Goal: Task Accomplishment & Management: Complete application form

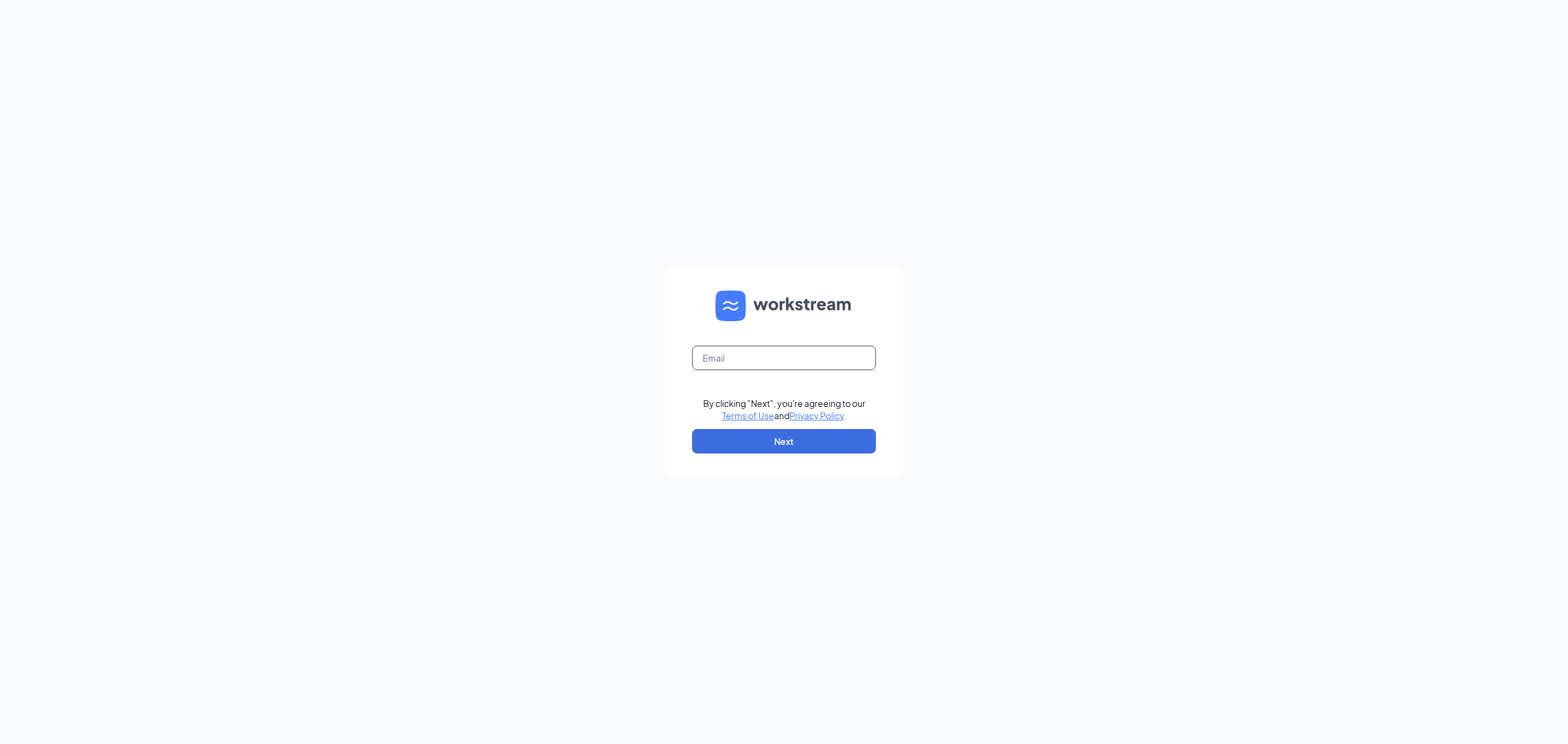
click at [745, 359] on input "text" at bounding box center [784, 357] width 184 height 24
type input "C"
type input "GMHolland16thst@bleedblue.net"
click at [804, 441] on button "Next" at bounding box center [784, 441] width 184 height 24
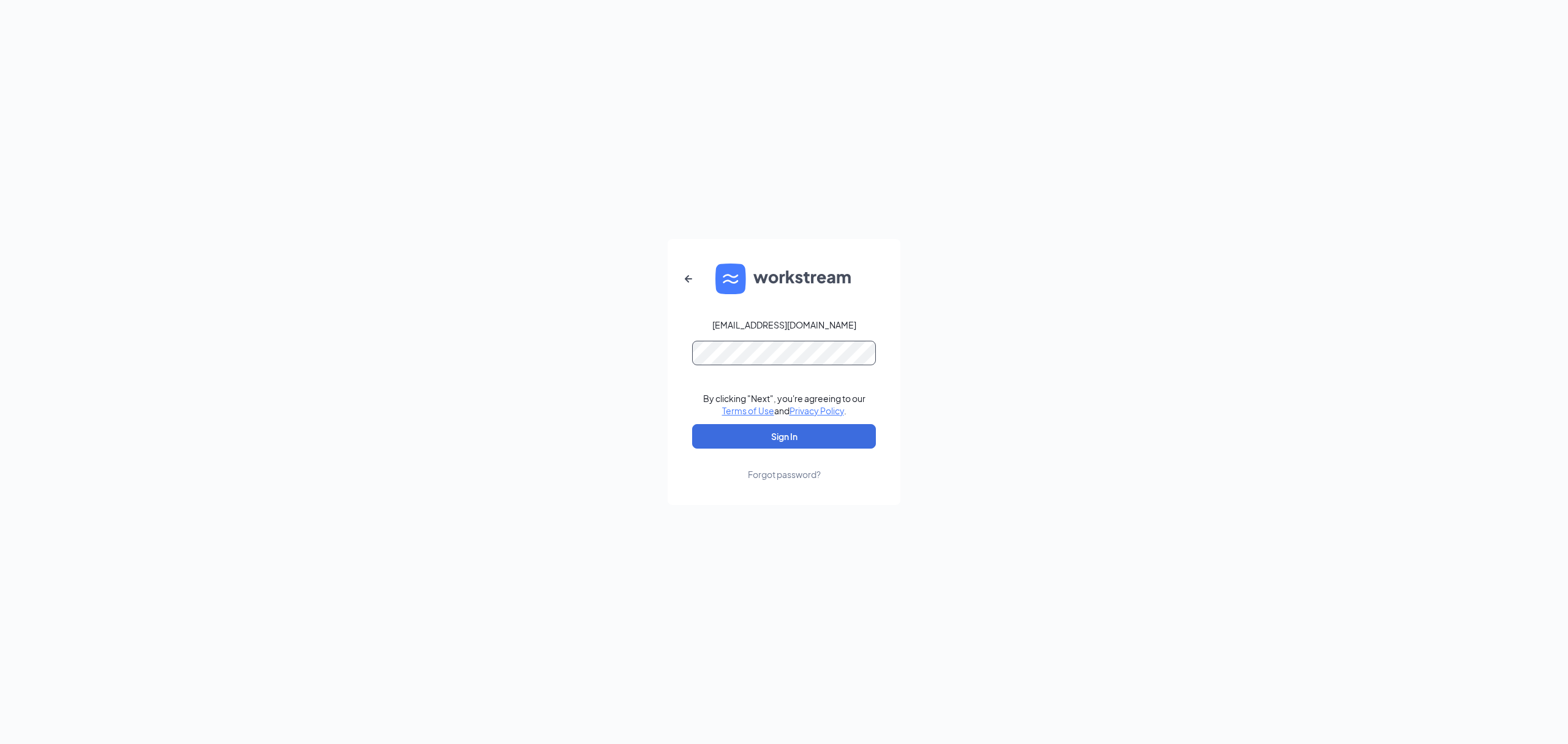
click at [692, 424] on button "Sign In" at bounding box center [784, 436] width 184 height 24
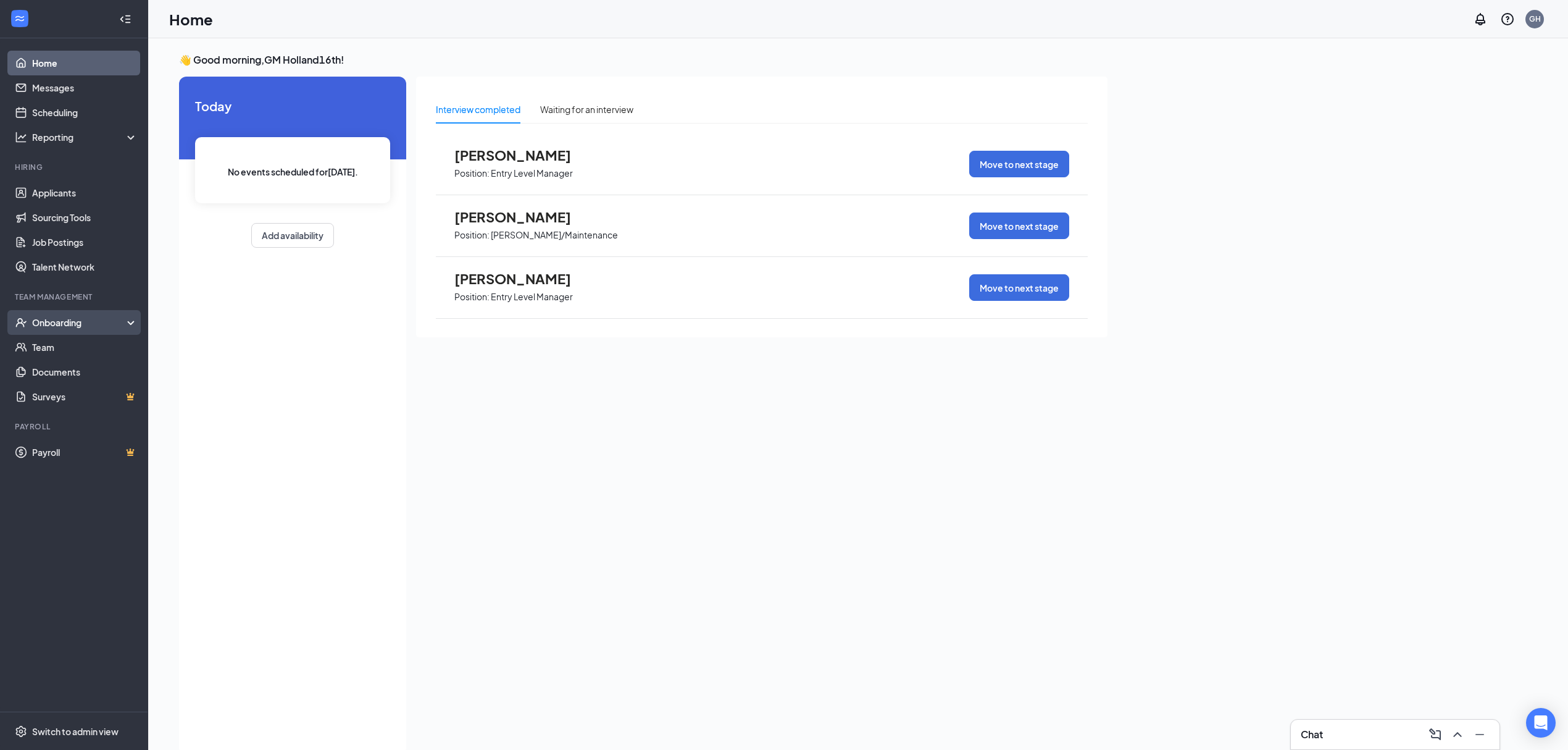
click at [109, 323] on div "Onboarding" at bounding box center [80, 323] width 95 height 12
click at [100, 353] on link "Overview" at bounding box center [85, 347] width 106 height 24
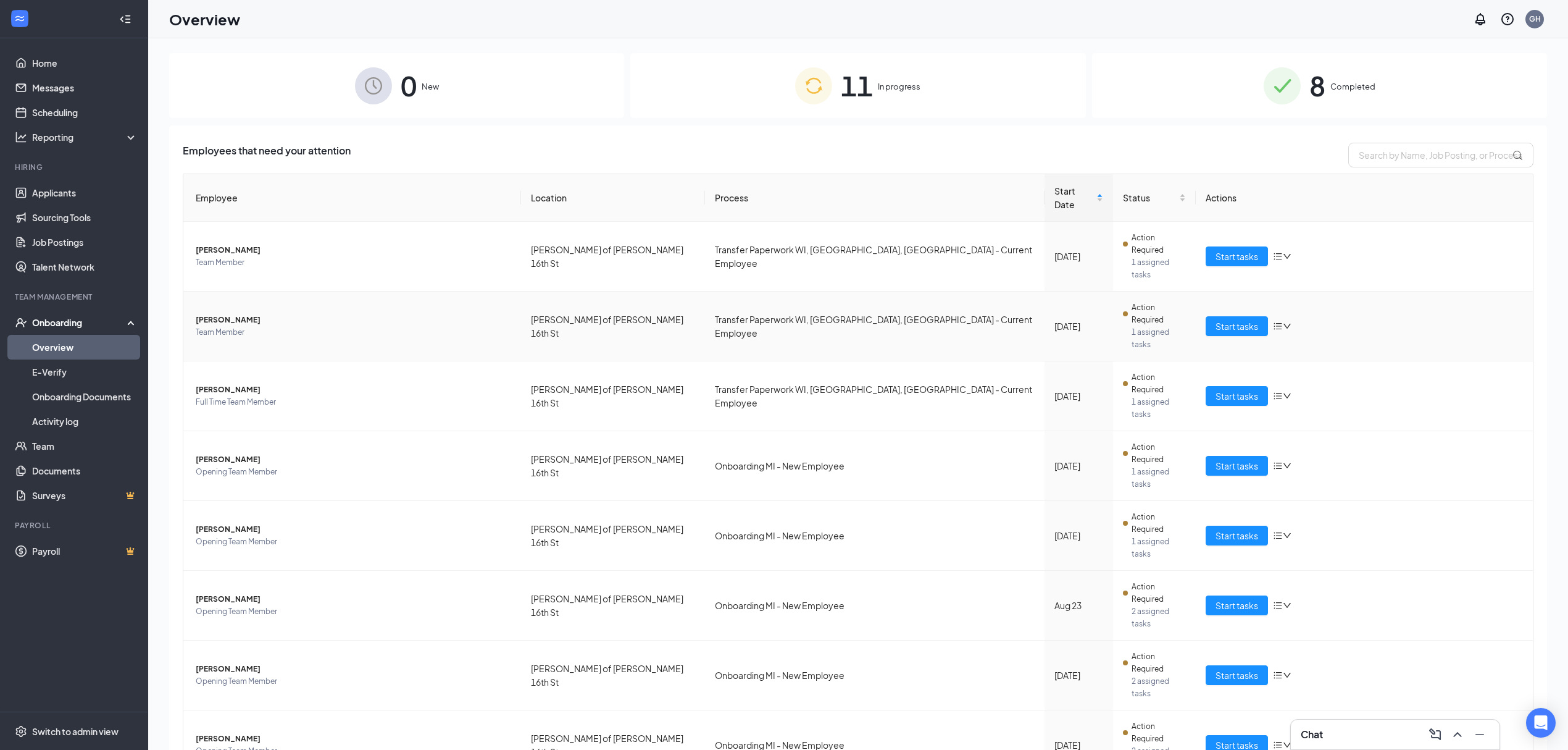
click at [241, 314] on span "[PERSON_NAME]" at bounding box center [353, 320] width 316 height 12
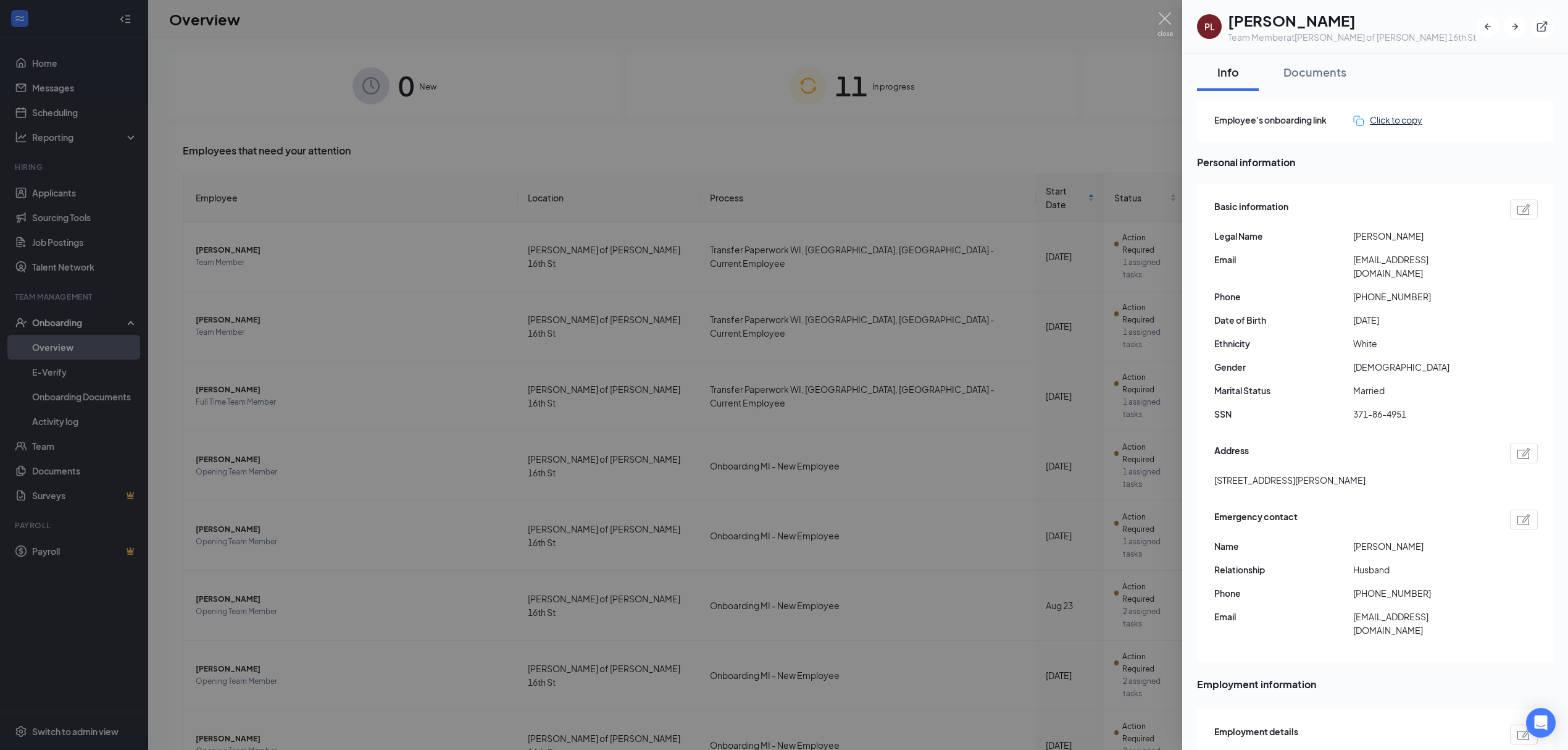
click at [1383, 121] on div "Click to copy" at bounding box center [1388, 120] width 69 height 14
click at [1169, 26] on img at bounding box center [1166, 24] width 16 height 24
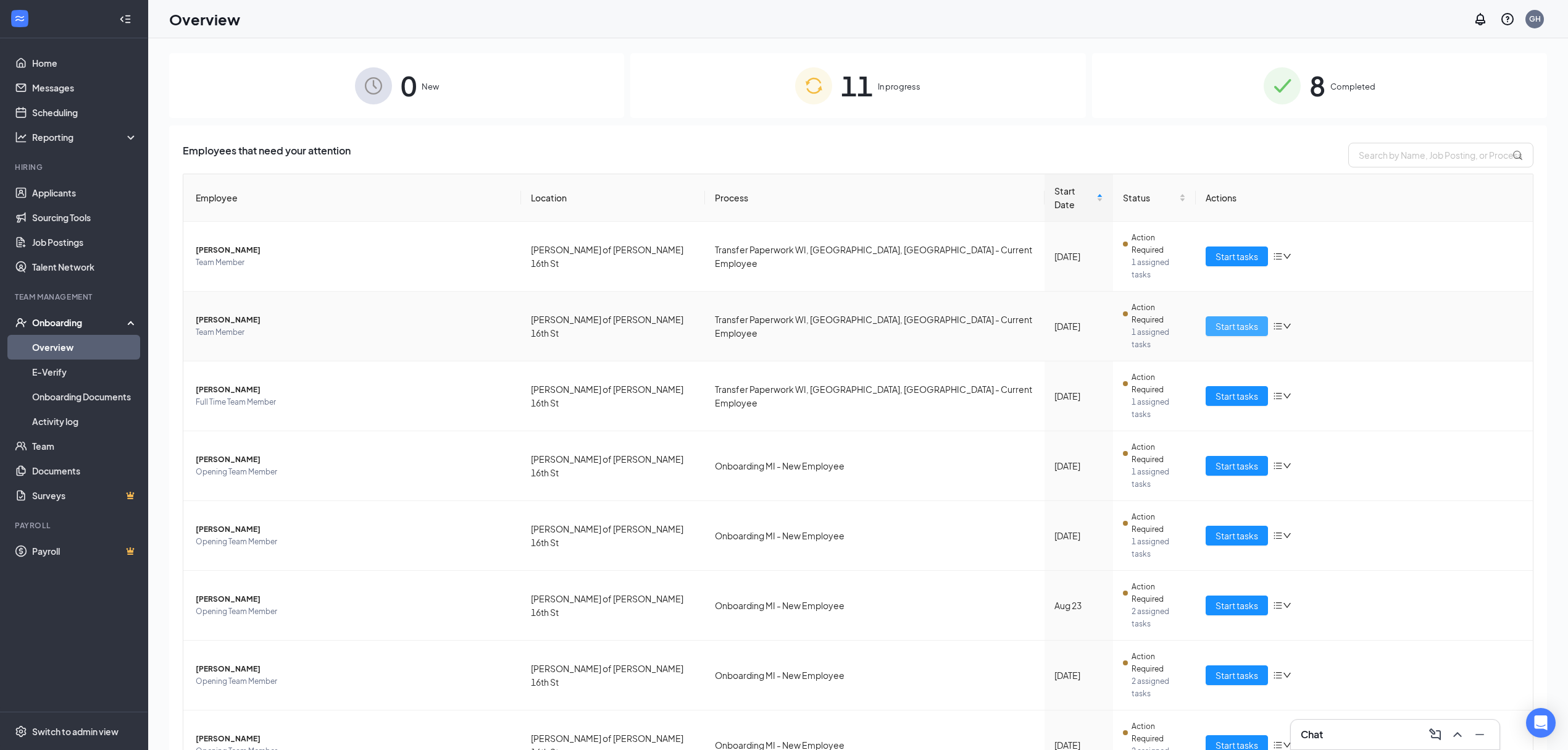
click at [1224, 319] on span "Start tasks" at bounding box center [1237, 326] width 43 height 14
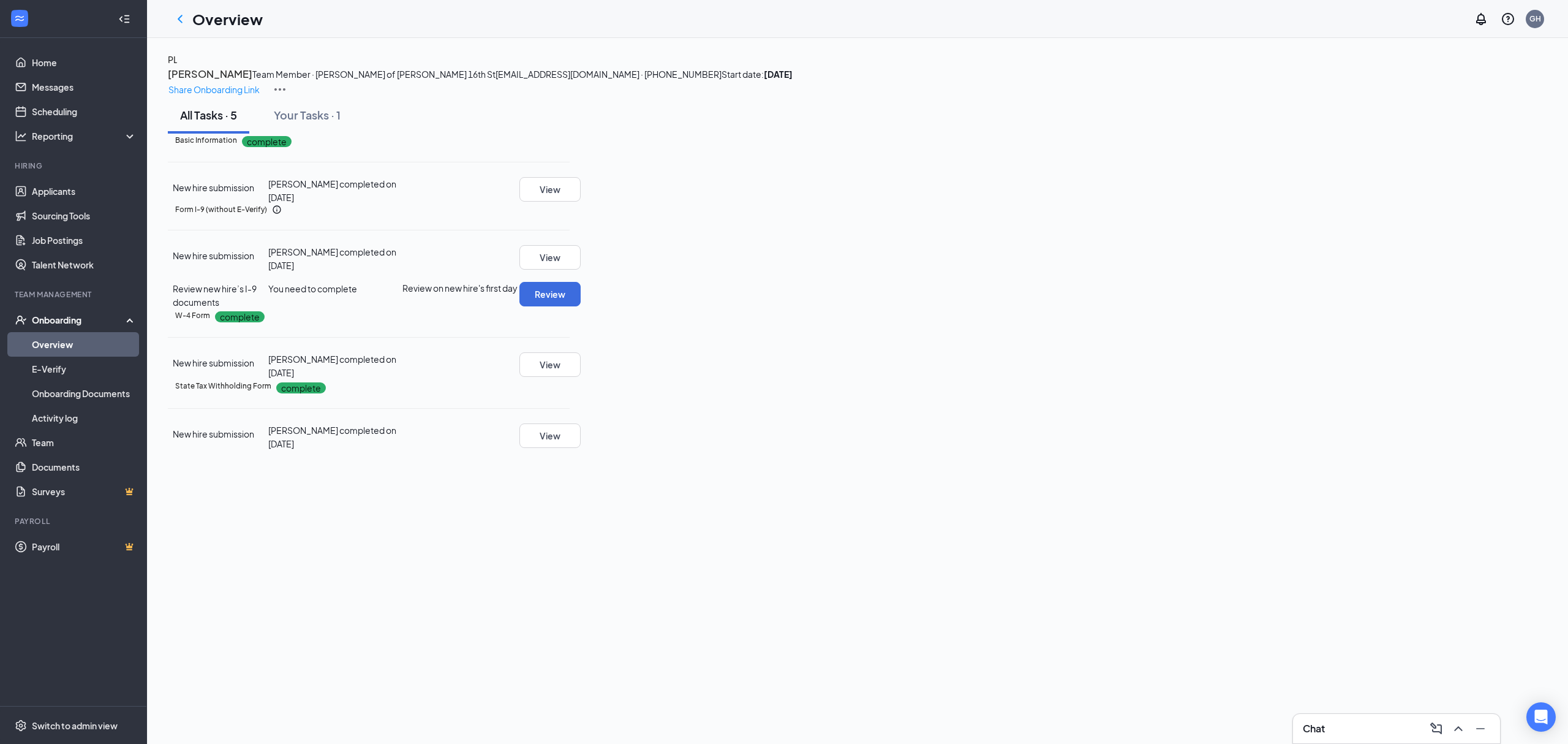
click at [569, 306] on div "Review" at bounding box center [544, 294] width 50 height 24
click at [581, 306] on button "Review" at bounding box center [550, 294] width 62 height 24
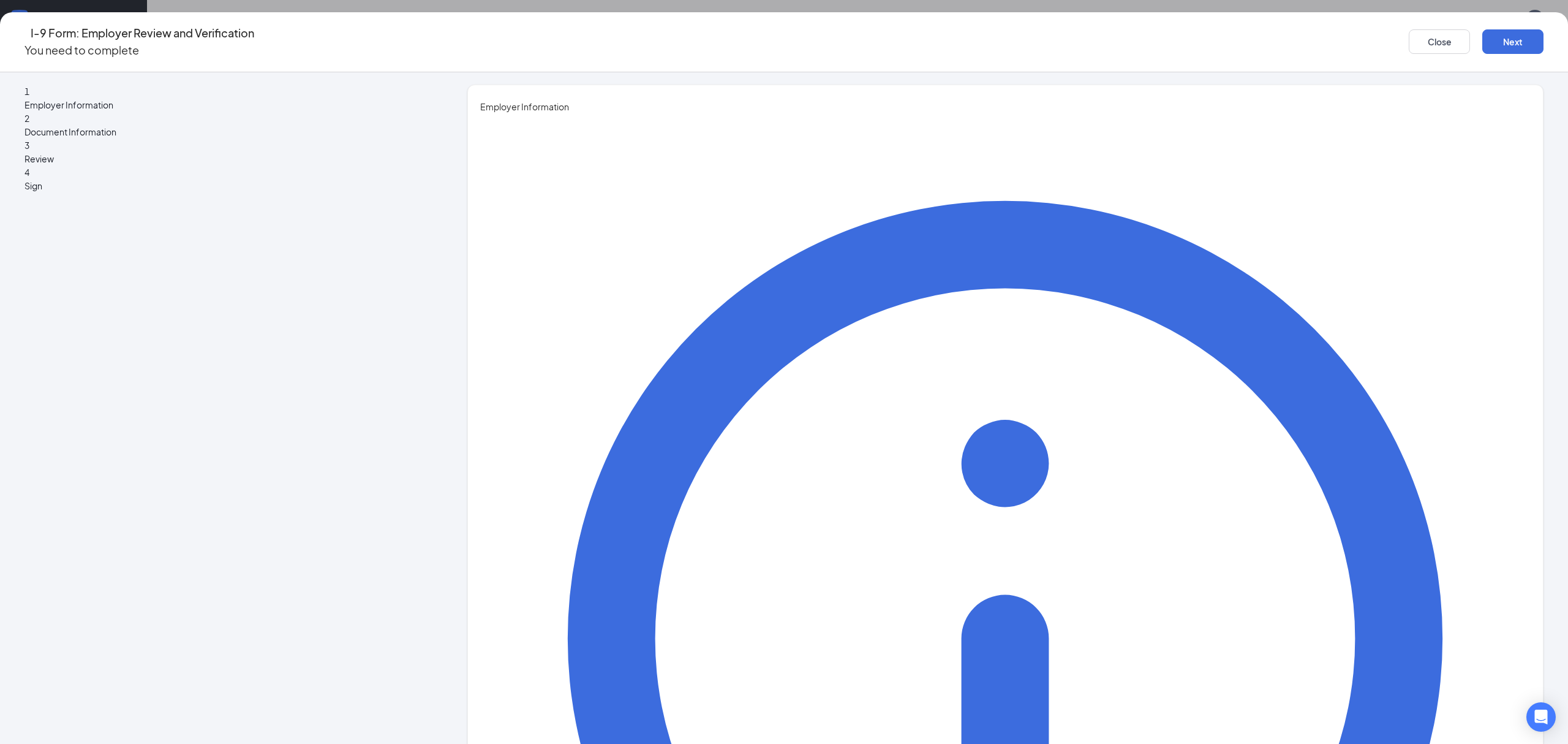
type input "c"
type input "Cereas"
type input "[PERSON_NAME]"
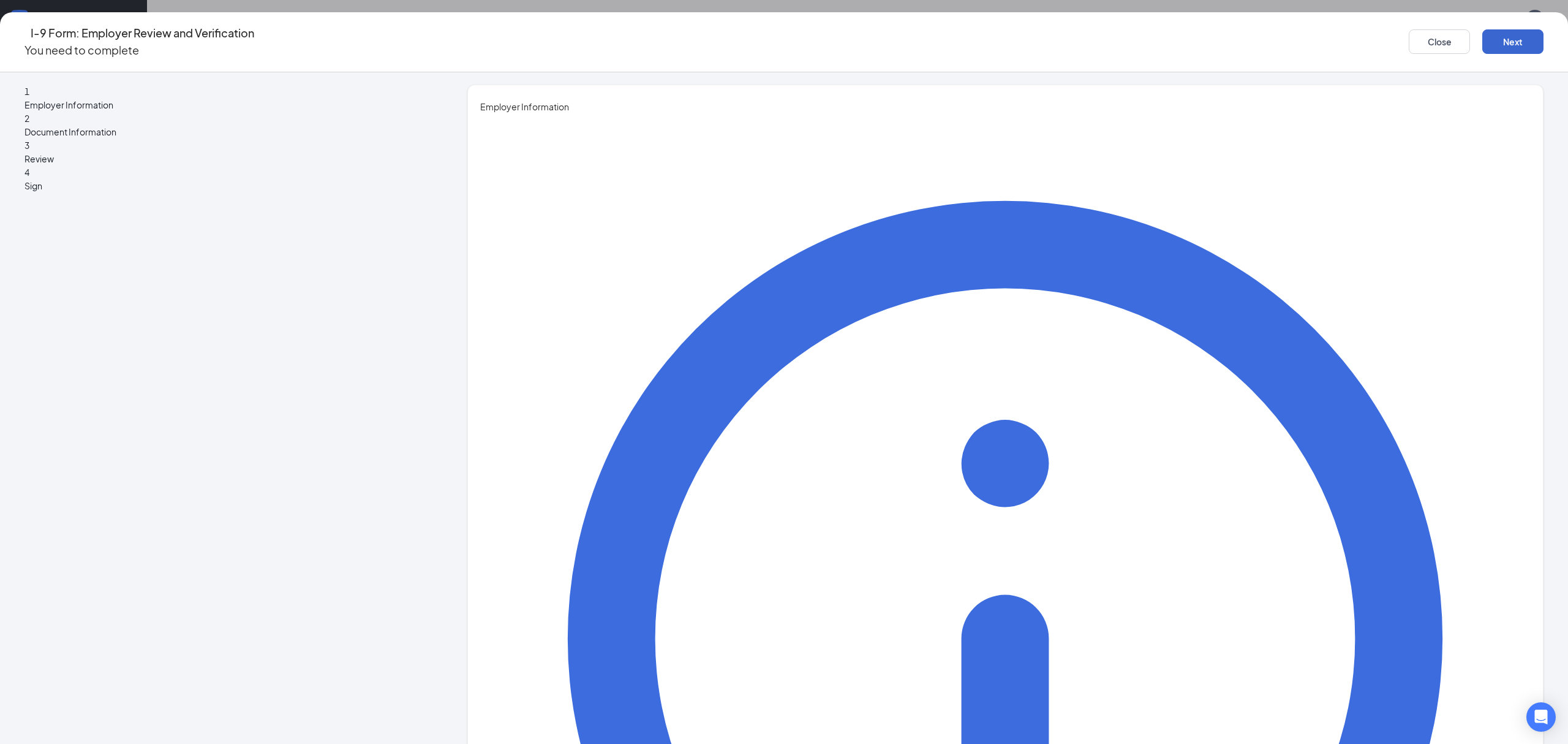
type input "Owner"
click at [1482, 29] on button "Next" at bounding box center [1513, 42] width 62 height 24
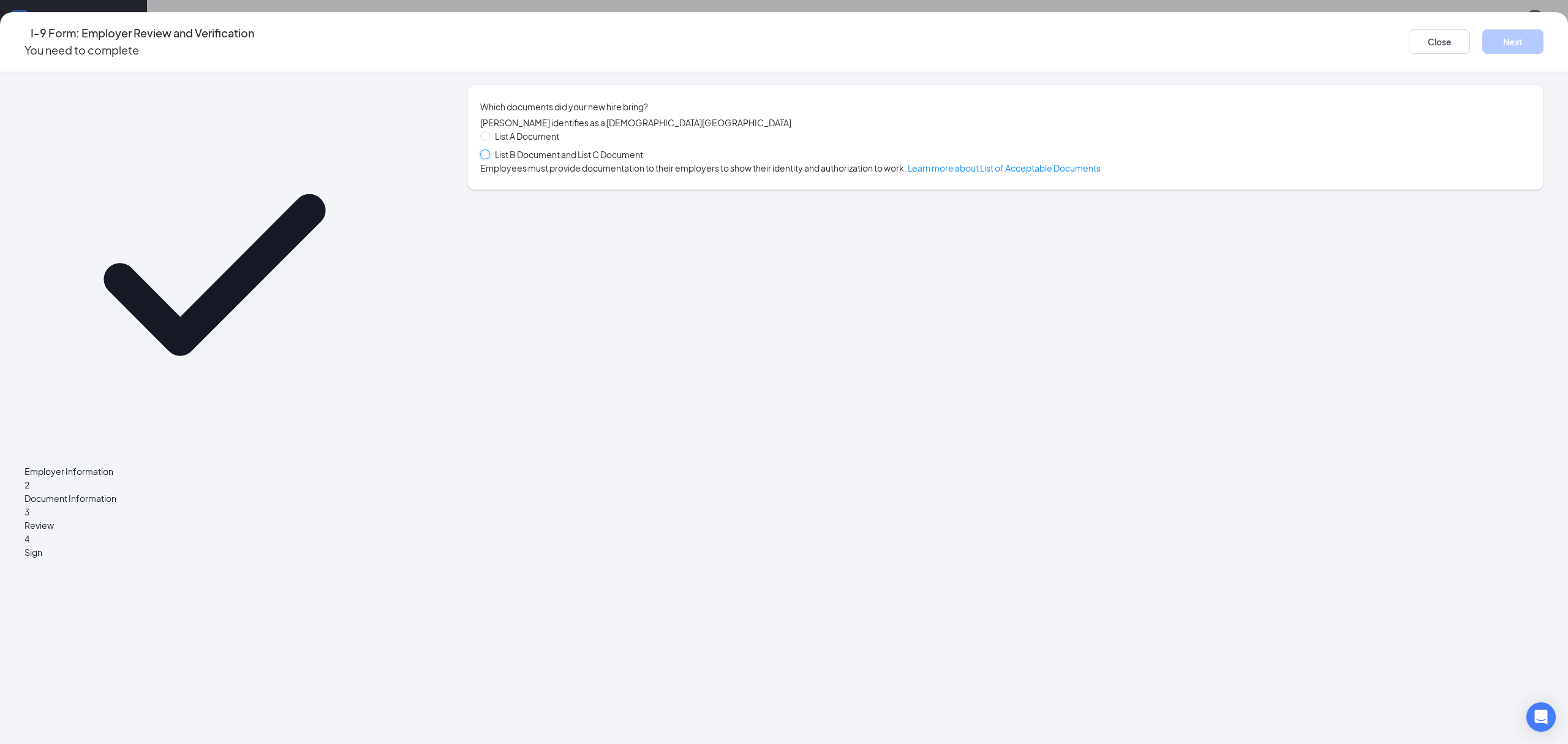
click at [489, 158] on input "List B Document and List C Document" at bounding box center [485, 153] width 9 height 9
radio input "true"
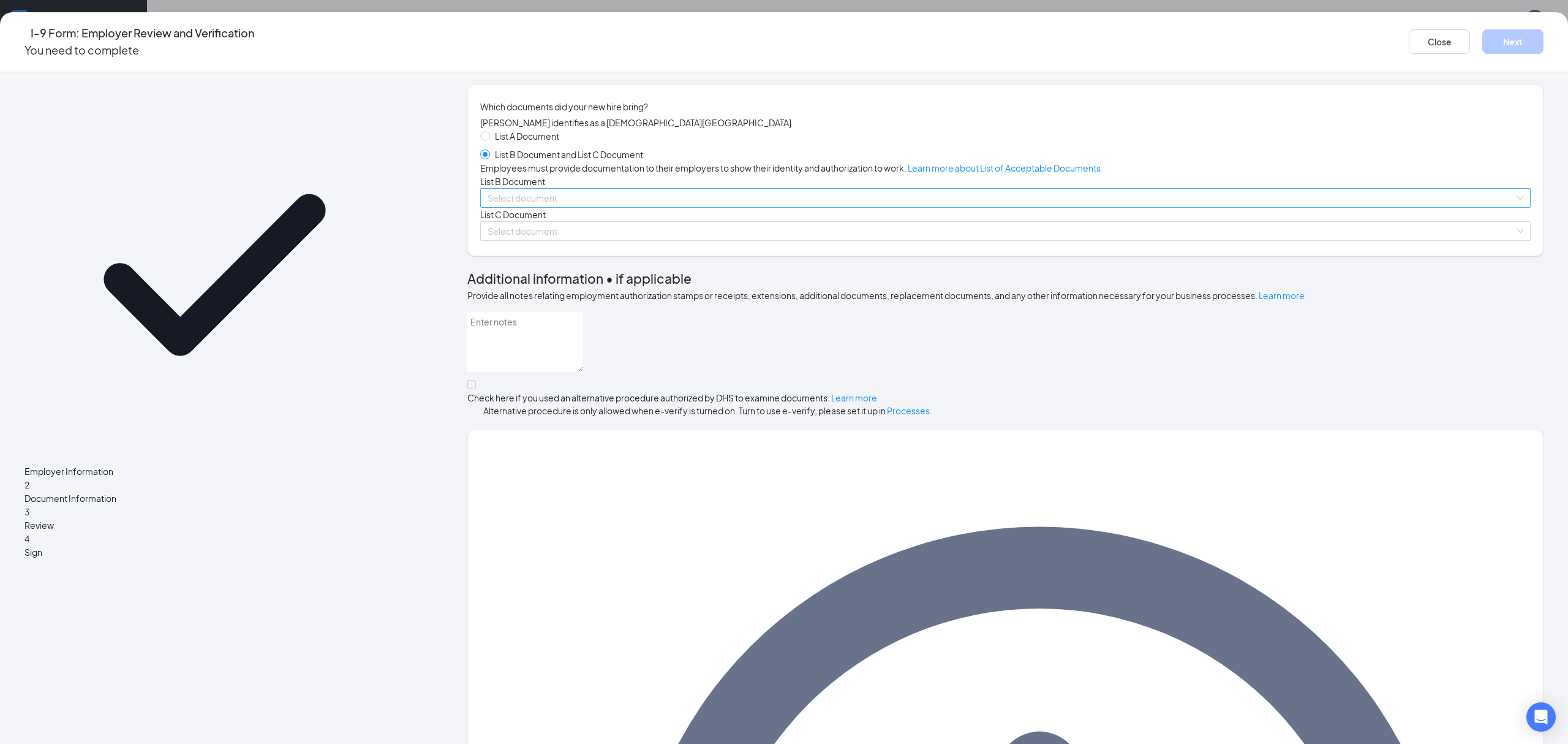
click at [681, 207] on input "search" at bounding box center [1000, 198] width 1027 height 18
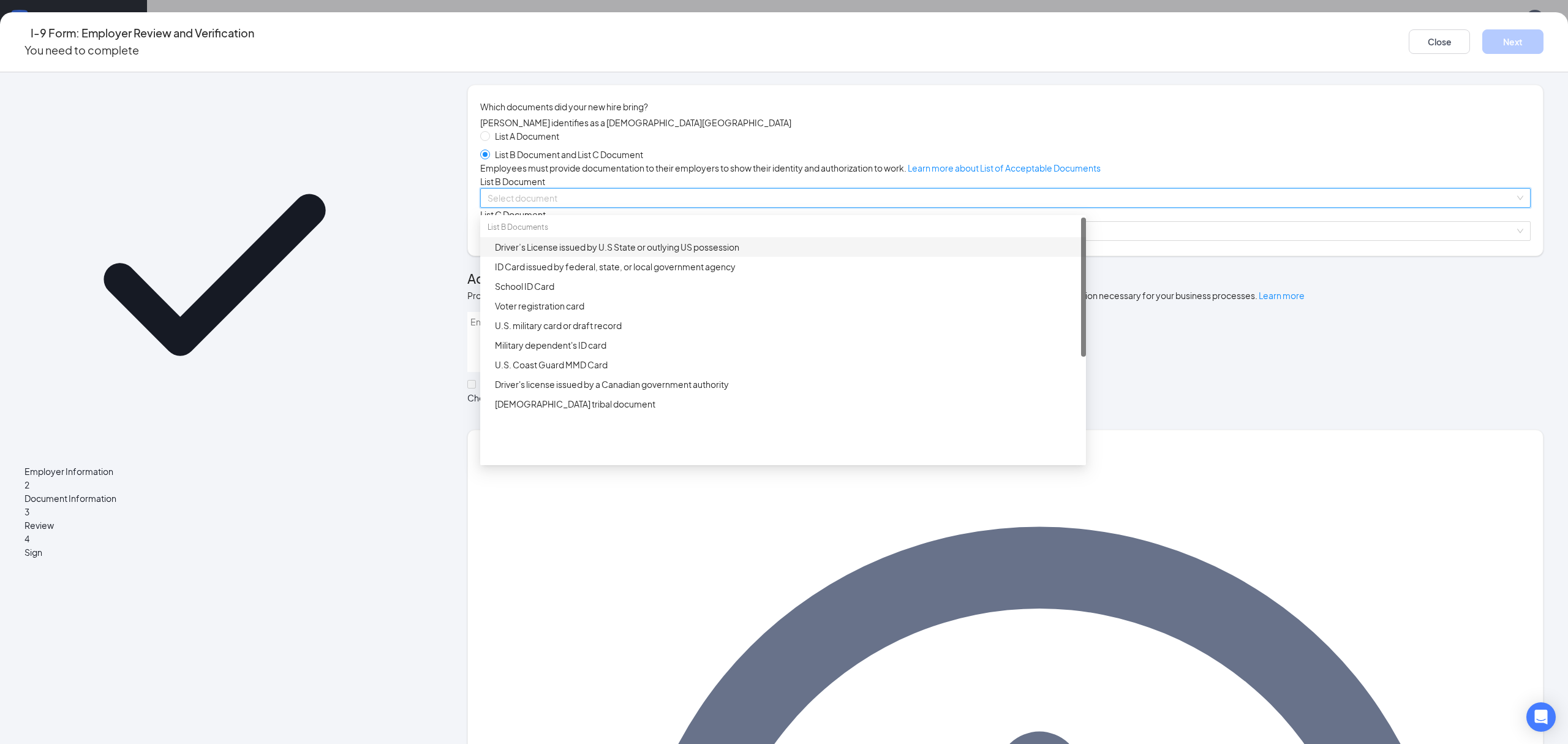
click at [702, 253] on div "Driver’s License issued by U.S State or outlying US possession" at bounding box center [786, 247] width 583 height 14
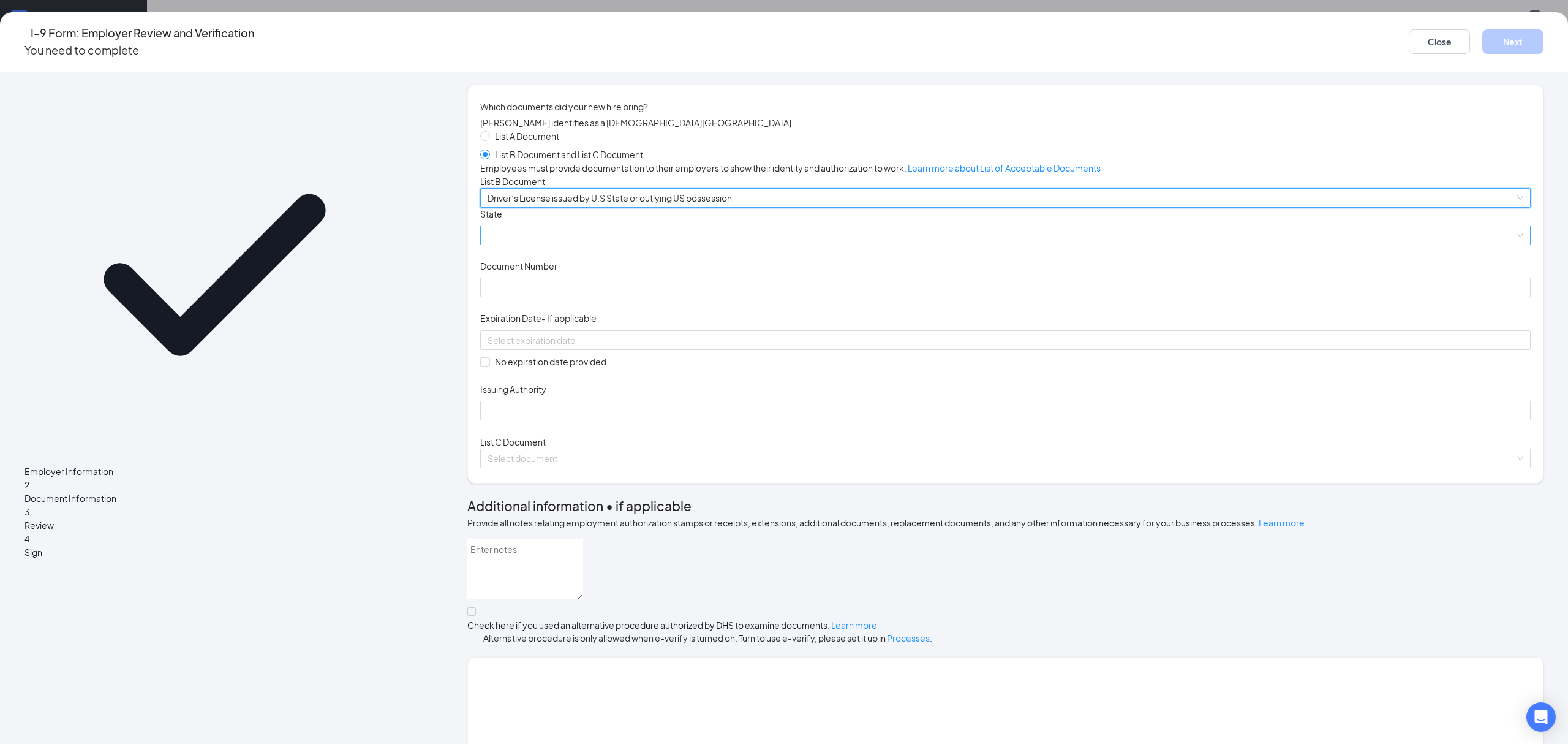
click at [660, 245] on span at bounding box center [1005, 235] width 1036 height 18
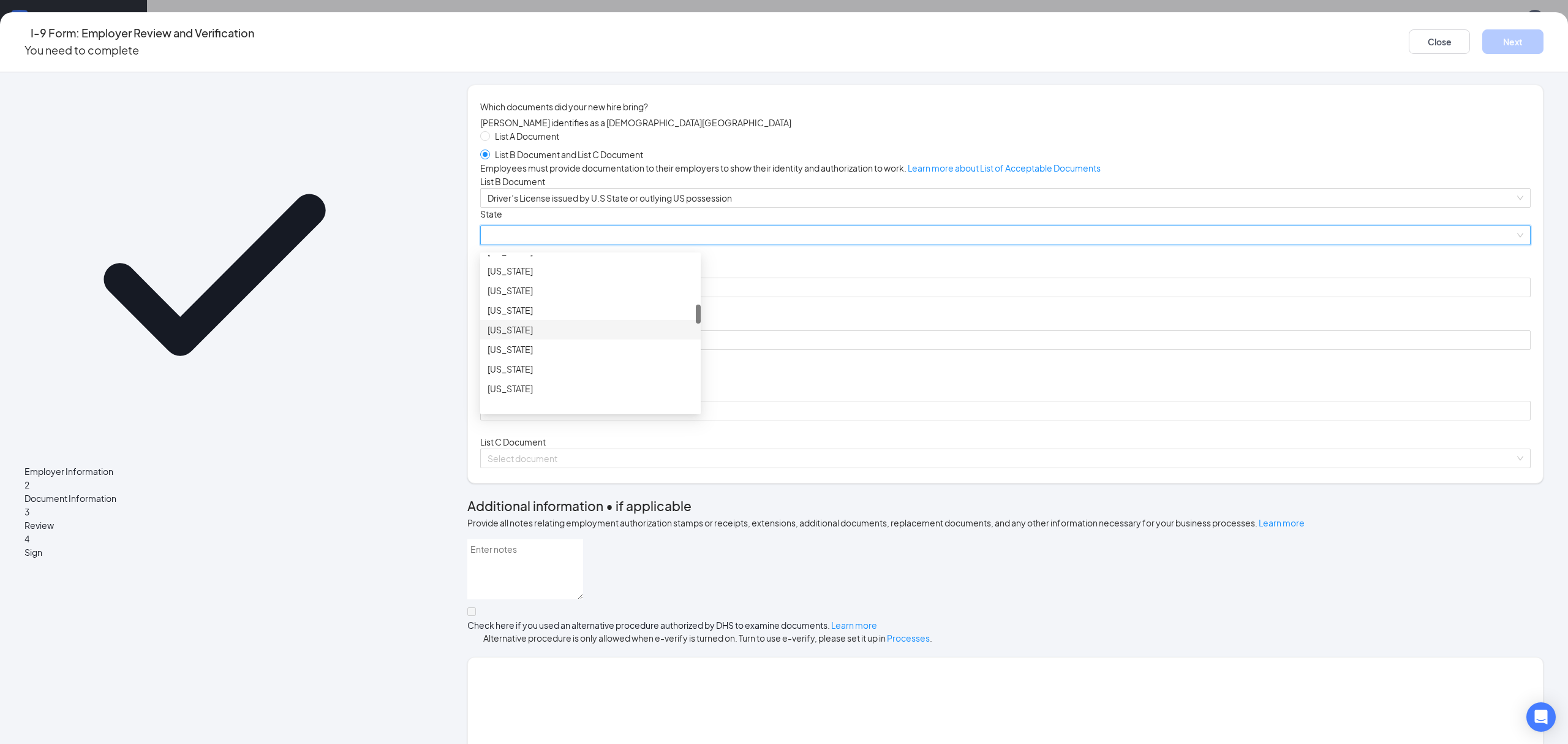
scroll to position [571, 0]
click at [671, 345] on div "[US_STATE]" at bounding box center [590, 335] width 220 height 20
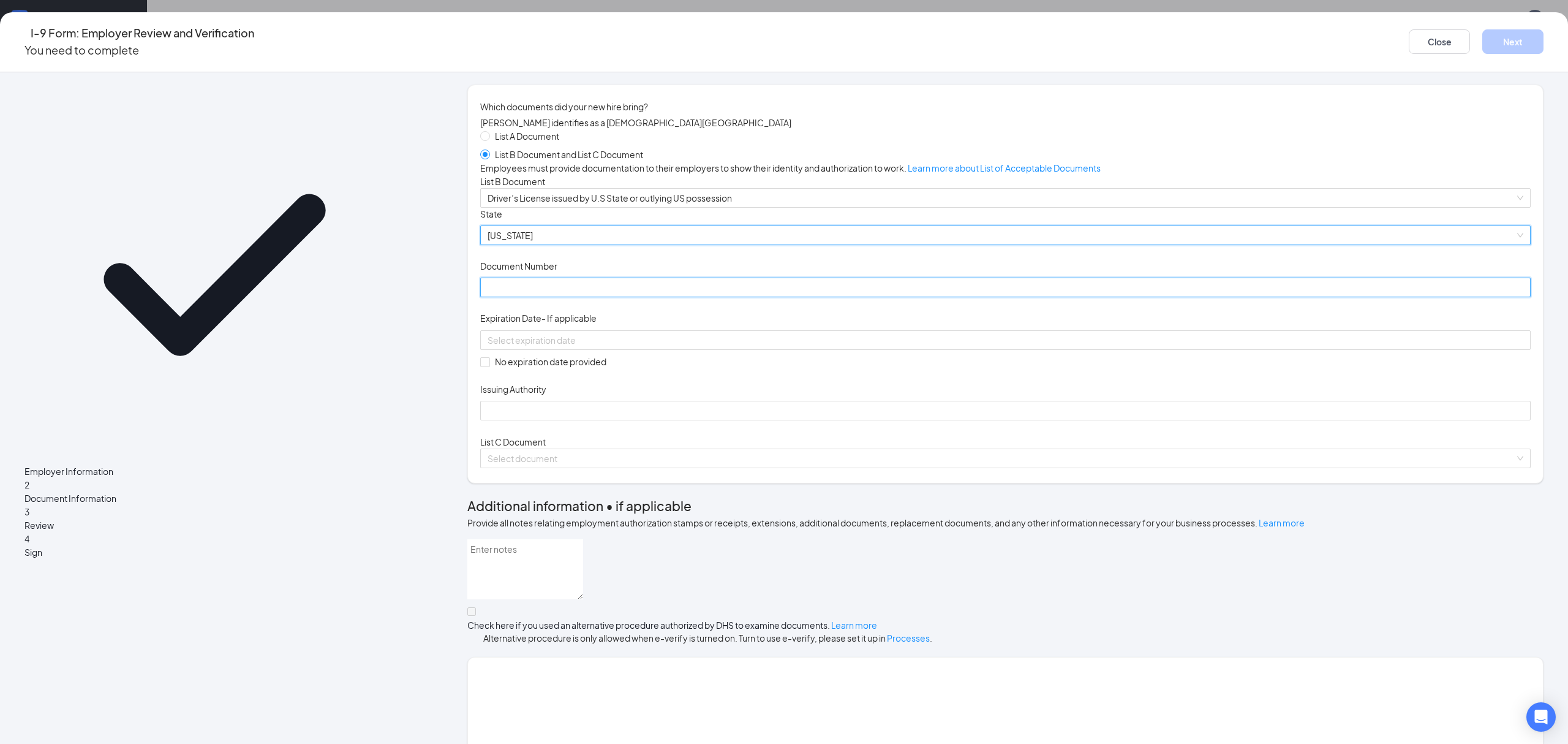
click at [681, 297] on input "Document Number" at bounding box center [1005, 287] width 1051 height 20
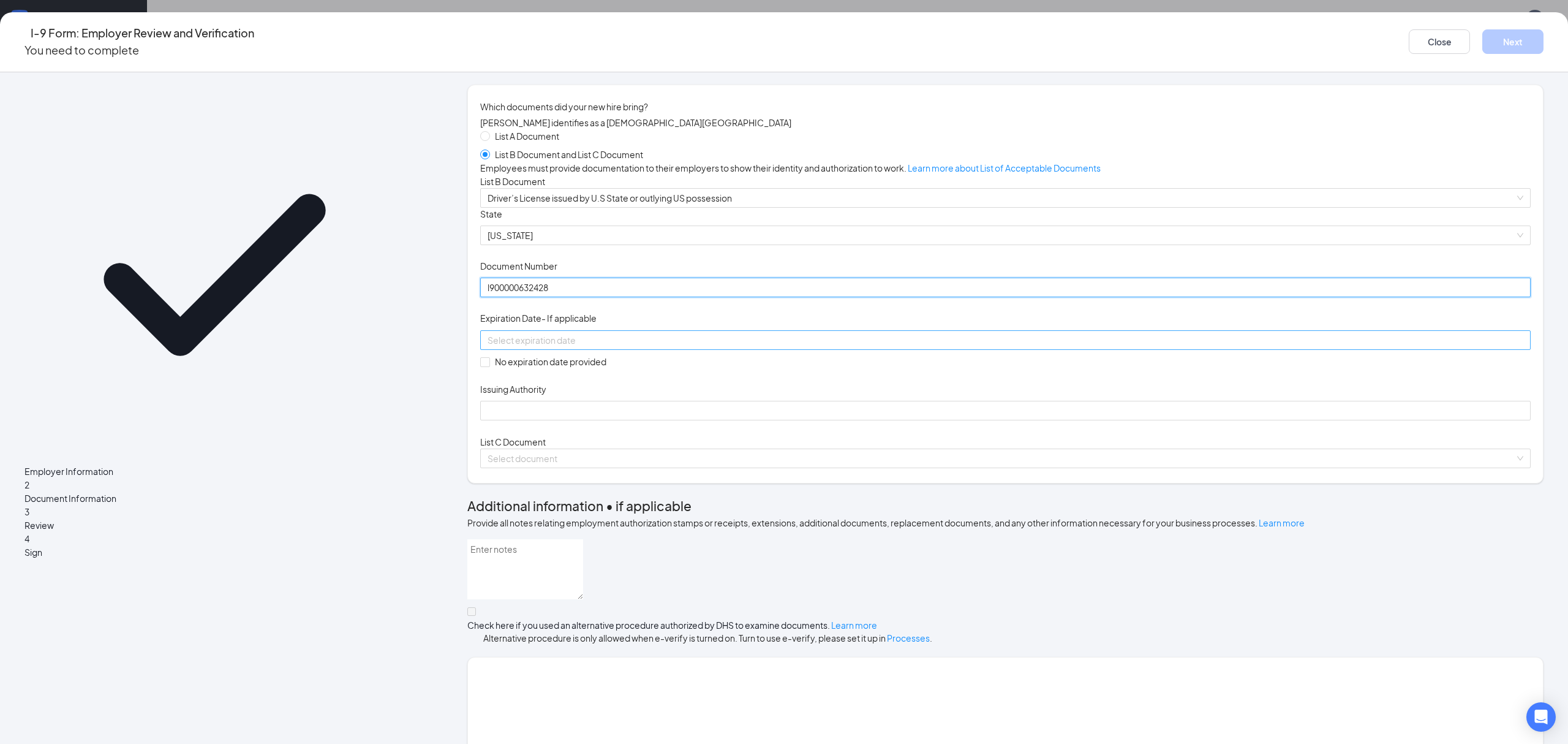
type input "l900000632428"
click at [634, 347] on input at bounding box center [1004, 340] width 1033 height 14
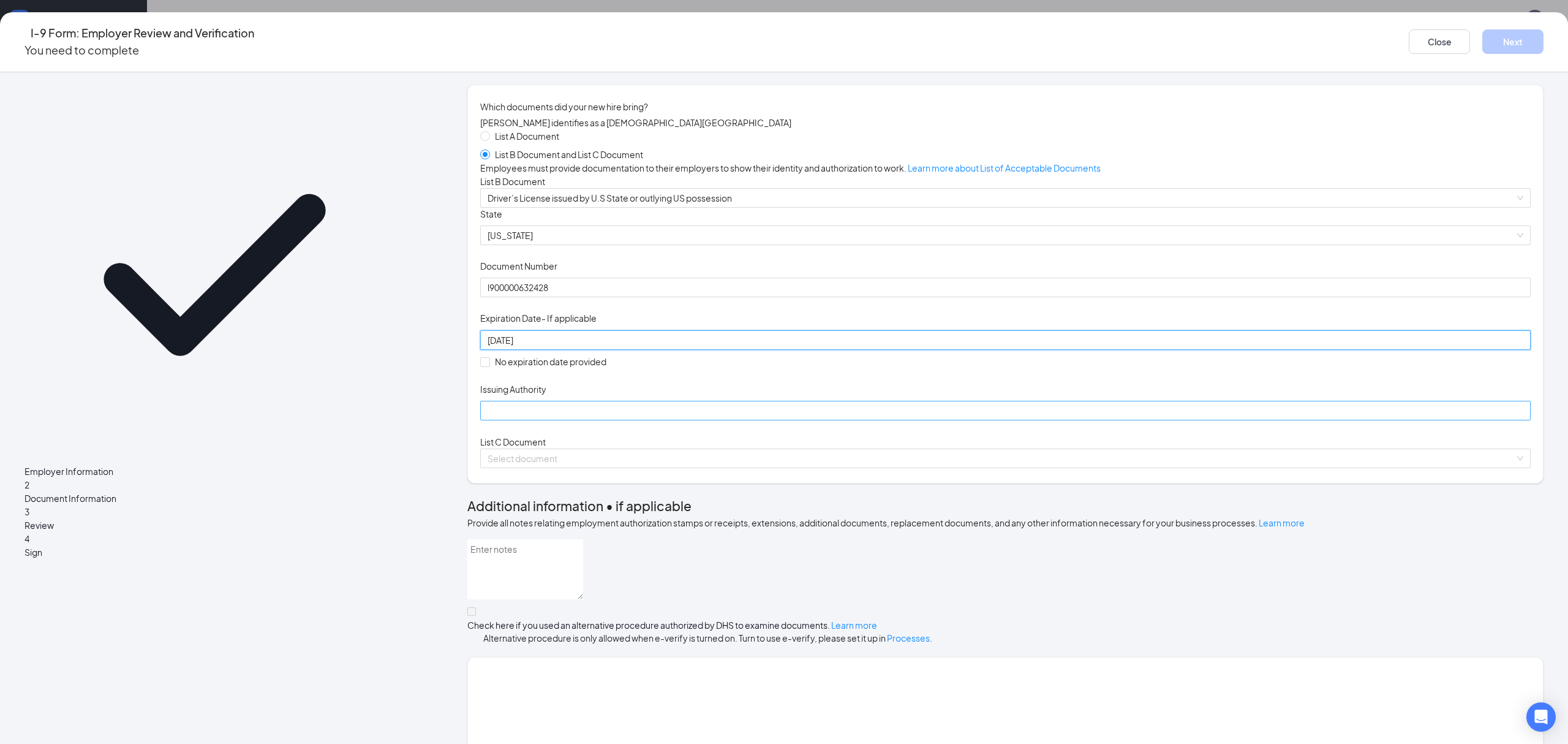
type input "[DATE]"
click at [635, 421] on input "Issuing Authority" at bounding box center [1005, 410] width 1051 height 20
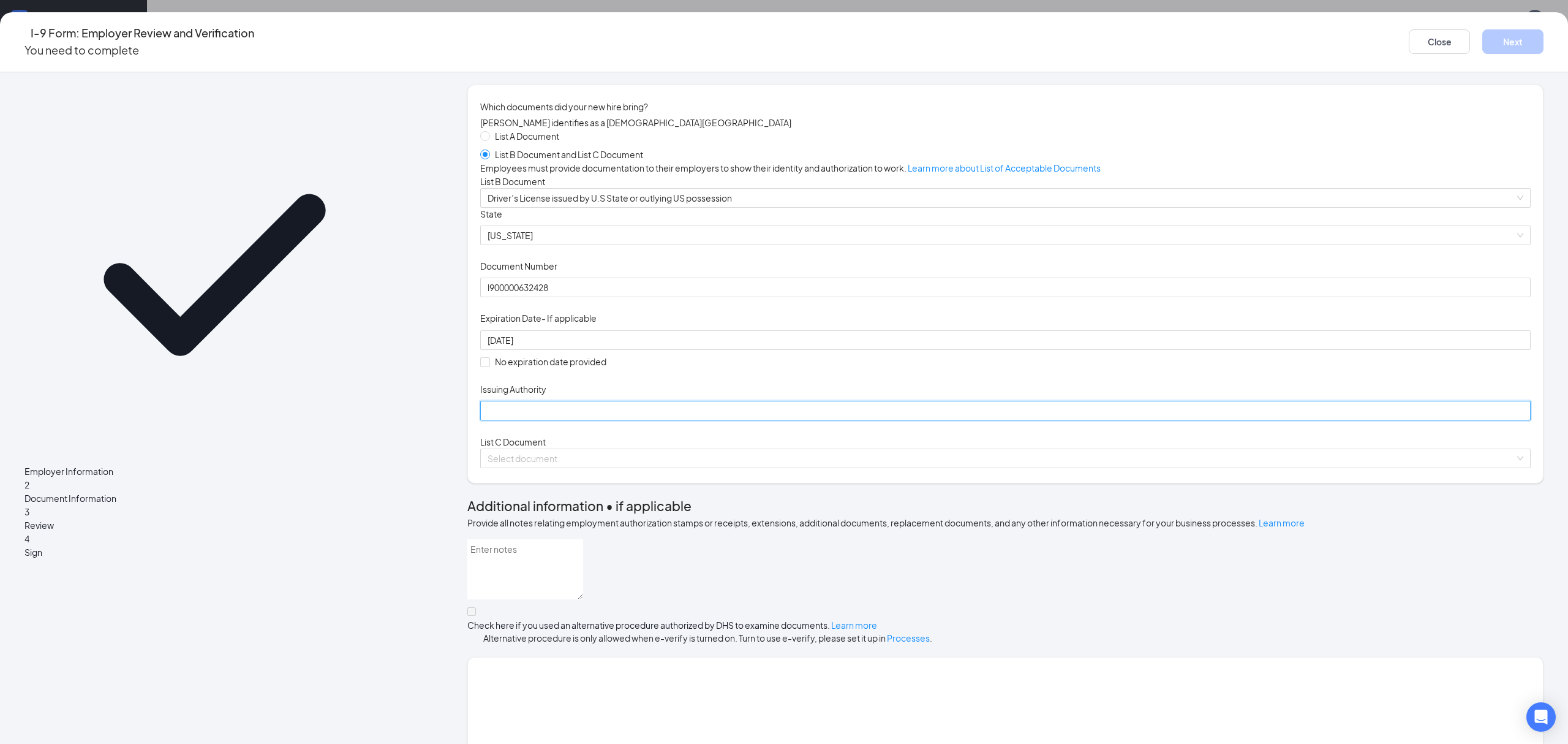
type input "State of [US_STATE]"
click at [685, 467] on input "search" at bounding box center [1000, 458] width 1027 height 18
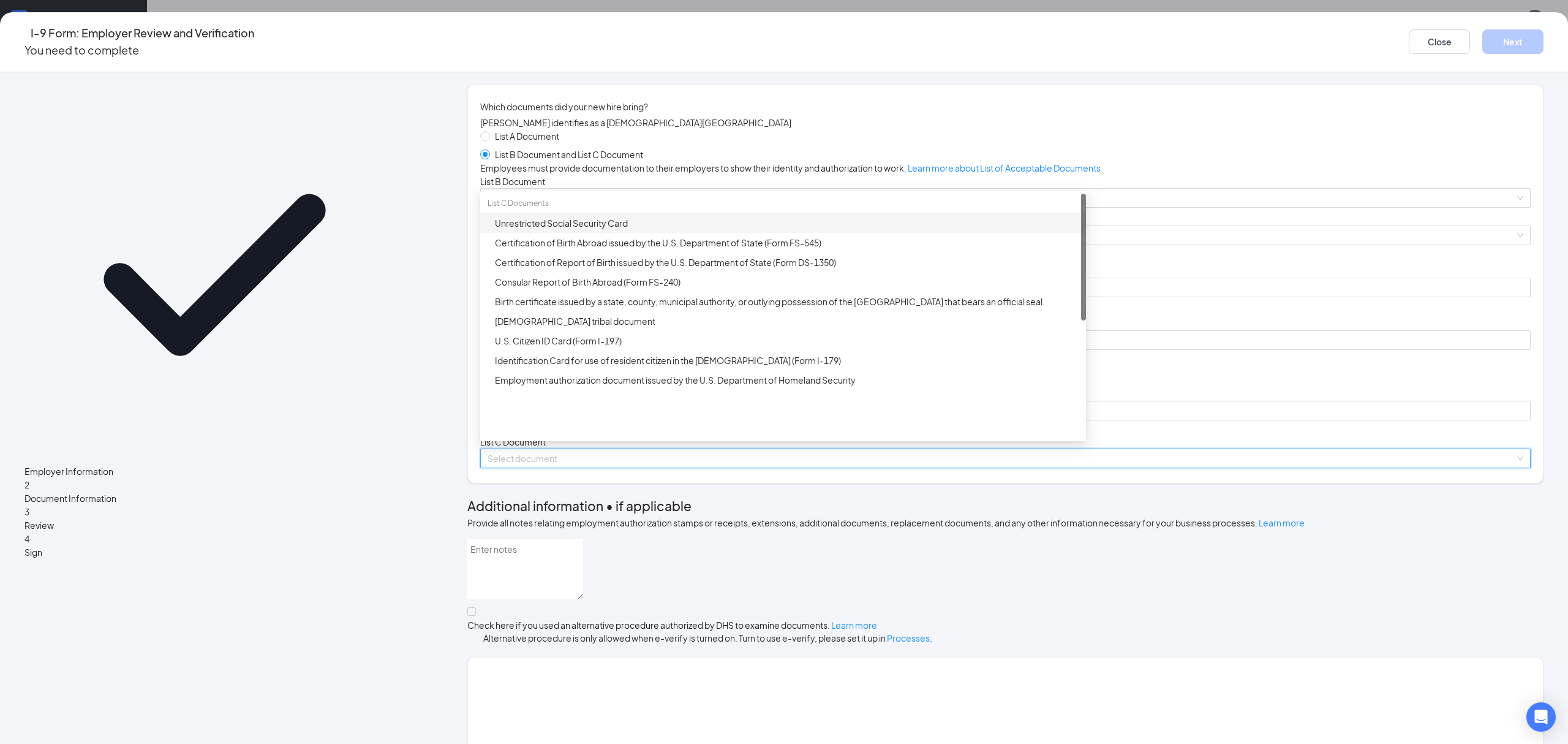
click at [681, 230] on div "Unrestricted Social Security Card" at bounding box center [786, 223] width 583 height 14
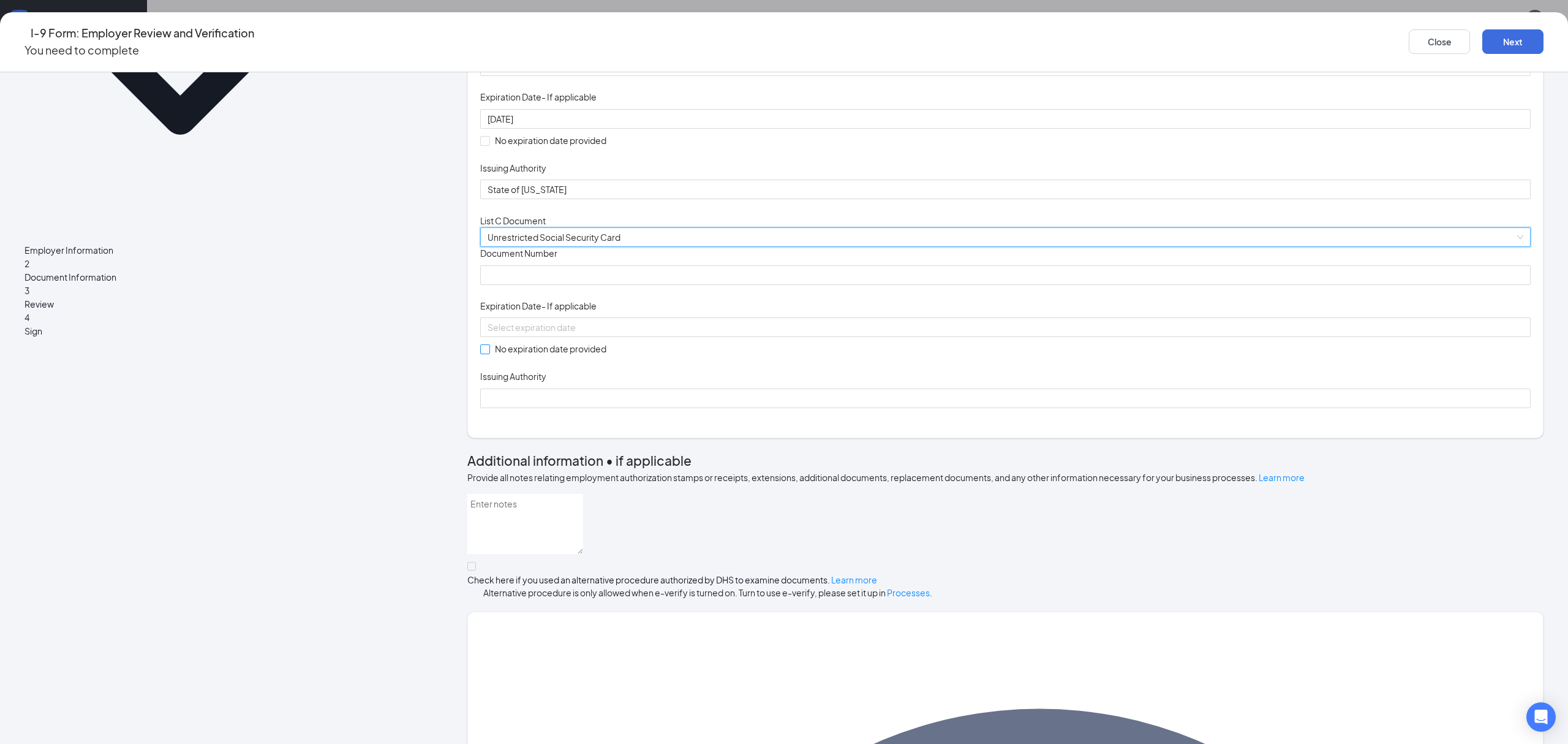
scroll to position [245, 0]
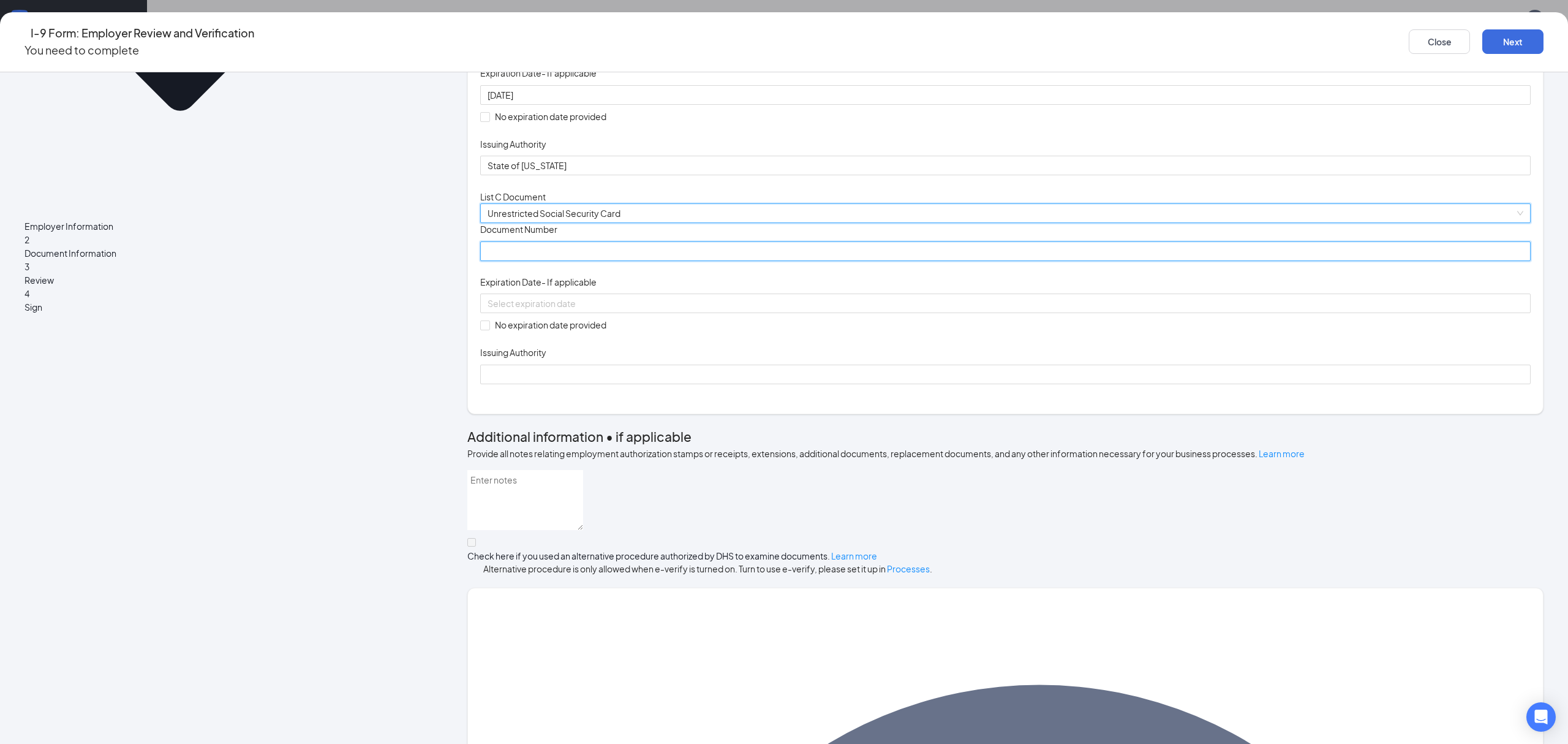
click at [676, 261] on input "Document Number" at bounding box center [1005, 251] width 1051 height 20
type input "371864951"
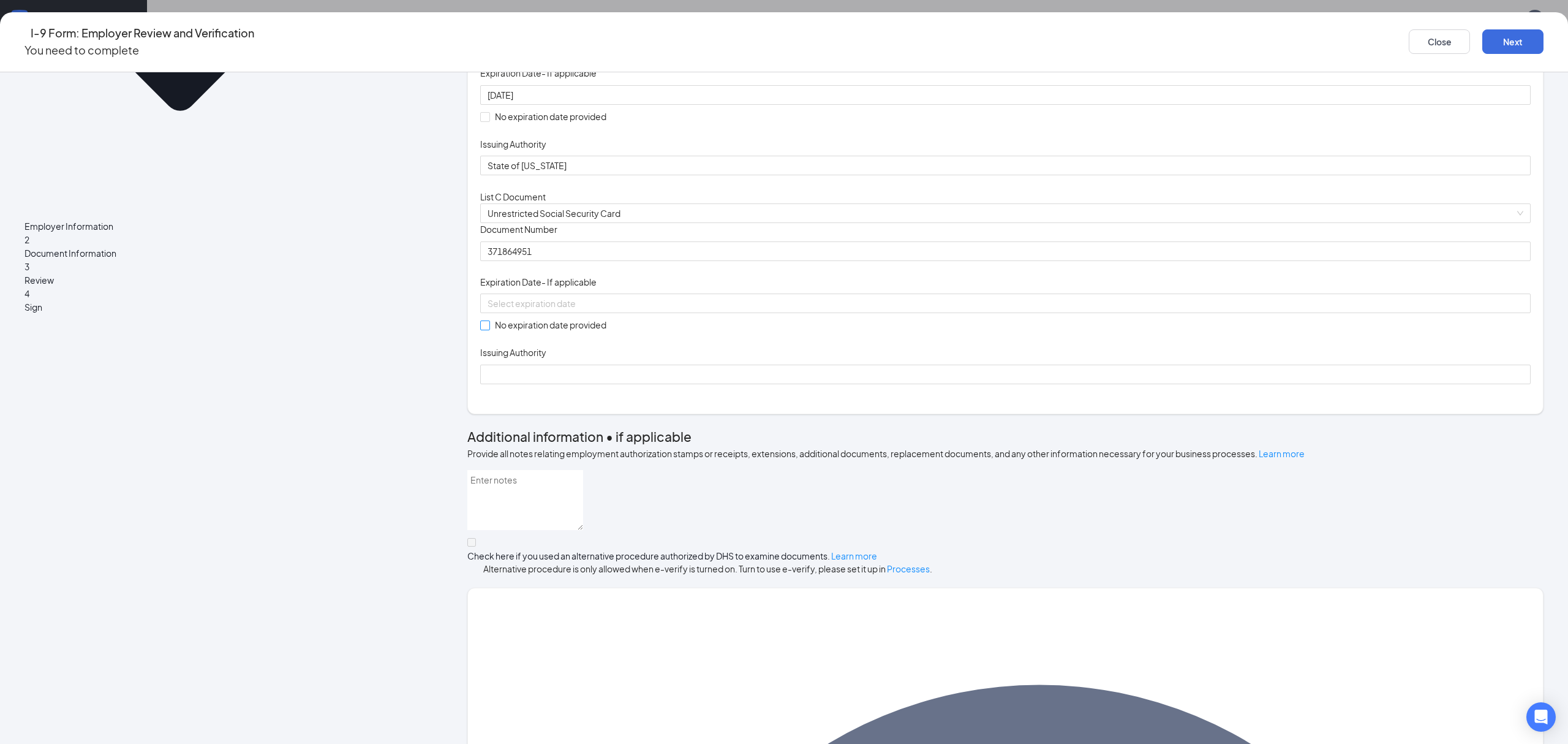
click at [490, 330] on span at bounding box center [485, 324] width 10 height 10
click at [489, 329] on input "No expiration date provided" at bounding box center [485, 324] width 9 height 9
checkbox input "true"
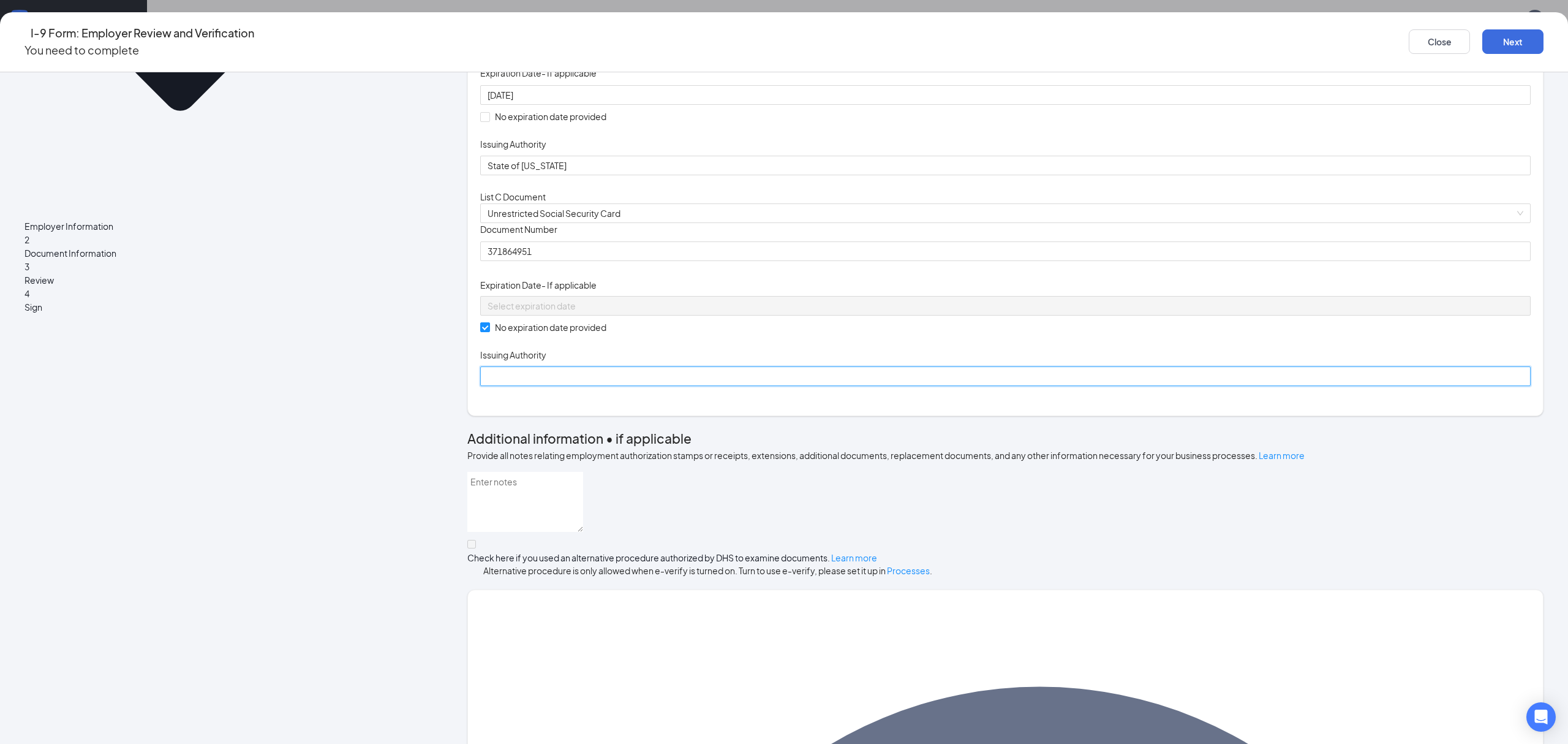
click at [645, 386] on input "Issuing Authority" at bounding box center [1005, 375] width 1051 height 20
type input "Social Security Administration"
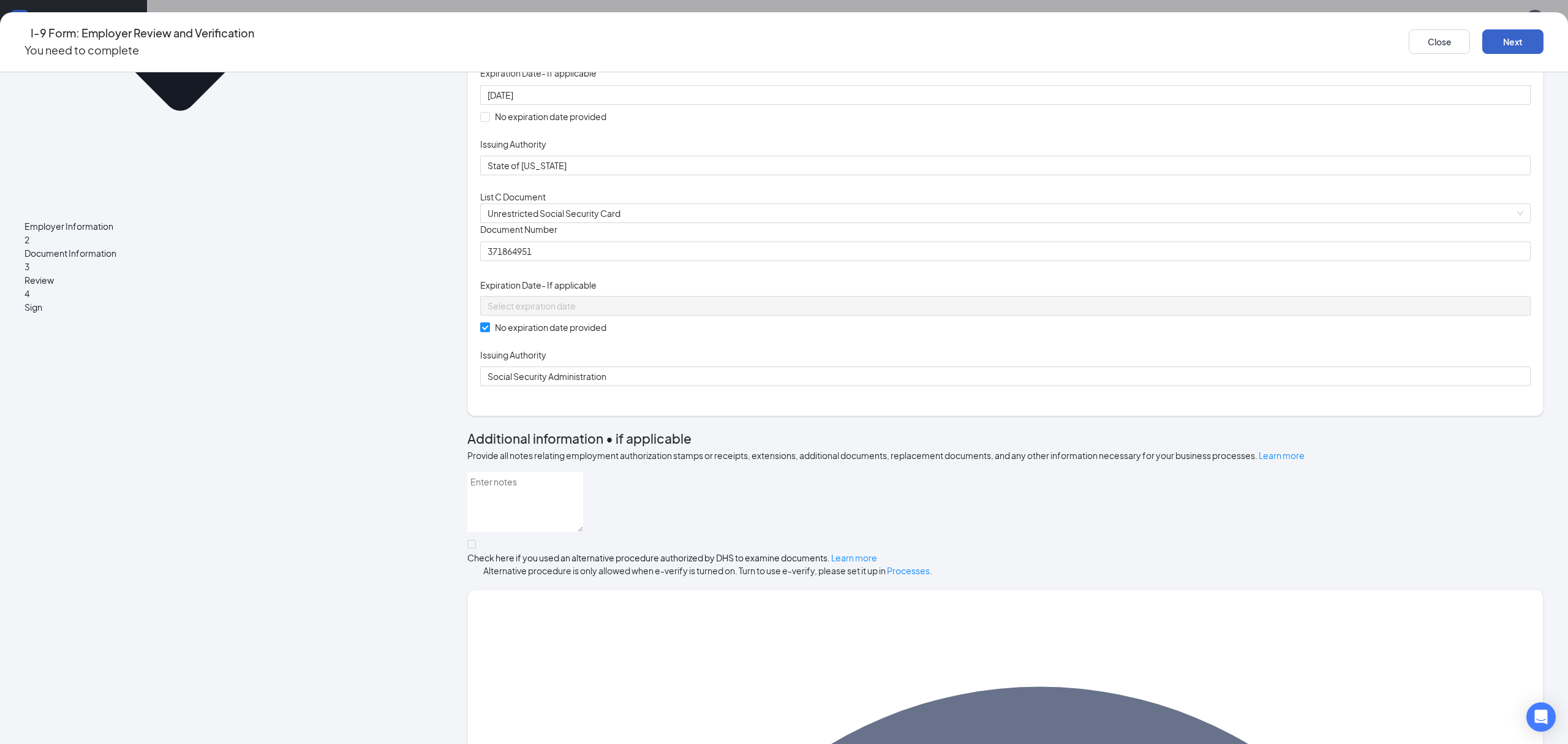
click at [1482, 30] on button "Next" at bounding box center [1513, 42] width 62 height 24
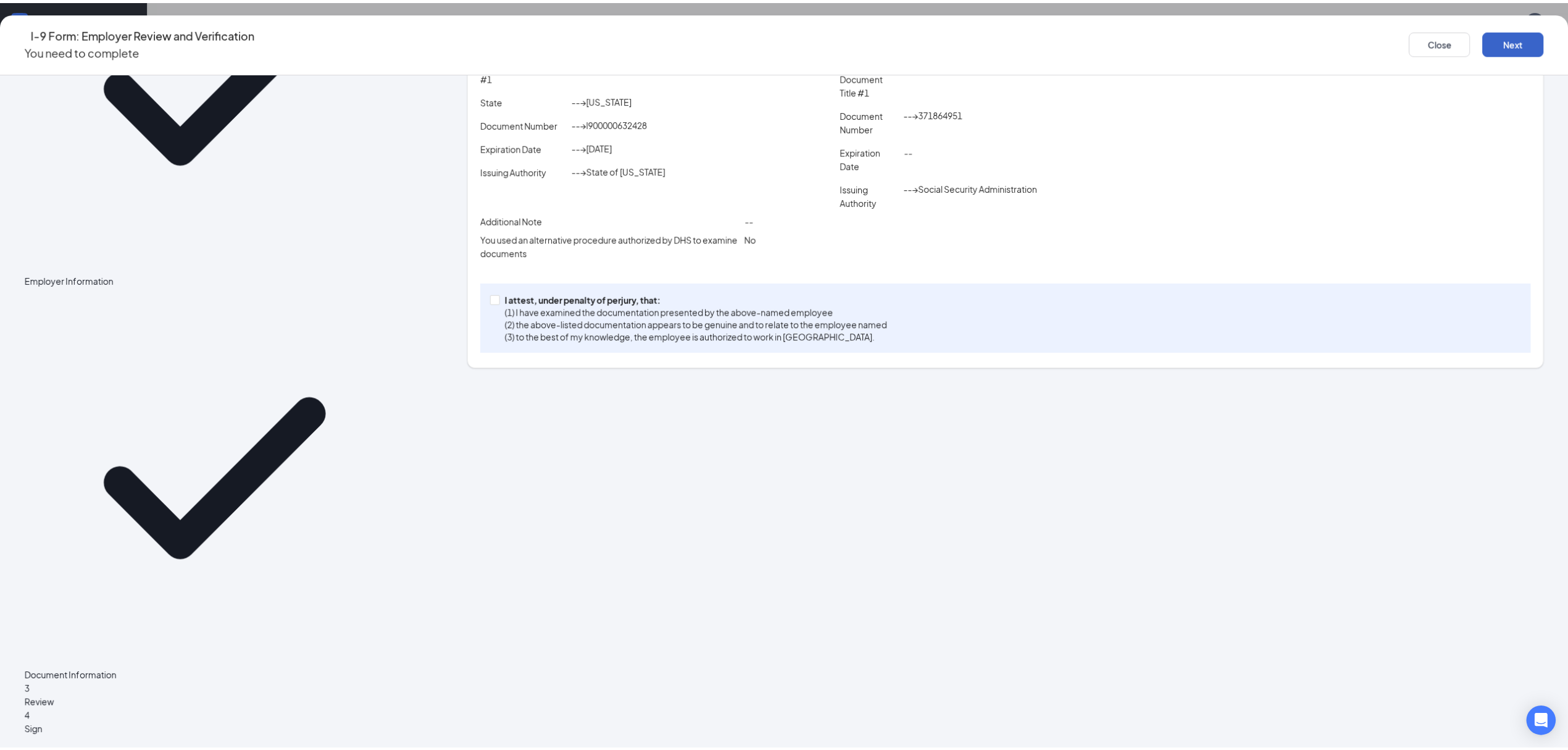
scroll to position [0, 0]
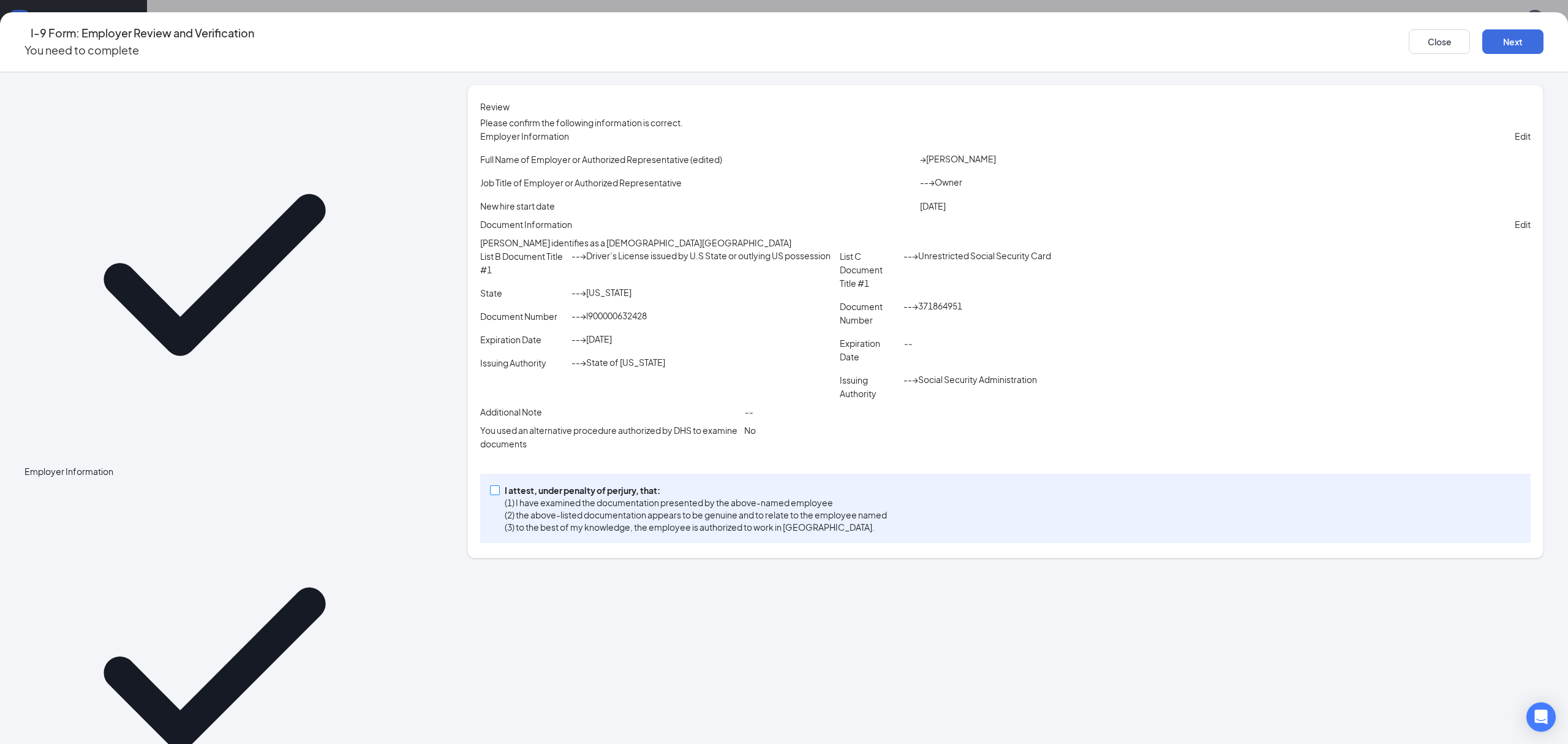
drag, startPoint x: 625, startPoint y: 584, endPoint x: 689, endPoint y: 513, distance: 95.6
click at [498, 493] on input "I attest, under penalty of [PERSON_NAME], that: (1) I have examined the documen…" at bounding box center [494, 490] width 9 height 9
checkbox input "true"
click at [1482, 32] on button "Next" at bounding box center [1513, 42] width 62 height 24
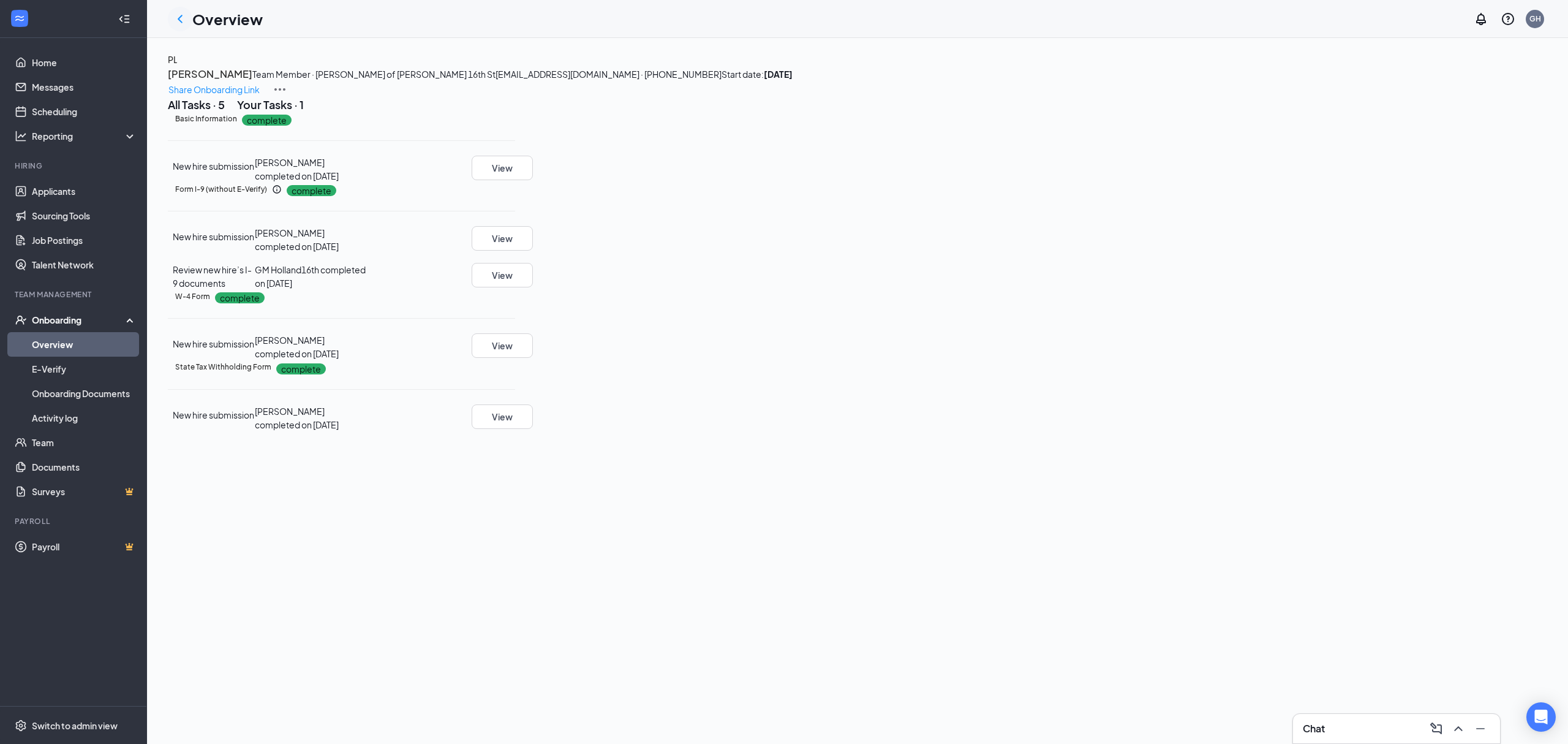
click at [170, 17] on div at bounding box center [180, 19] width 24 height 24
click at [175, 17] on icon "ChevronLeft" at bounding box center [179, 18] width 15 height 15
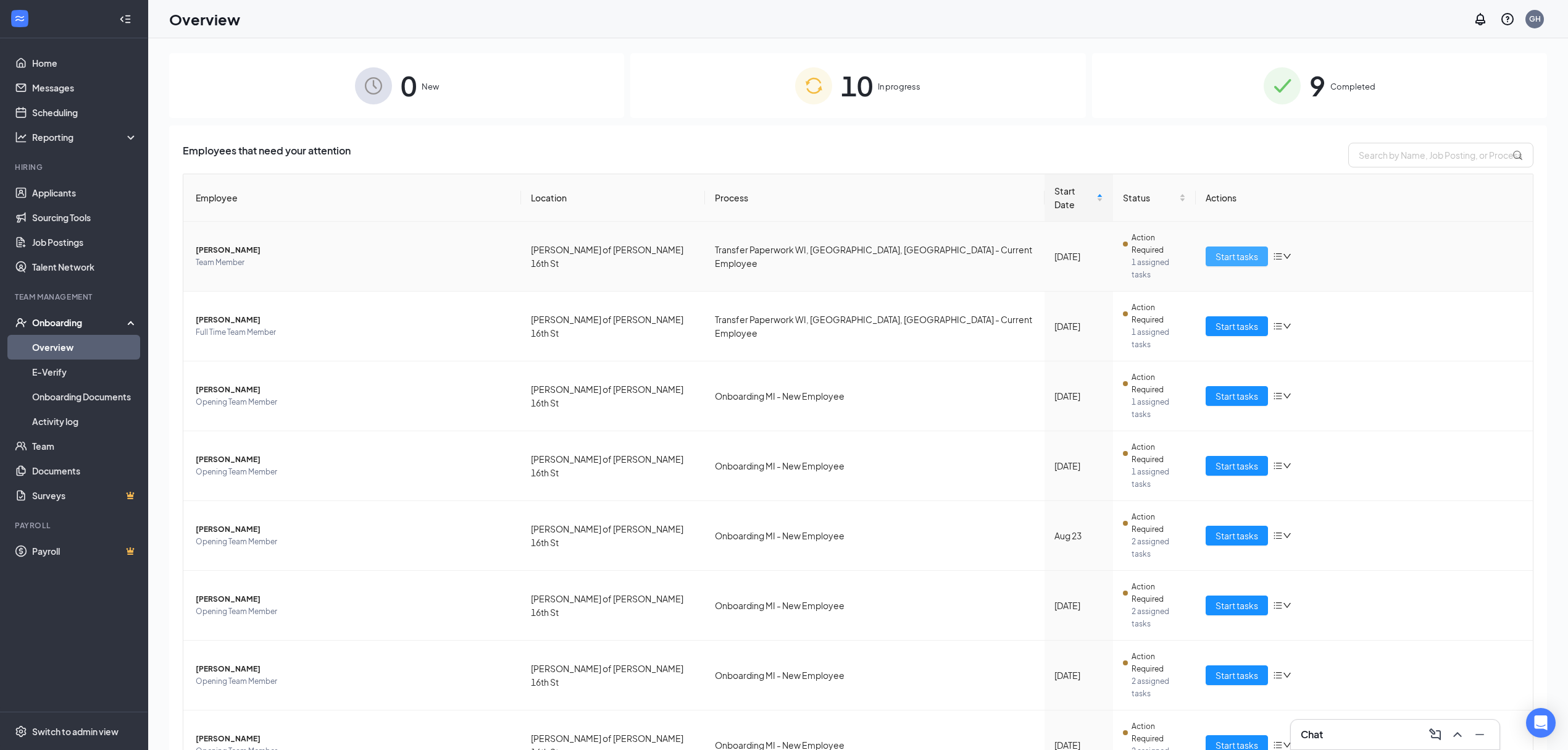
click at [1240, 249] on span "Start tasks" at bounding box center [1237, 256] width 43 height 14
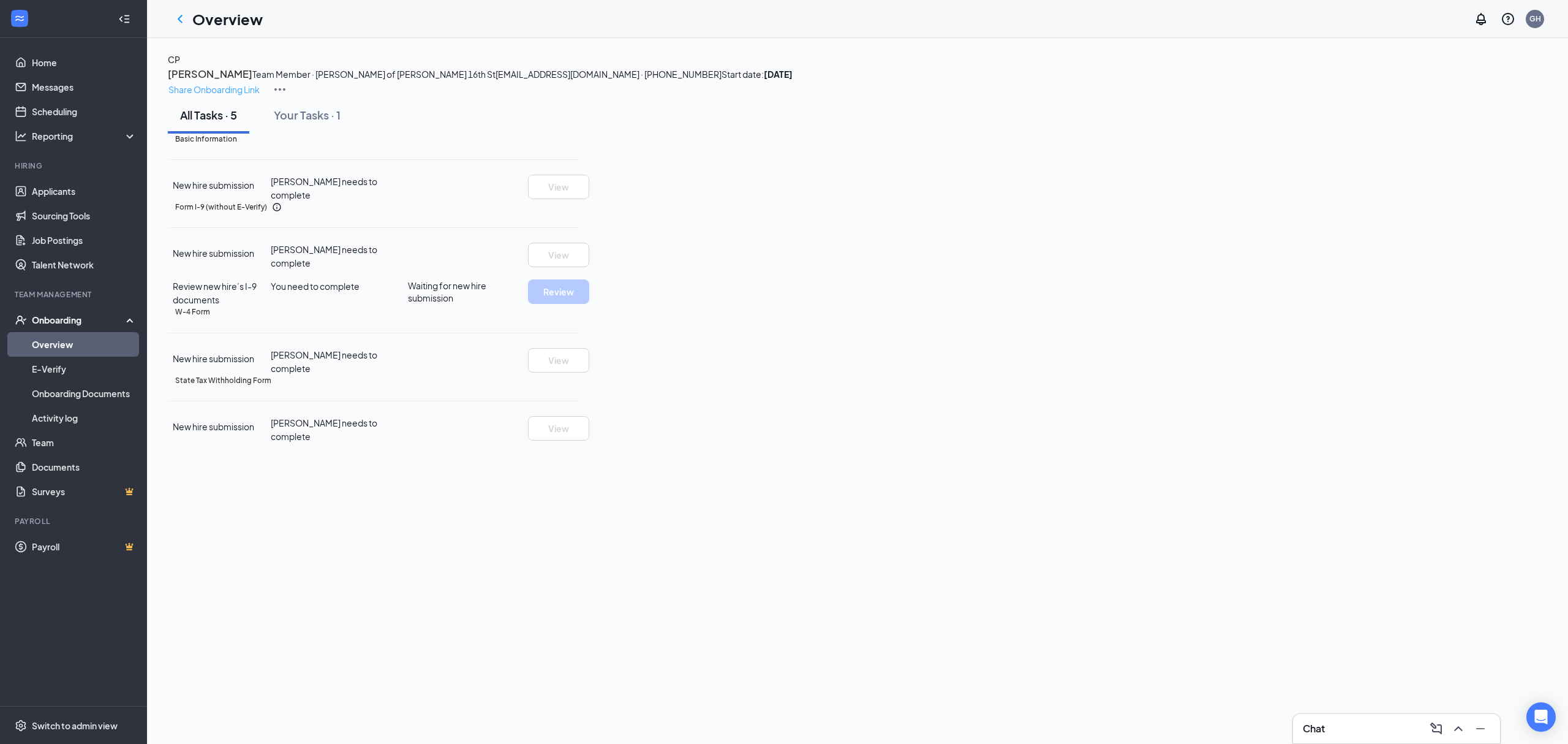
click at [260, 86] on button "Share Onboarding Link" at bounding box center [214, 89] width 93 height 15
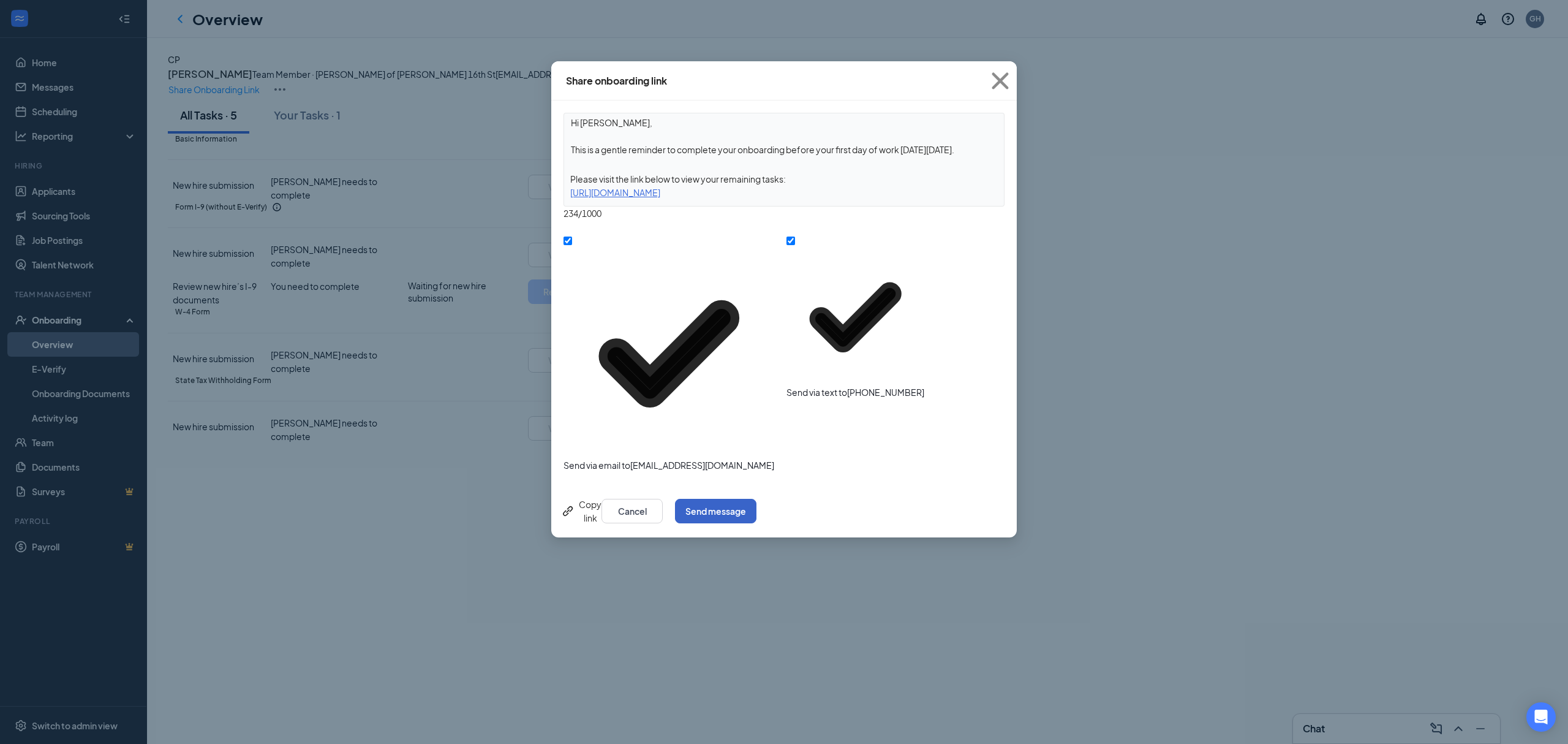
click at [756, 499] on button "Send message" at bounding box center [716, 511] width 81 height 24
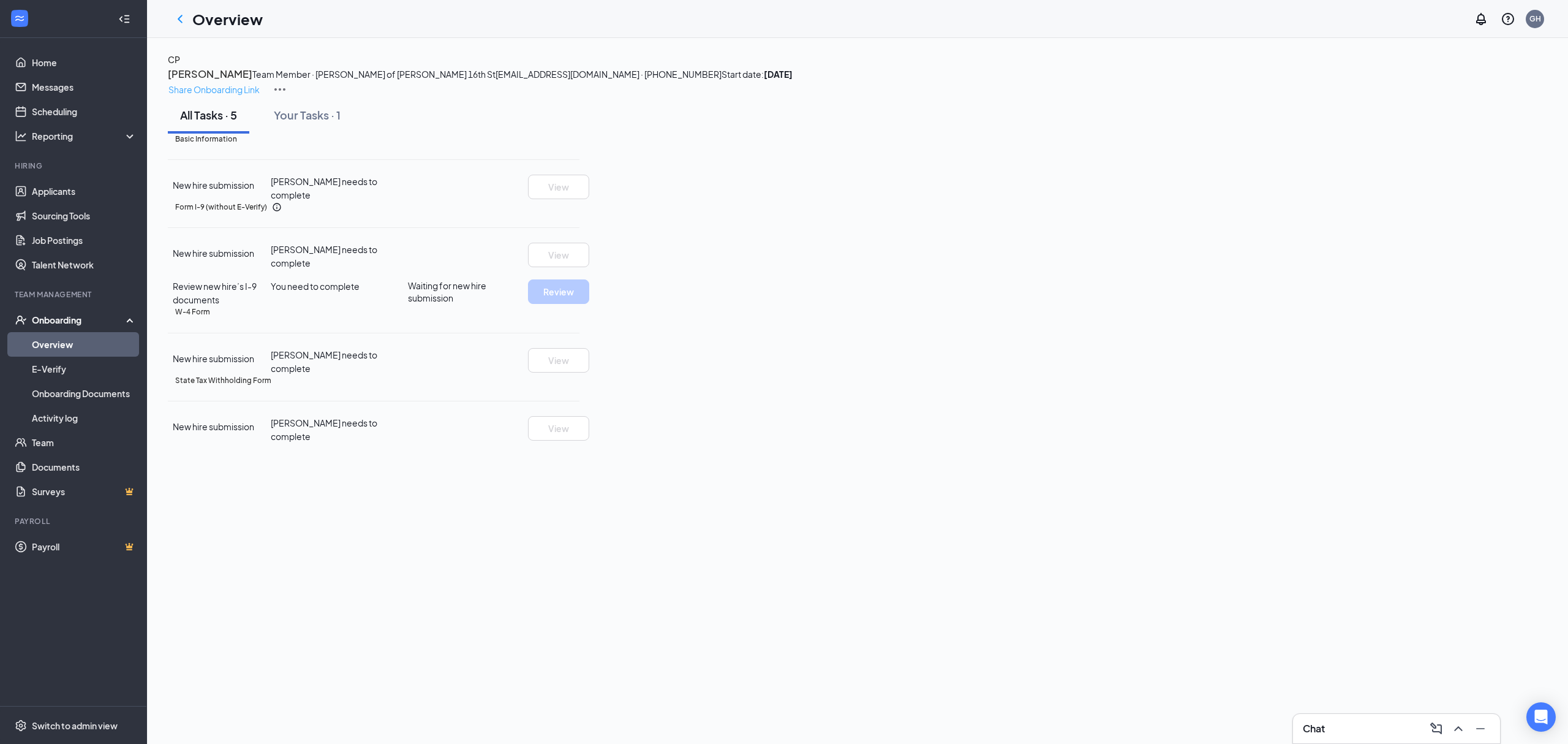
click at [260, 82] on p "Share Onboarding Link" at bounding box center [213, 89] width 91 height 14
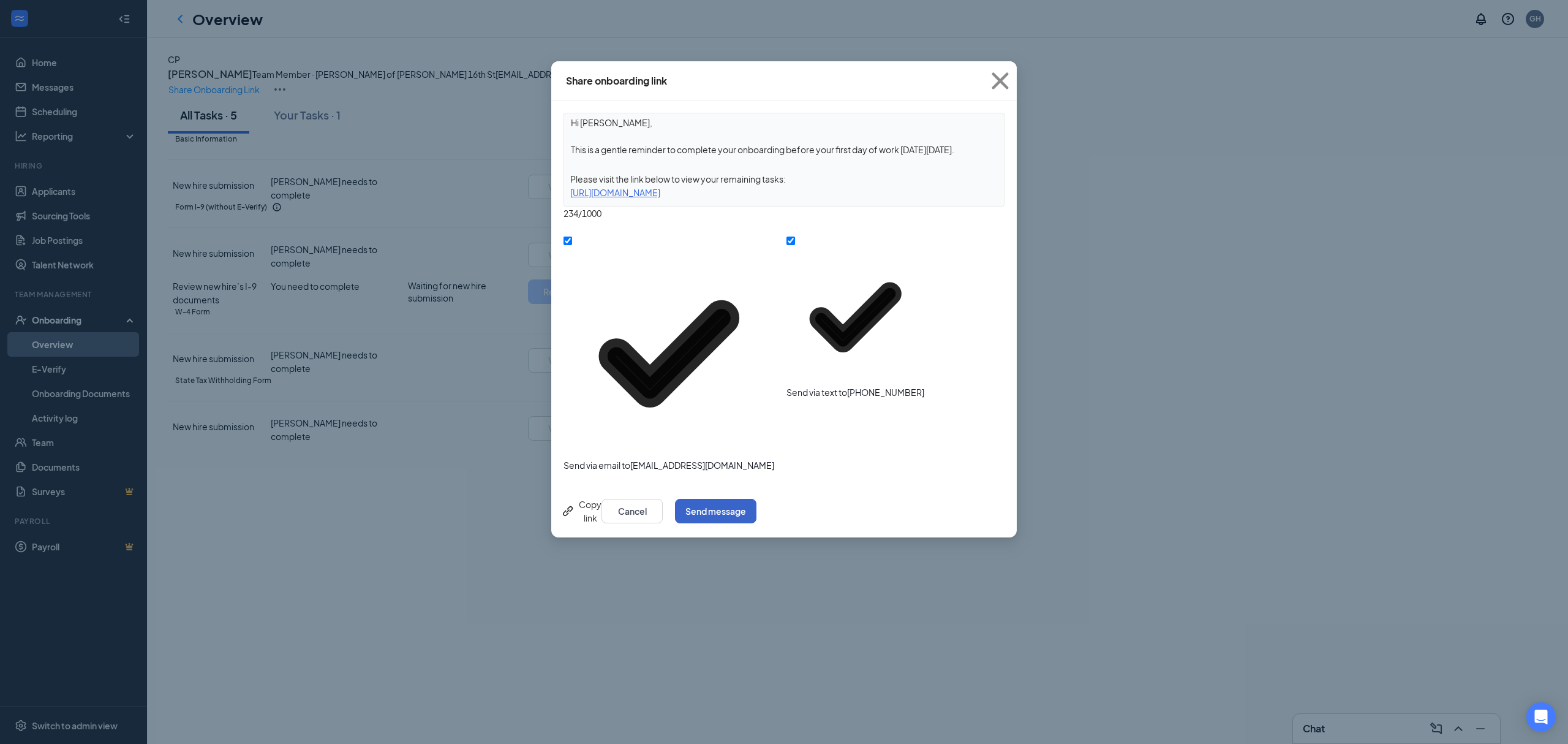
click at [756, 499] on button "Send message" at bounding box center [716, 511] width 81 height 24
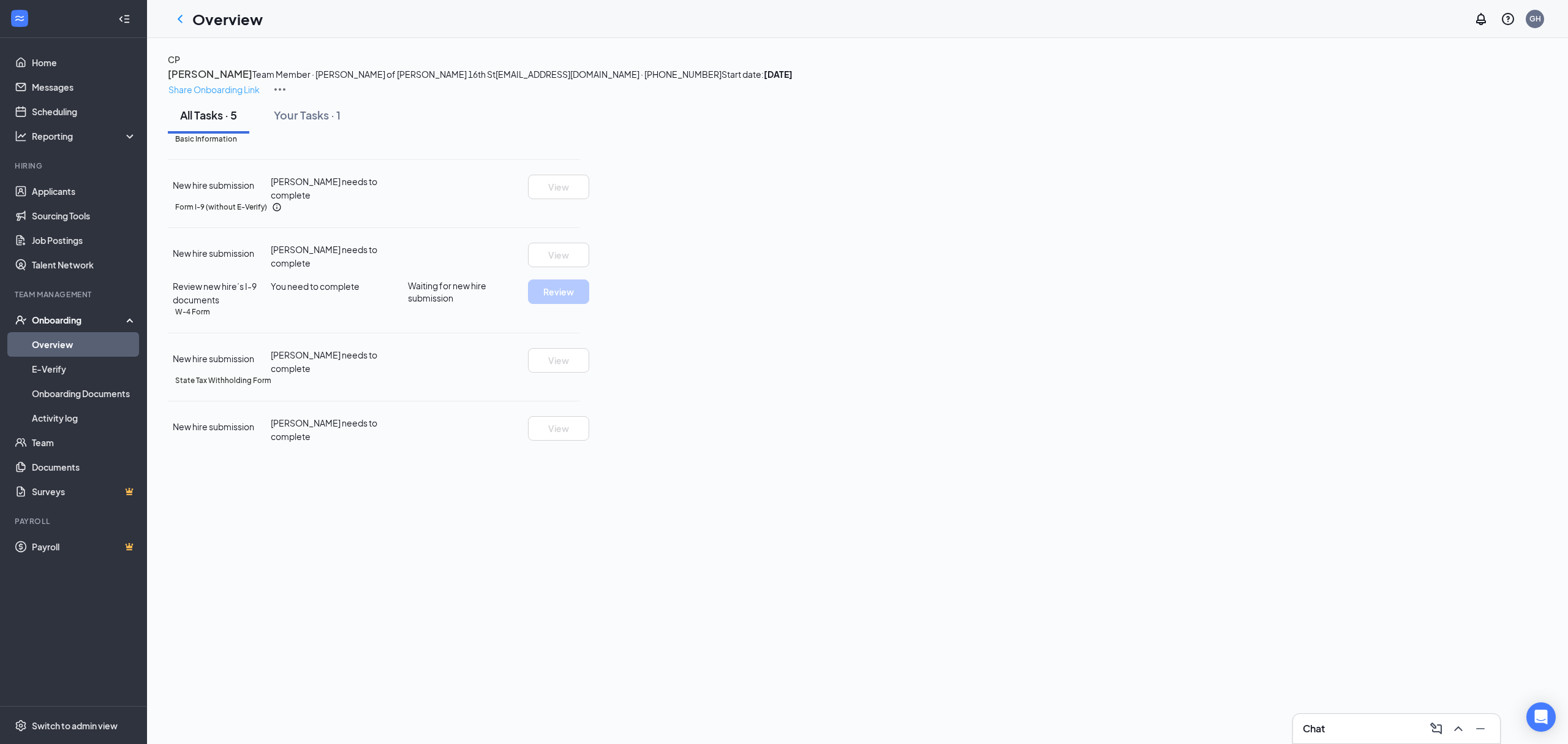
click at [260, 83] on p "Share Onboarding Link" at bounding box center [213, 89] width 91 height 14
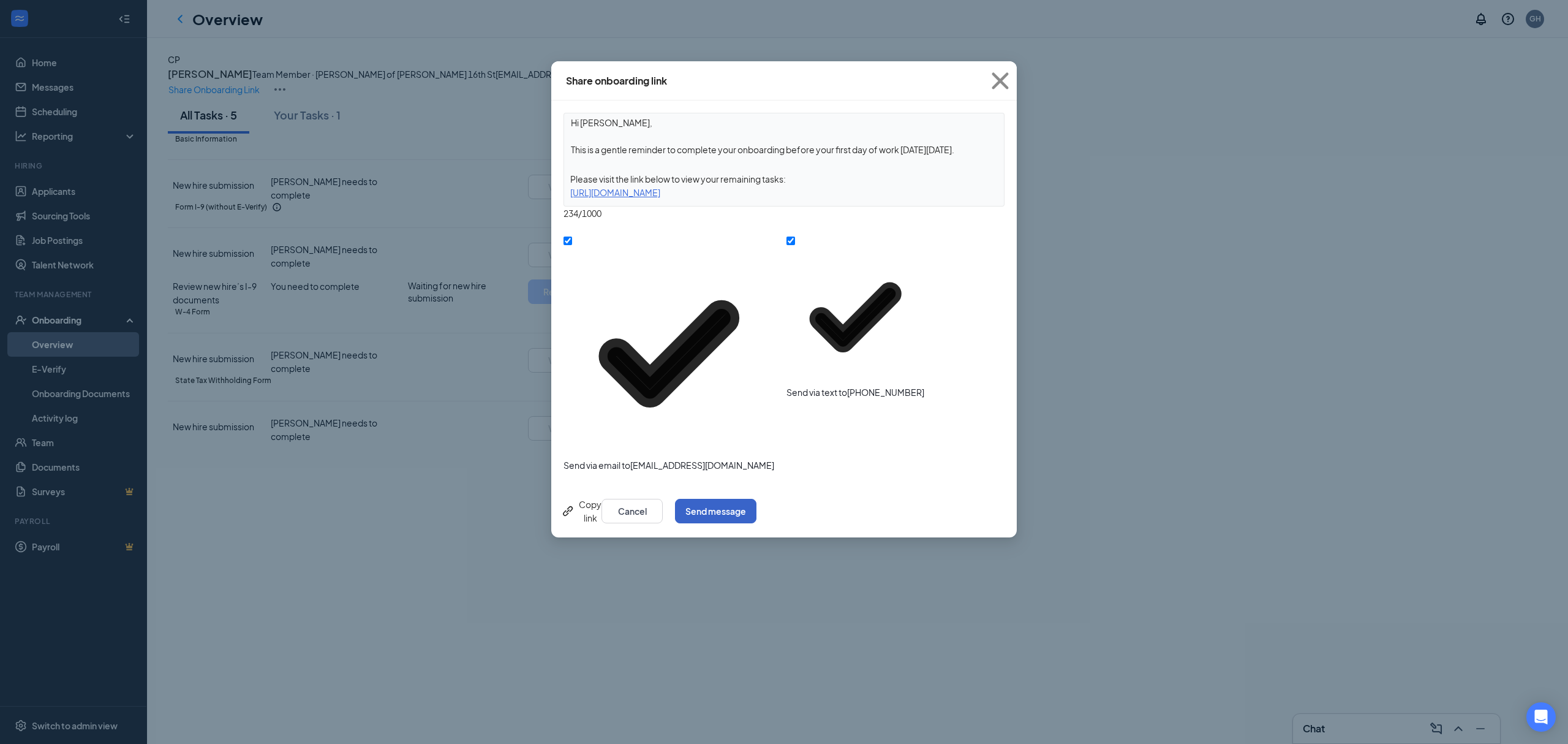
drag, startPoint x: 1000, startPoint y: 303, endPoint x: 1115, endPoint y: 173, distance: 173.6
click at [756, 499] on button "Send message" at bounding box center [716, 511] width 81 height 24
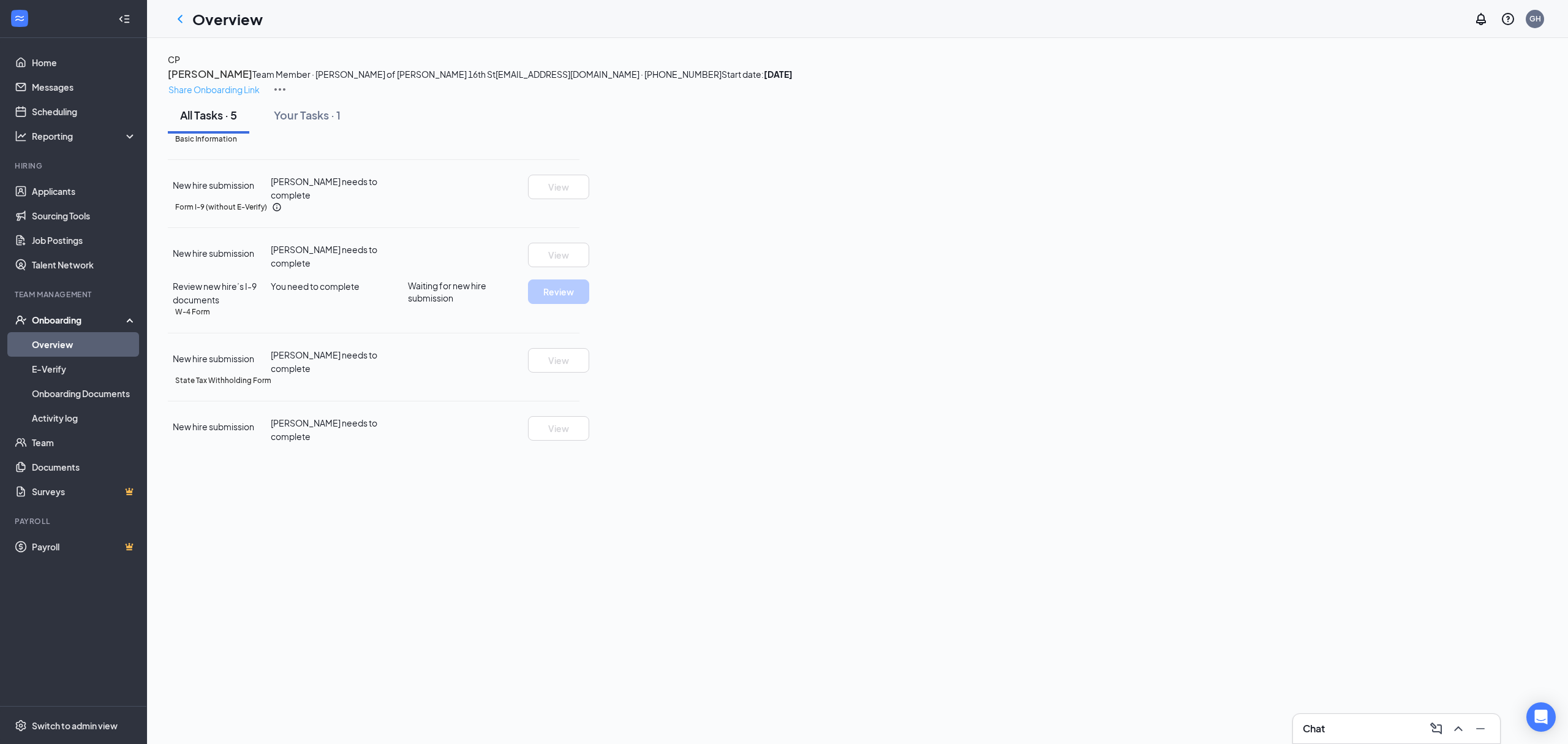
click at [260, 82] on p "Share Onboarding Link" at bounding box center [213, 89] width 91 height 14
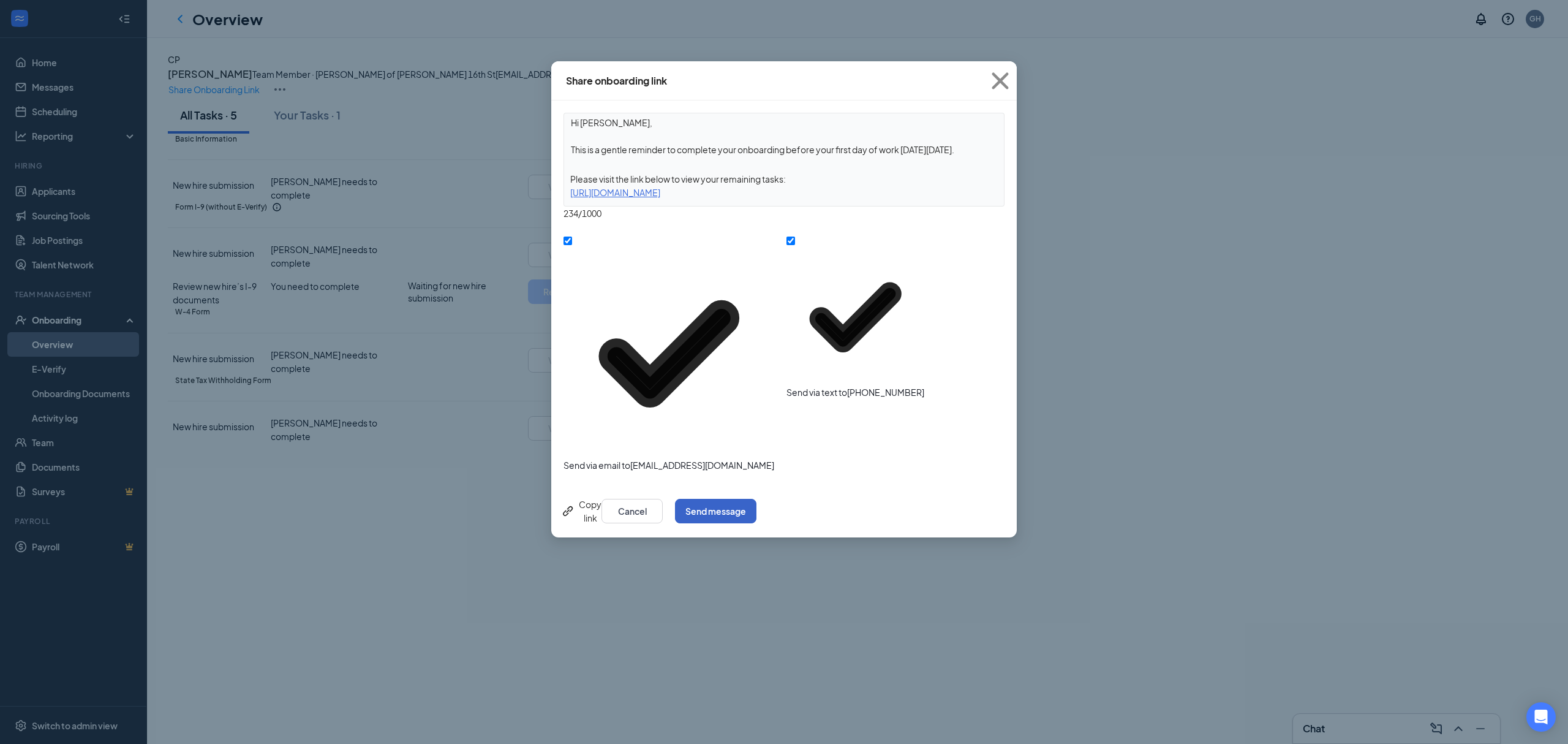
drag, startPoint x: 952, startPoint y: 303, endPoint x: 961, endPoint y: 291, distance: 15.0
click at [756, 499] on button "Send message" at bounding box center [716, 511] width 81 height 24
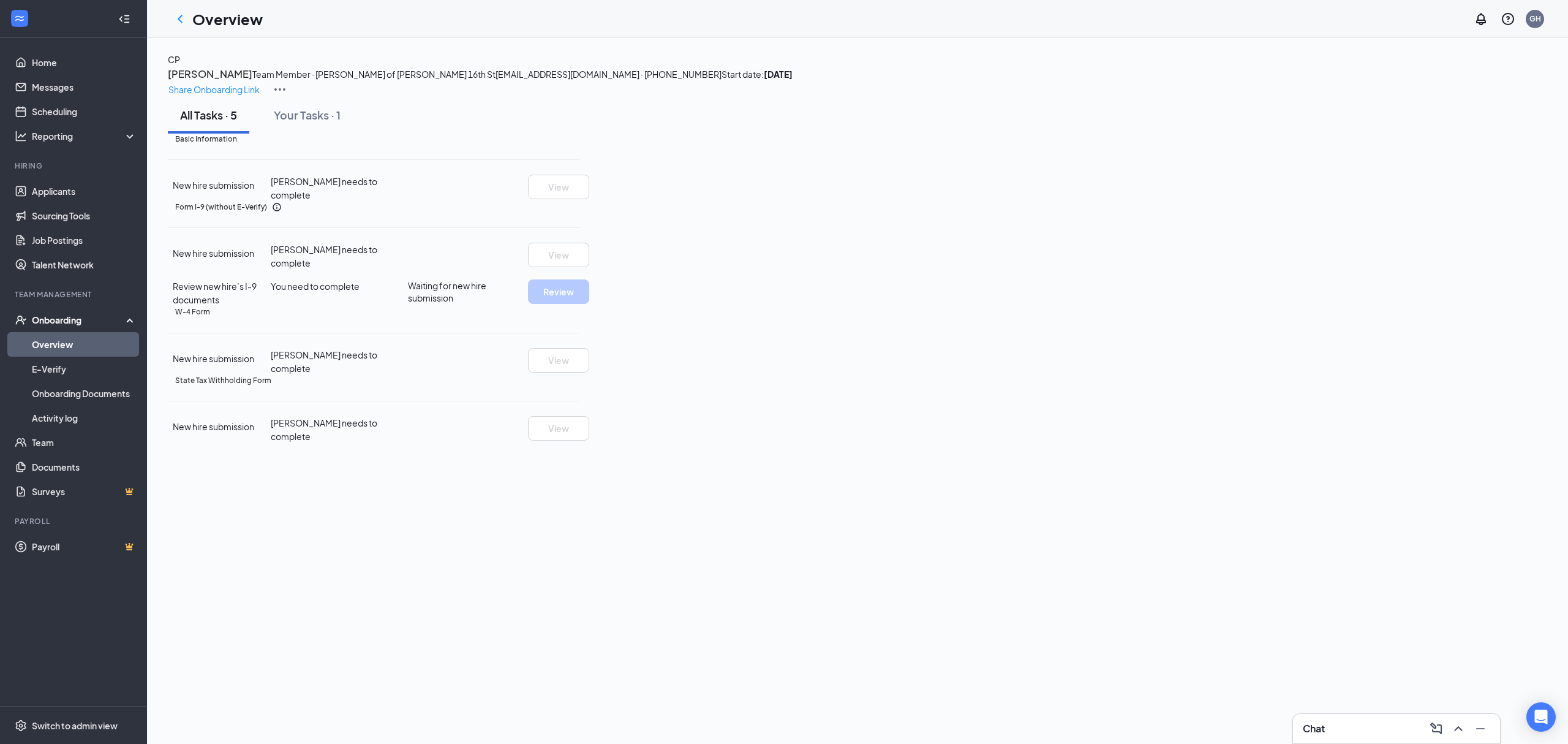
click at [1226, 88] on div "Share Onboarding Link" at bounding box center [857, 89] width 1379 height 15
click at [260, 82] on p "Share Onboarding Link" at bounding box center [213, 89] width 91 height 14
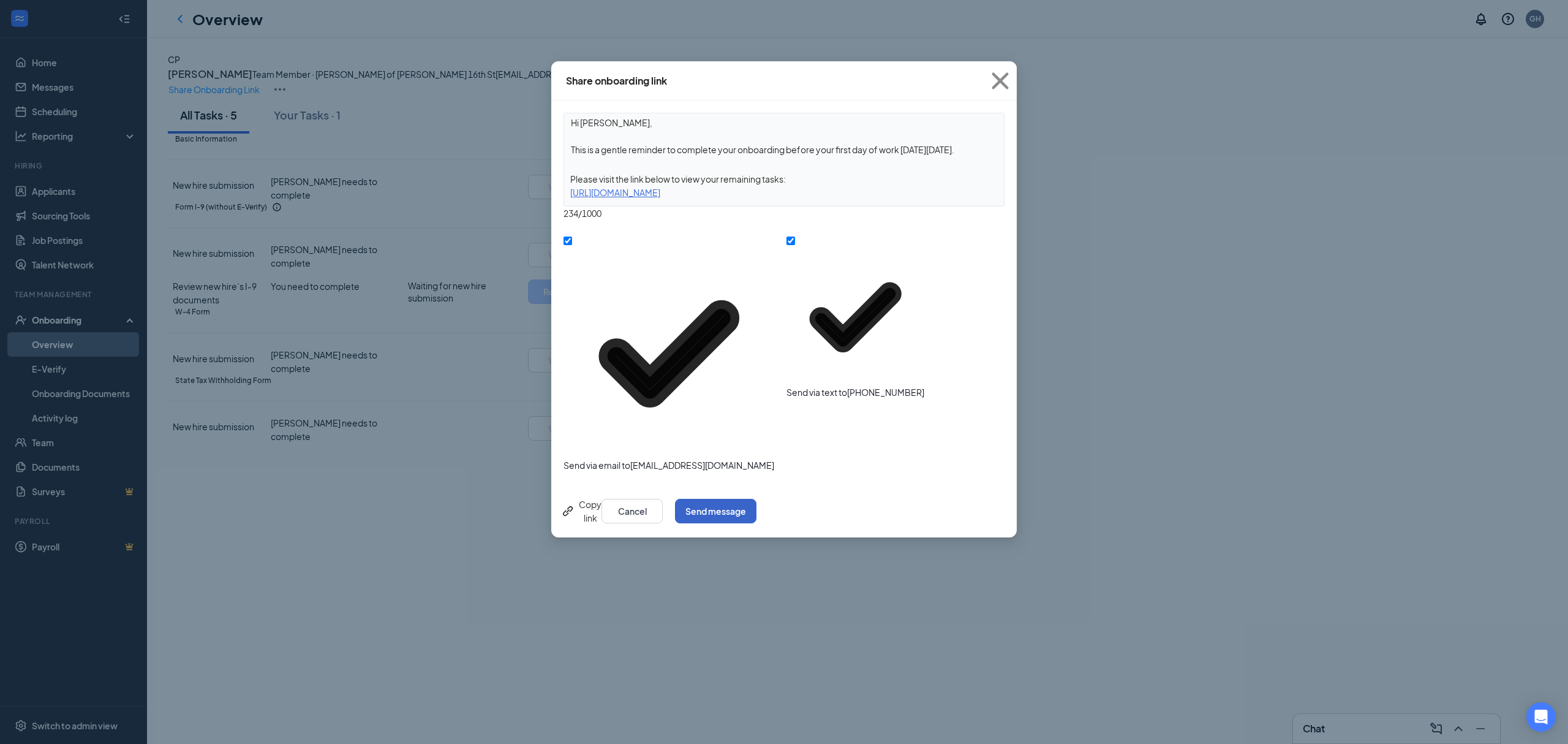
drag, startPoint x: 967, startPoint y: 303, endPoint x: 981, endPoint y: 281, distance: 26.1
click at [756, 499] on button "Send message" at bounding box center [716, 511] width 81 height 24
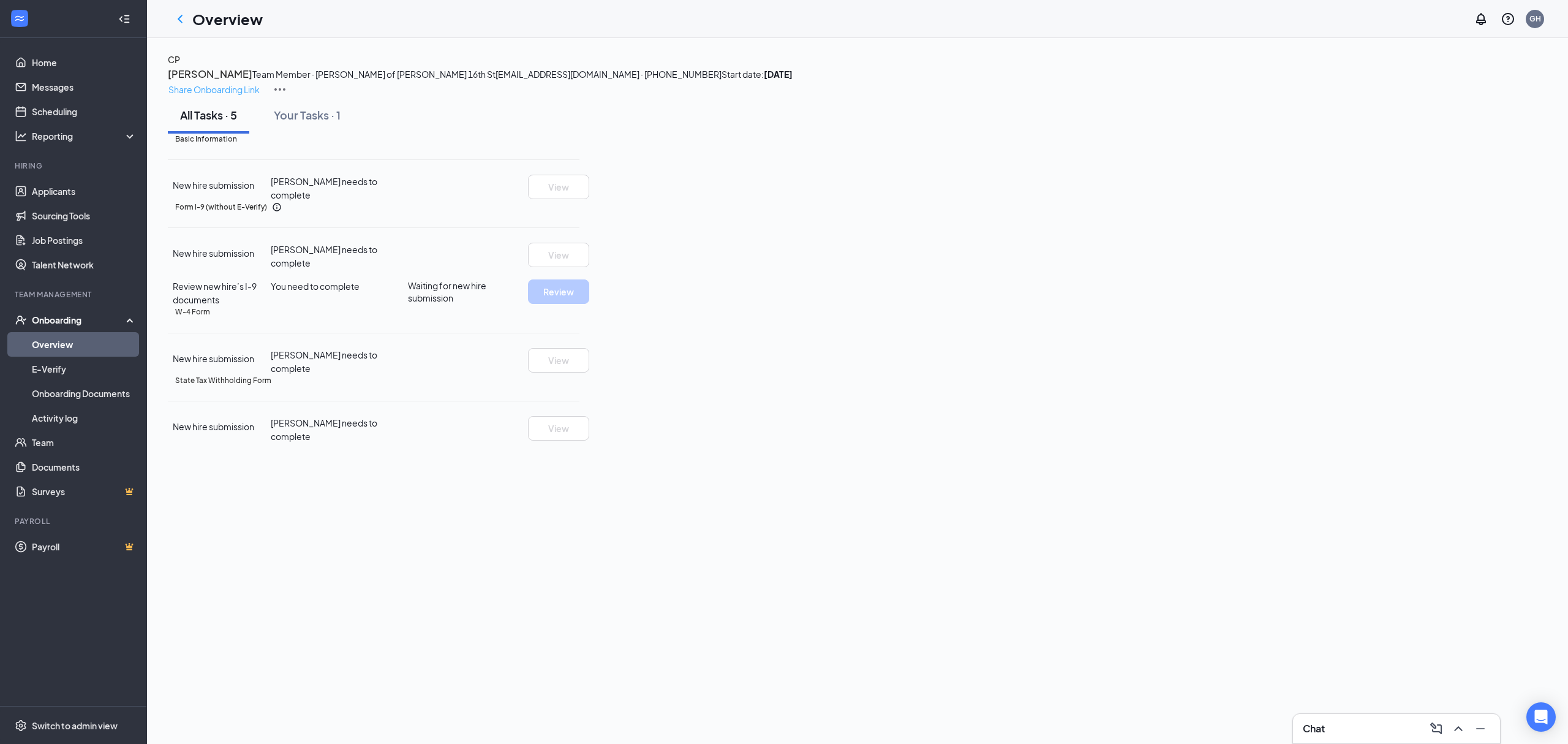
click at [260, 82] on p "Share Onboarding Link" at bounding box center [213, 89] width 91 height 14
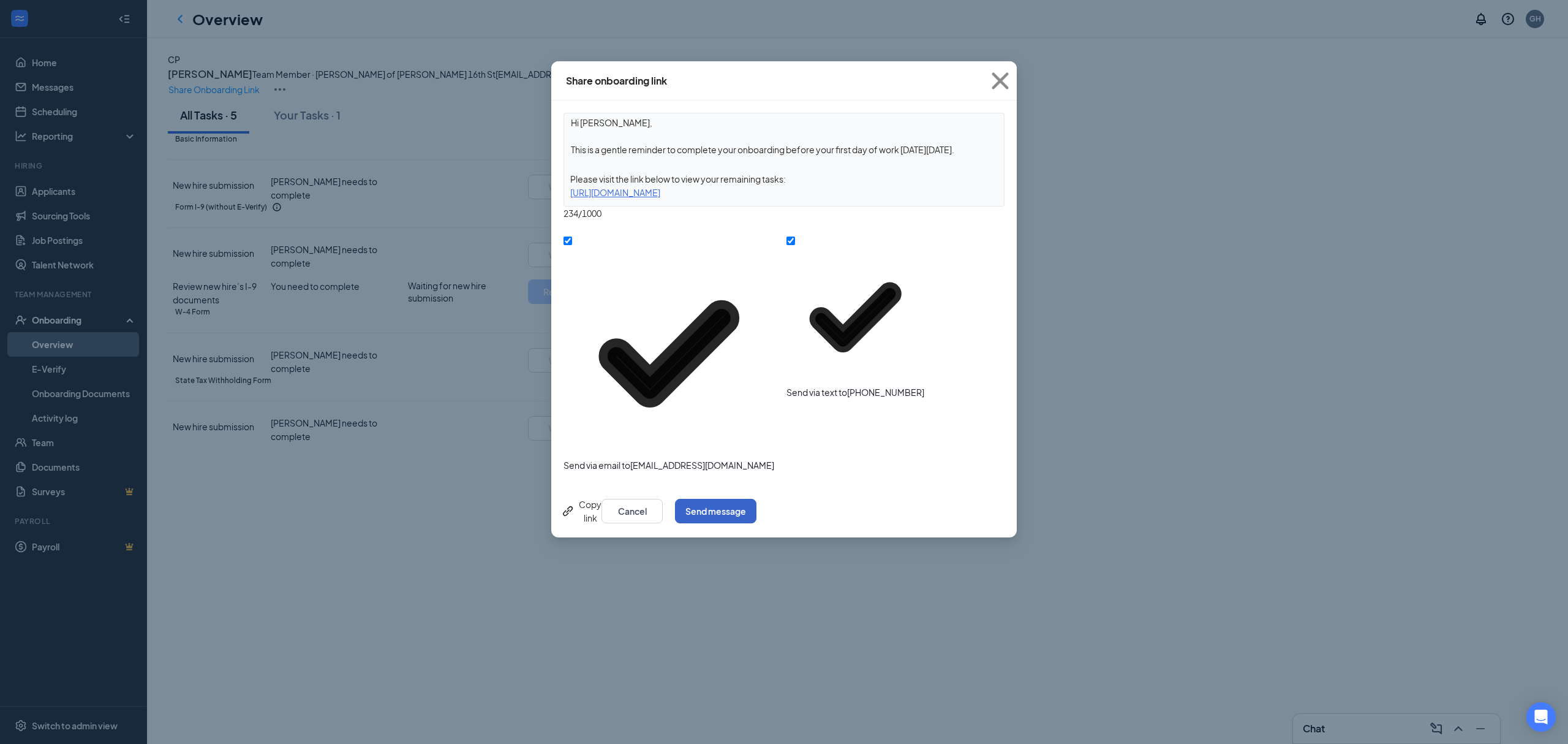
drag, startPoint x: 947, startPoint y: 302, endPoint x: 1103, endPoint y: 170, distance: 204.4
click at [756, 499] on button "Send message" at bounding box center [716, 511] width 81 height 24
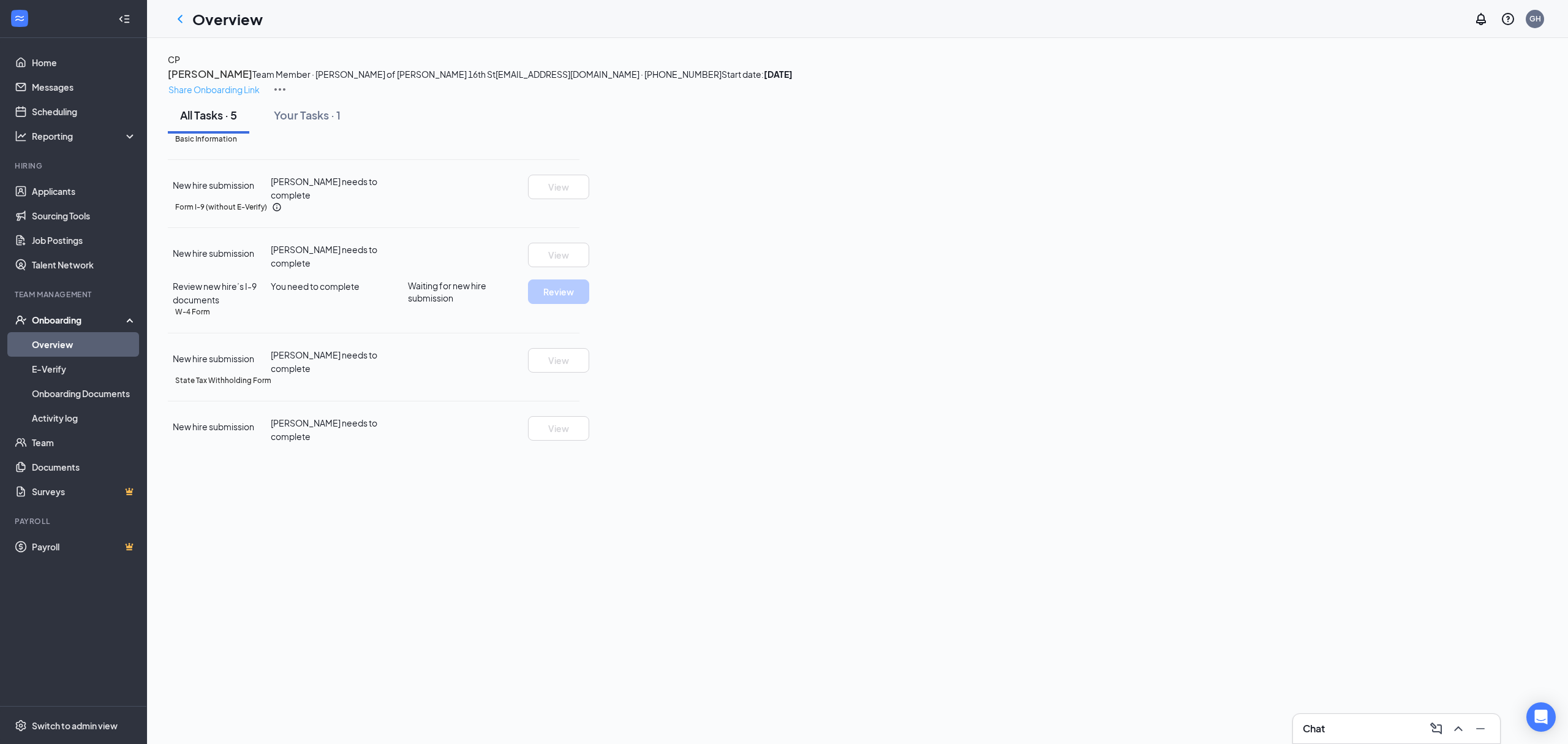
click at [260, 82] on p "Share Onboarding Link" at bounding box center [213, 89] width 91 height 14
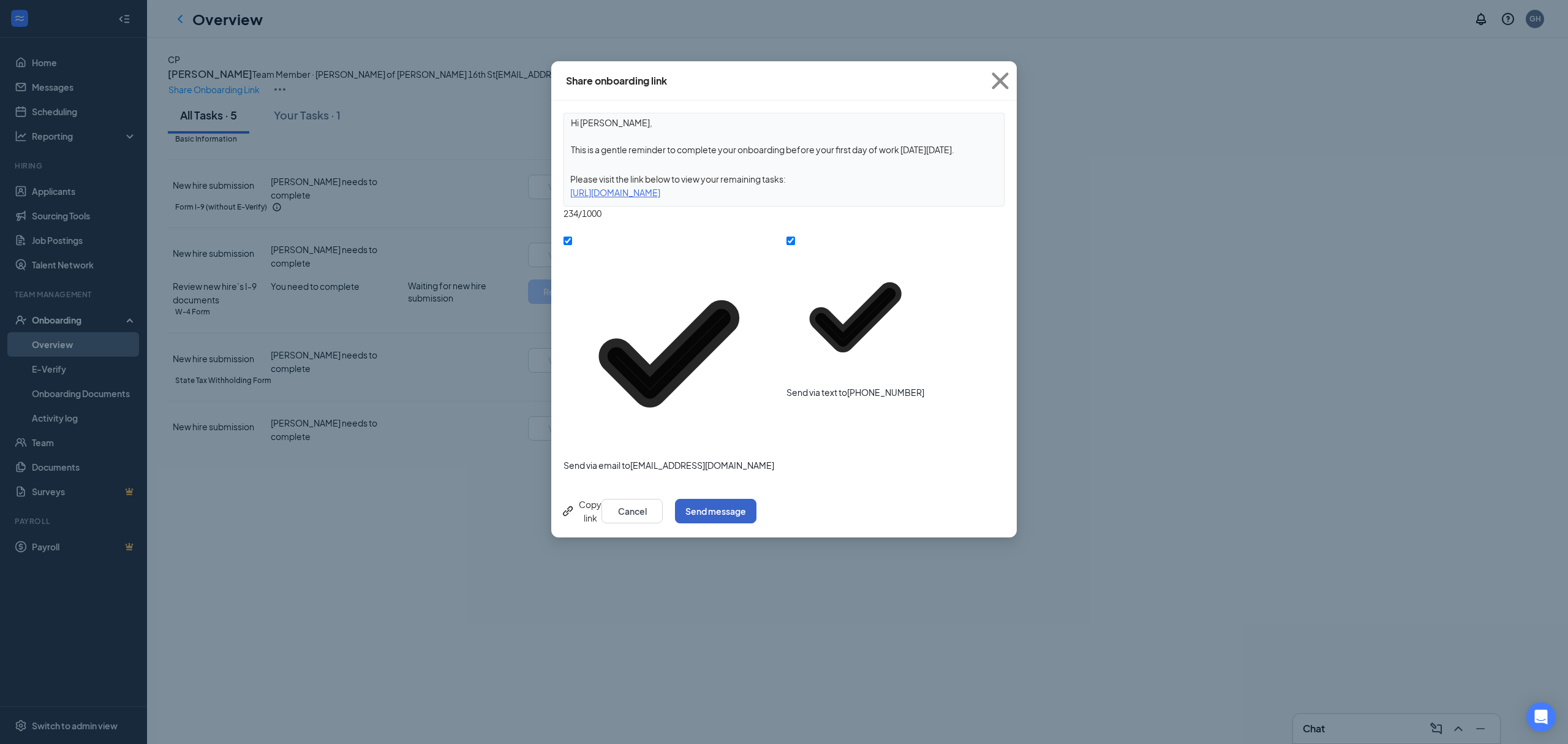
drag, startPoint x: 973, startPoint y: 306, endPoint x: 988, endPoint y: 283, distance: 27.5
click at [756, 499] on button "Send message" at bounding box center [716, 511] width 81 height 24
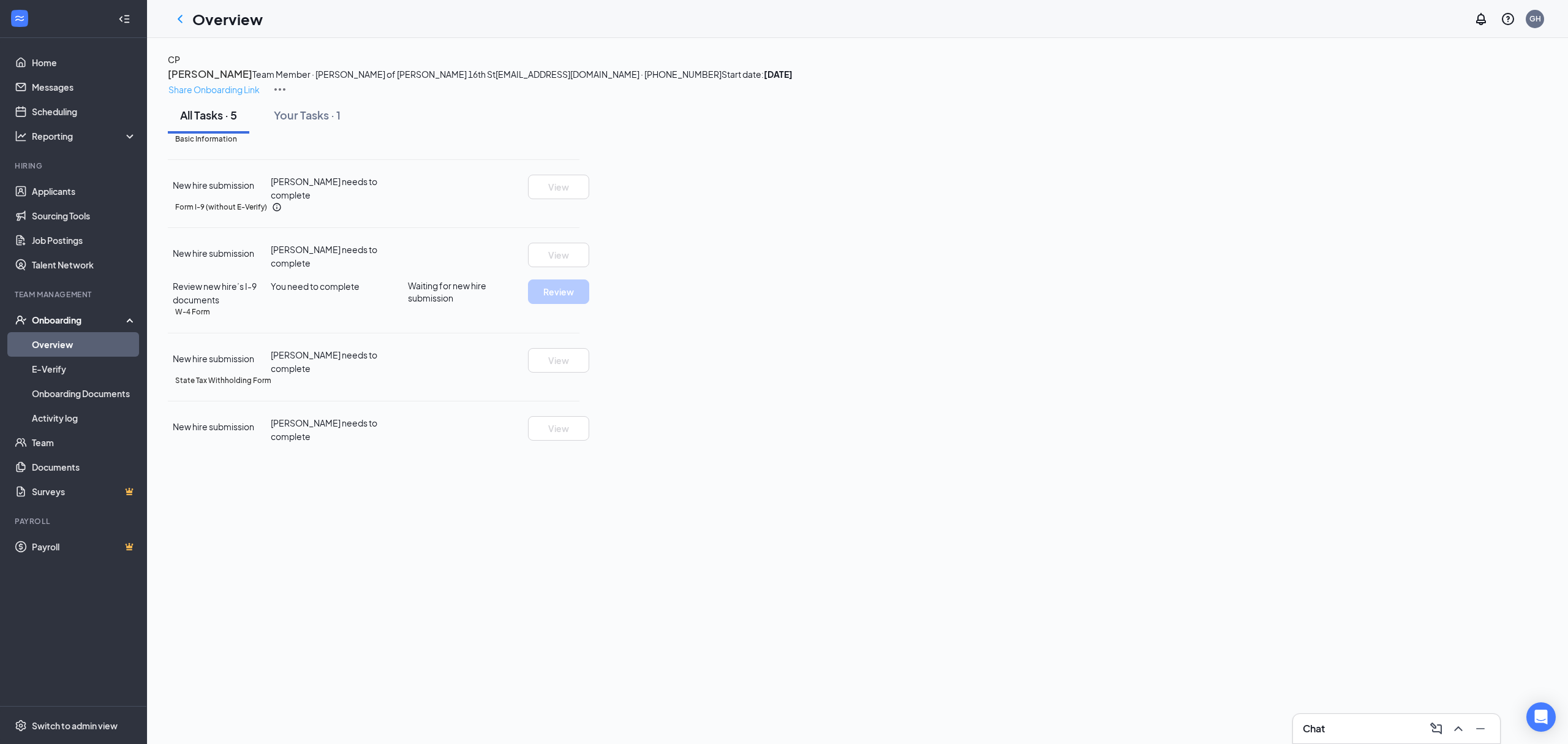
click at [260, 82] on p "Share Onboarding Link" at bounding box center [213, 89] width 91 height 14
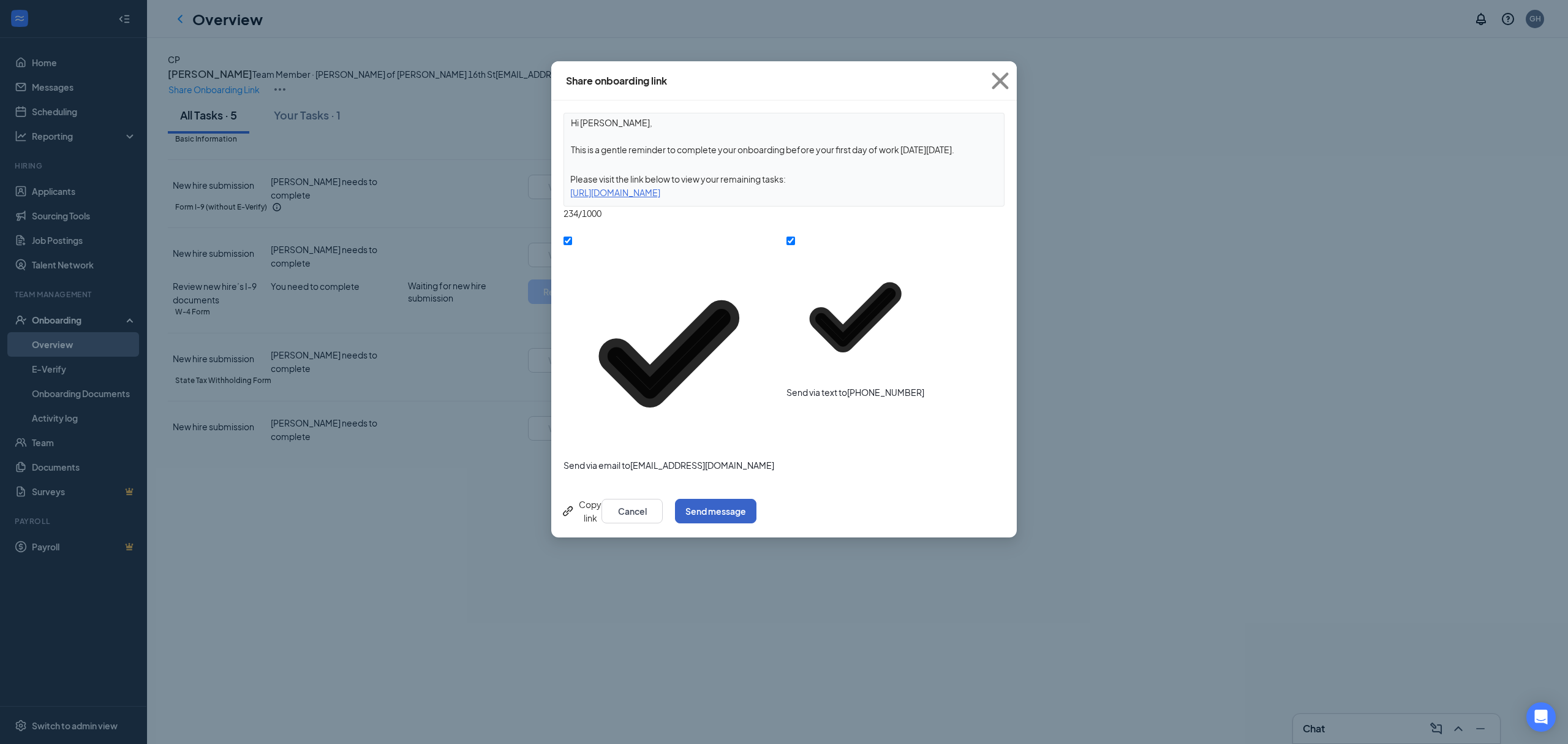
click at [756, 499] on button "Send message" at bounding box center [716, 511] width 81 height 24
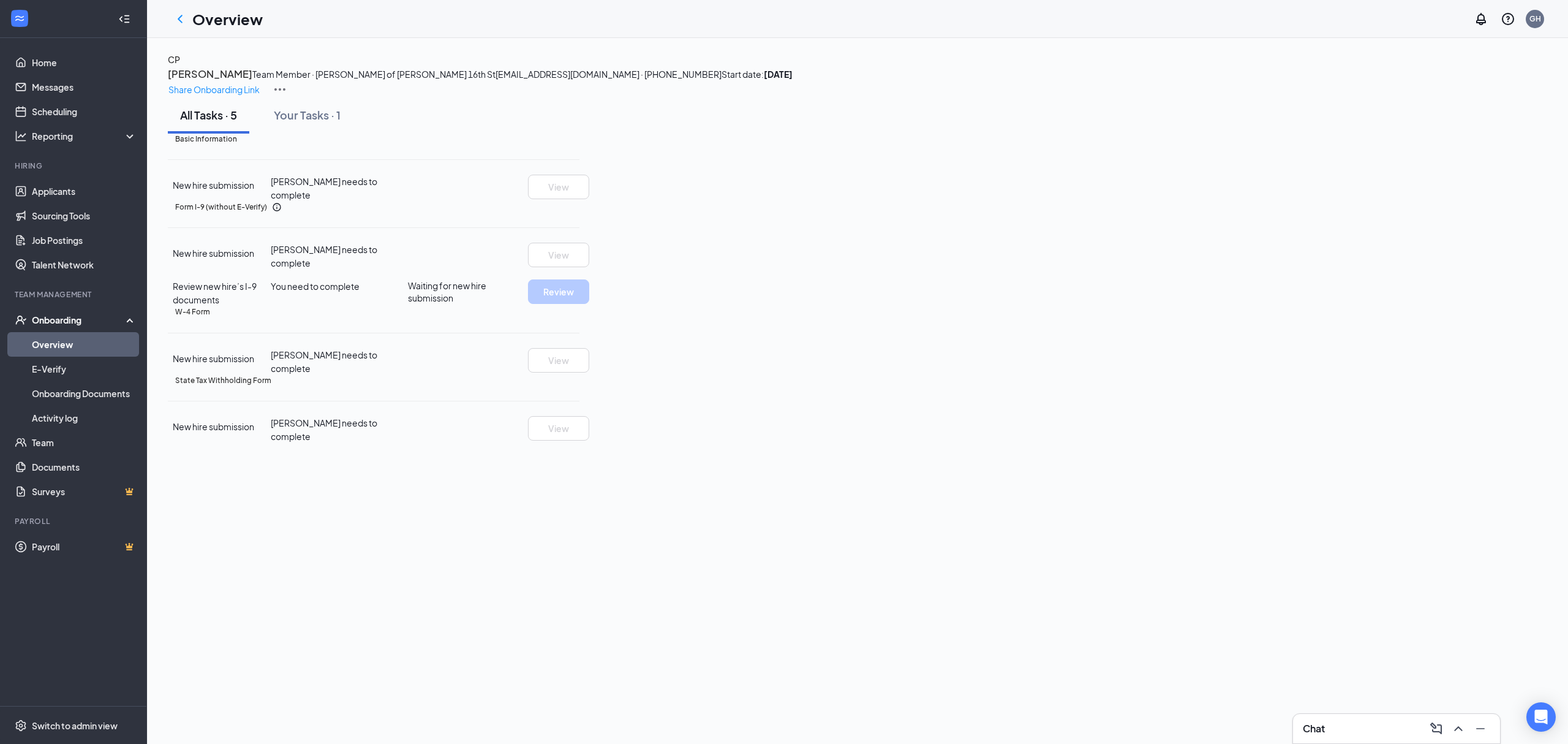
click at [1196, 67] on div "CP [PERSON_NAME] Team Member · [PERSON_NAME] of [PERSON_NAME][GEOGRAPHIC_DATA][…" at bounding box center [857, 75] width 1379 height 44
click at [260, 82] on p "Share Onboarding Link" at bounding box center [213, 89] width 91 height 14
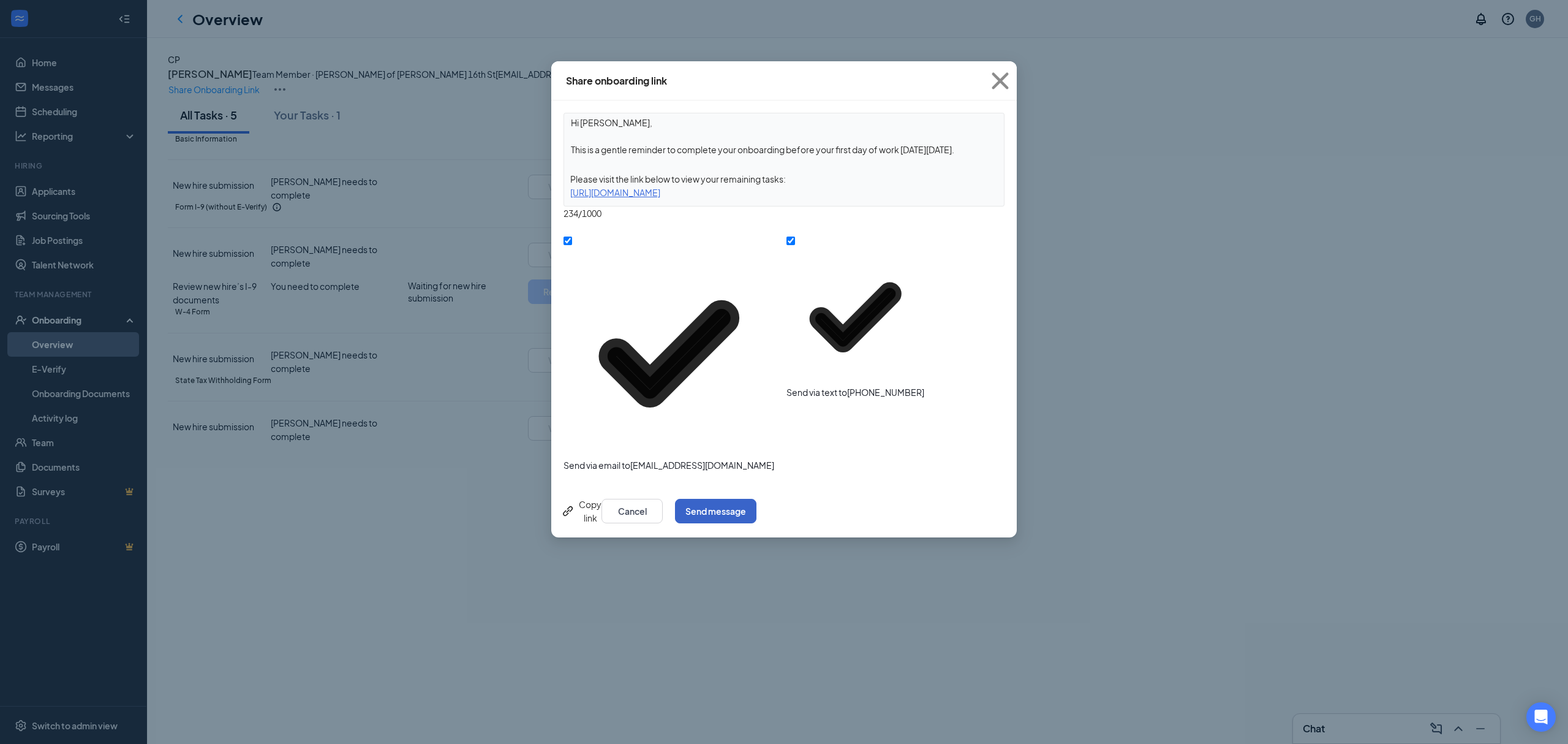
drag, startPoint x: 966, startPoint y: 317, endPoint x: 1098, endPoint y: 213, distance: 168.0
click at [756, 499] on button "Send message" at bounding box center [716, 511] width 81 height 24
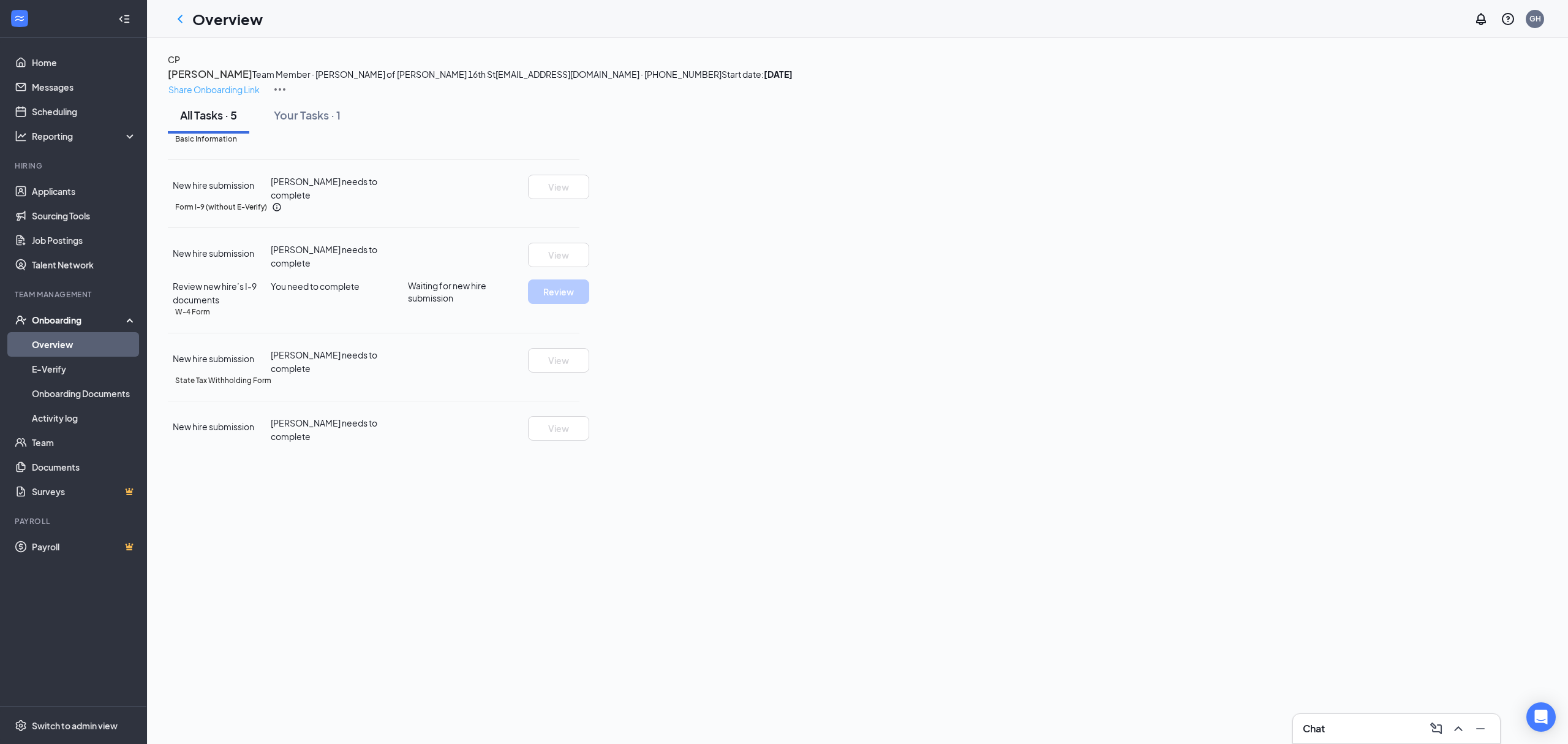
click at [260, 82] on p "Share Onboarding Link" at bounding box center [213, 89] width 91 height 14
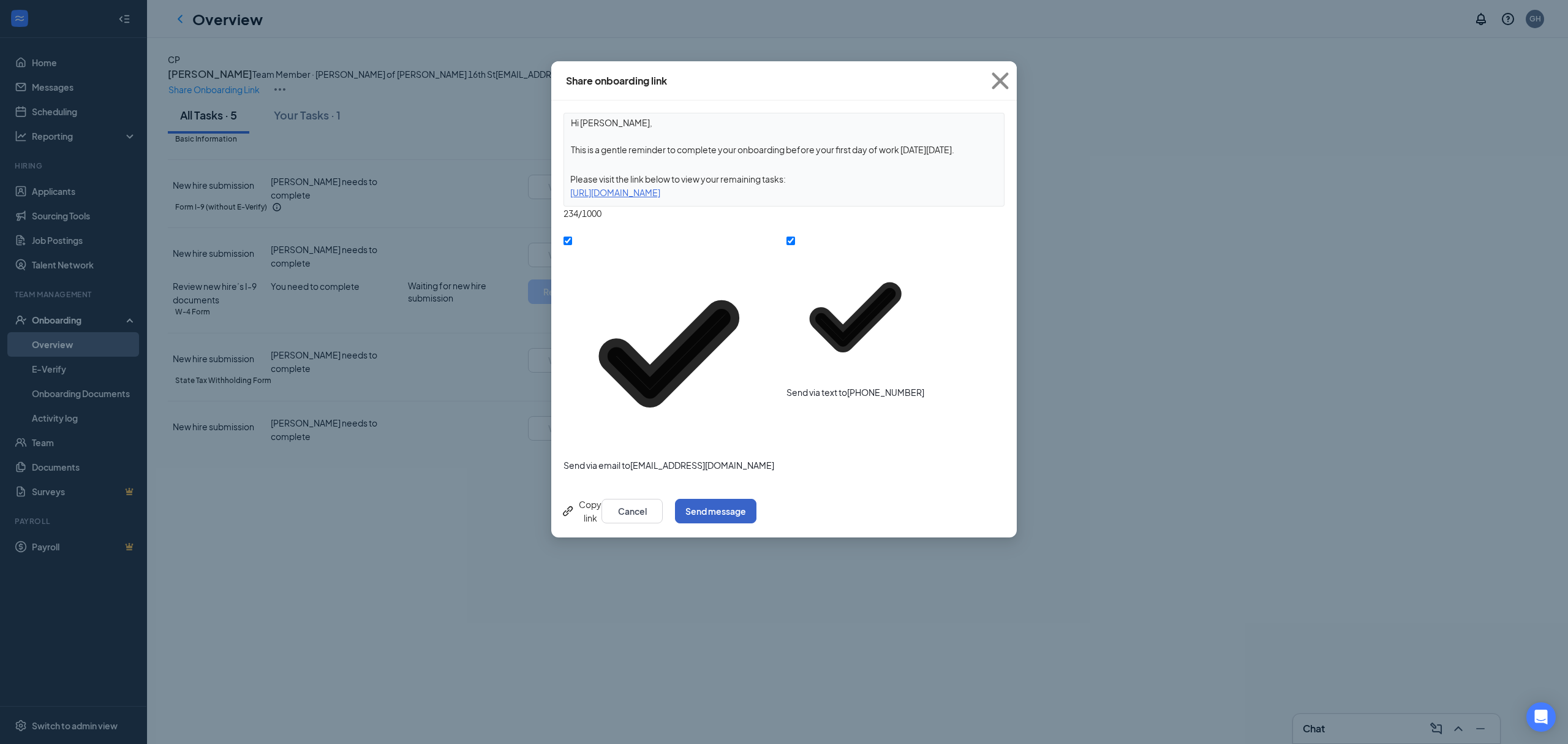
drag, startPoint x: 956, startPoint y: 315, endPoint x: 966, endPoint y: 302, distance: 16.4
click at [756, 499] on button "Send message" at bounding box center [716, 511] width 81 height 24
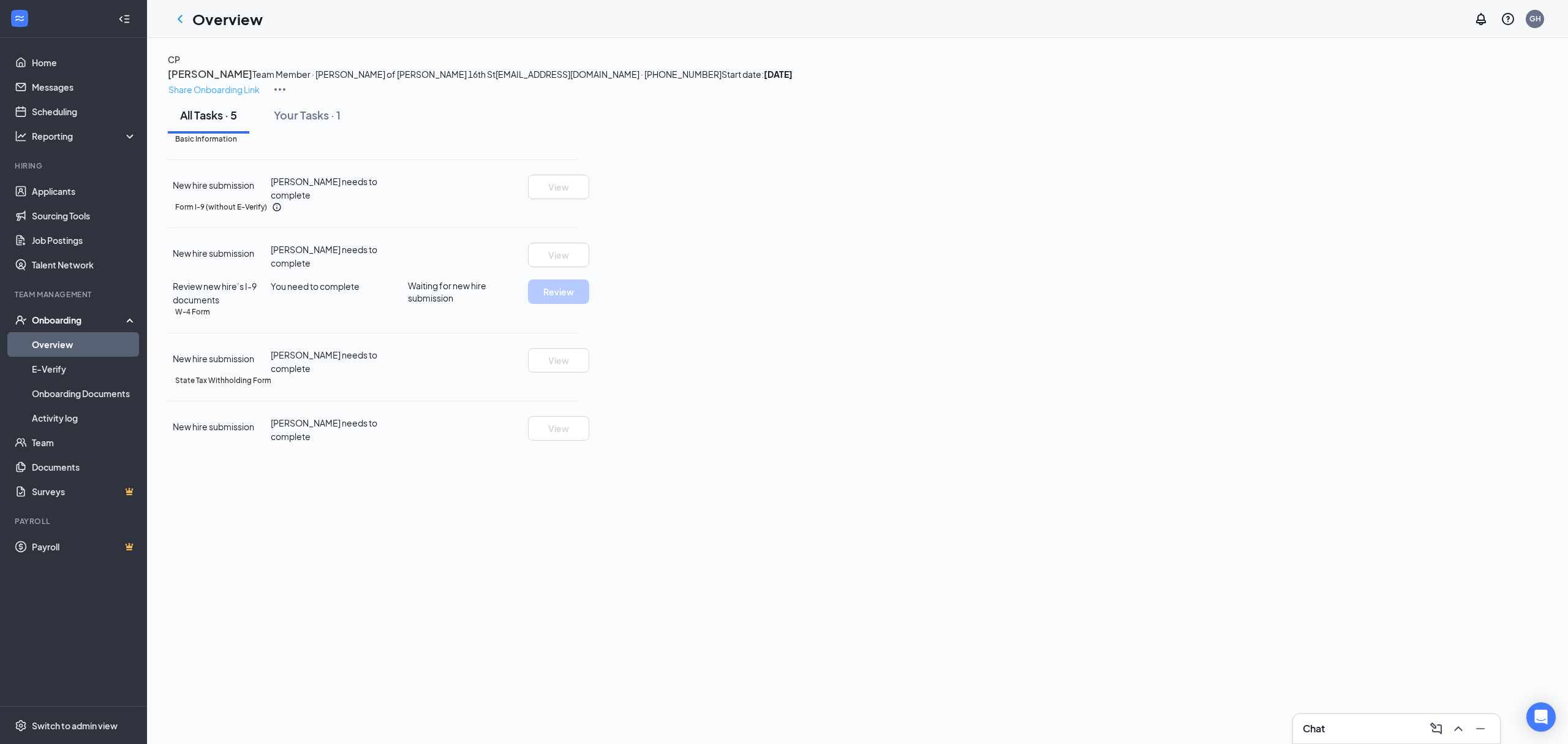
click at [260, 82] on p "Share Onboarding Link" at bounding box center [213, 89] width 91 height 14
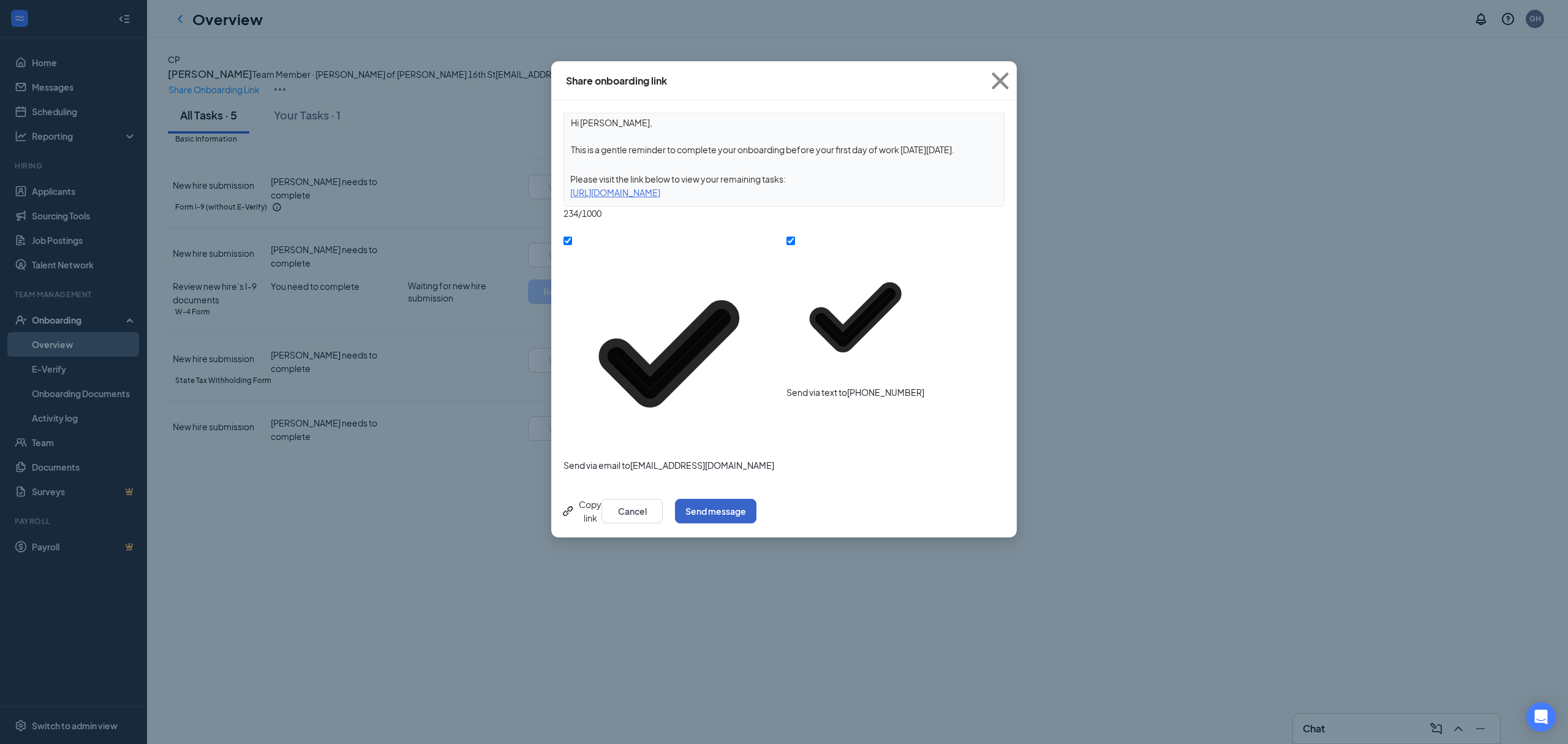
click at [756, 499] on button "Send message" at bounding box center [716, 511] width 81 height 24
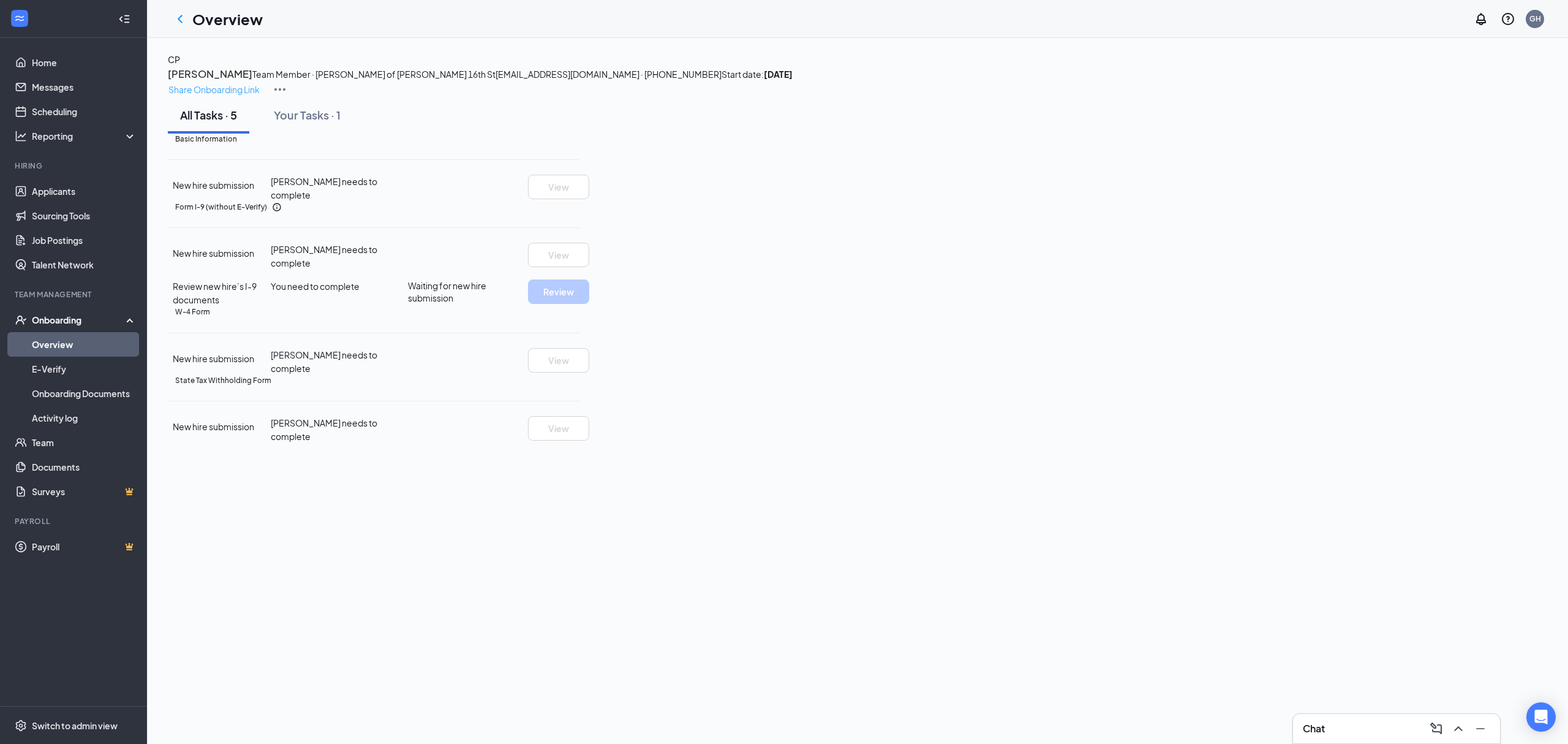
click at [1227, 84] on div "Share Onboarding Link" at bounding box center [857, 89] width 1379 height 15
click at [260, 82] on p "Share Onboarding Link" at bounding box center [213, 89] width 91 height 14
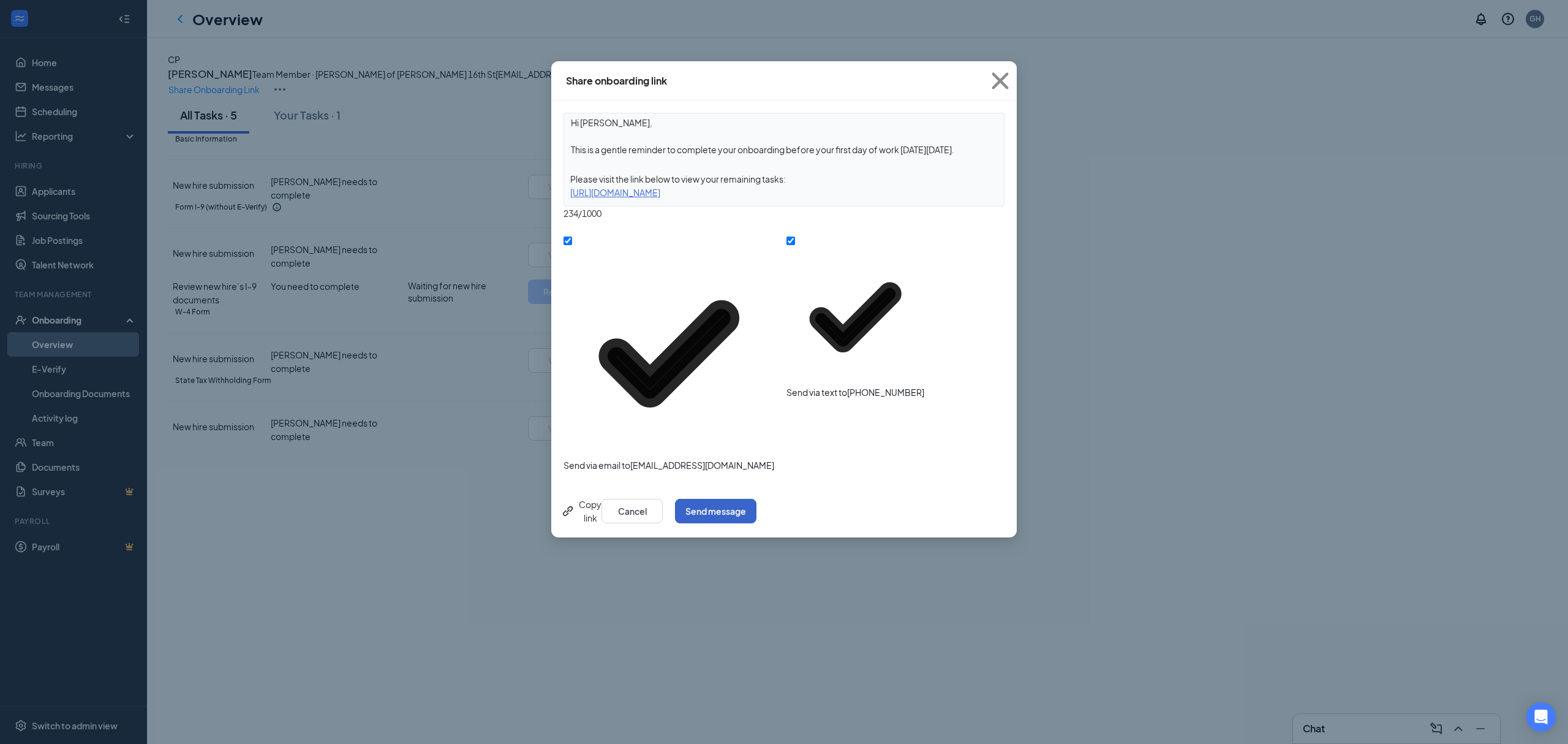
drag, startPoint x: 973, startPoint y: 310, endPoint x: 1054, endPoint y: 209, distance: 129.5
click at [756, 499] on button "Send message" at bounding box center [716, 511] width 81 height 24
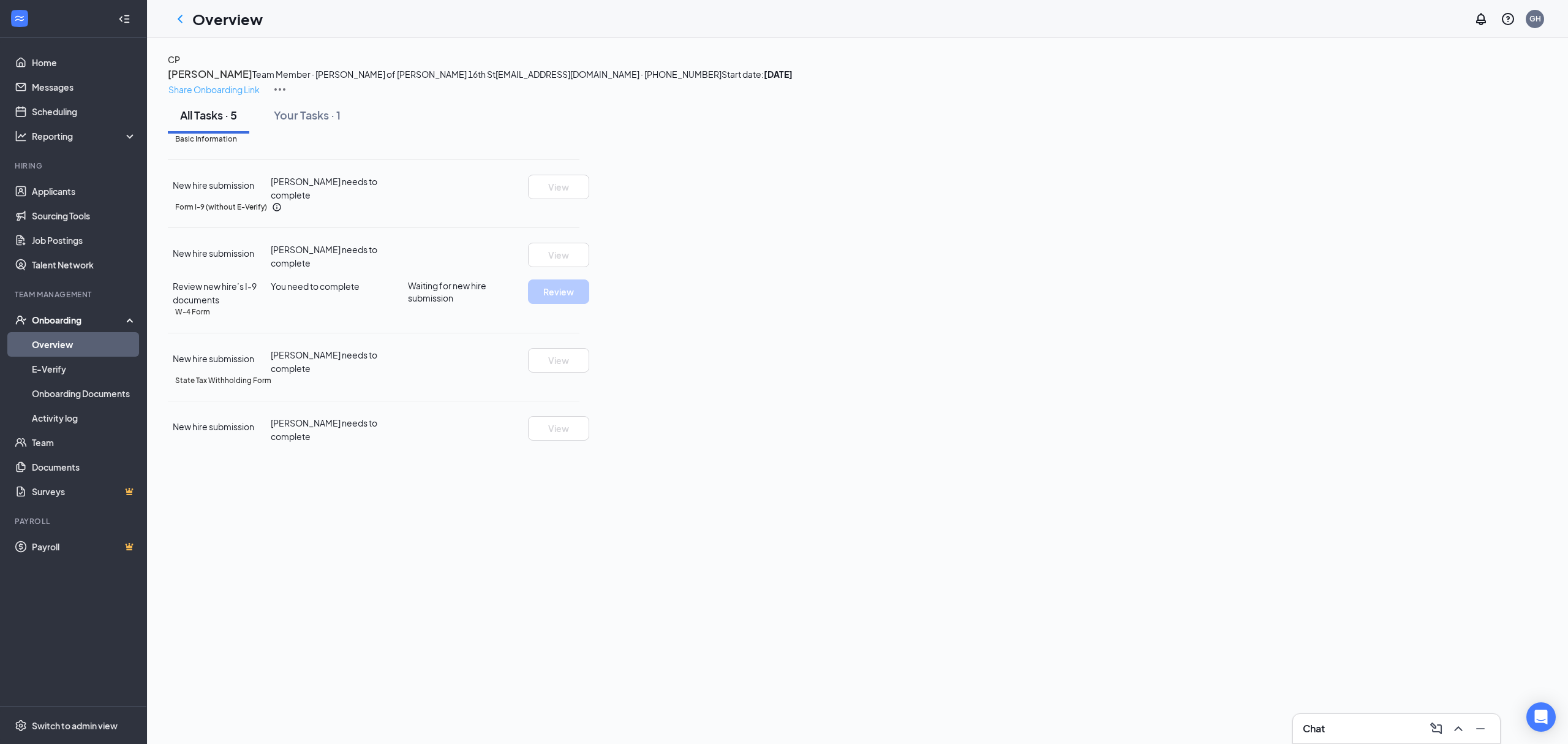
click at [260, 82] on p "Share Onboarding Link" at bounding box center [213, 89] width 91 height 14
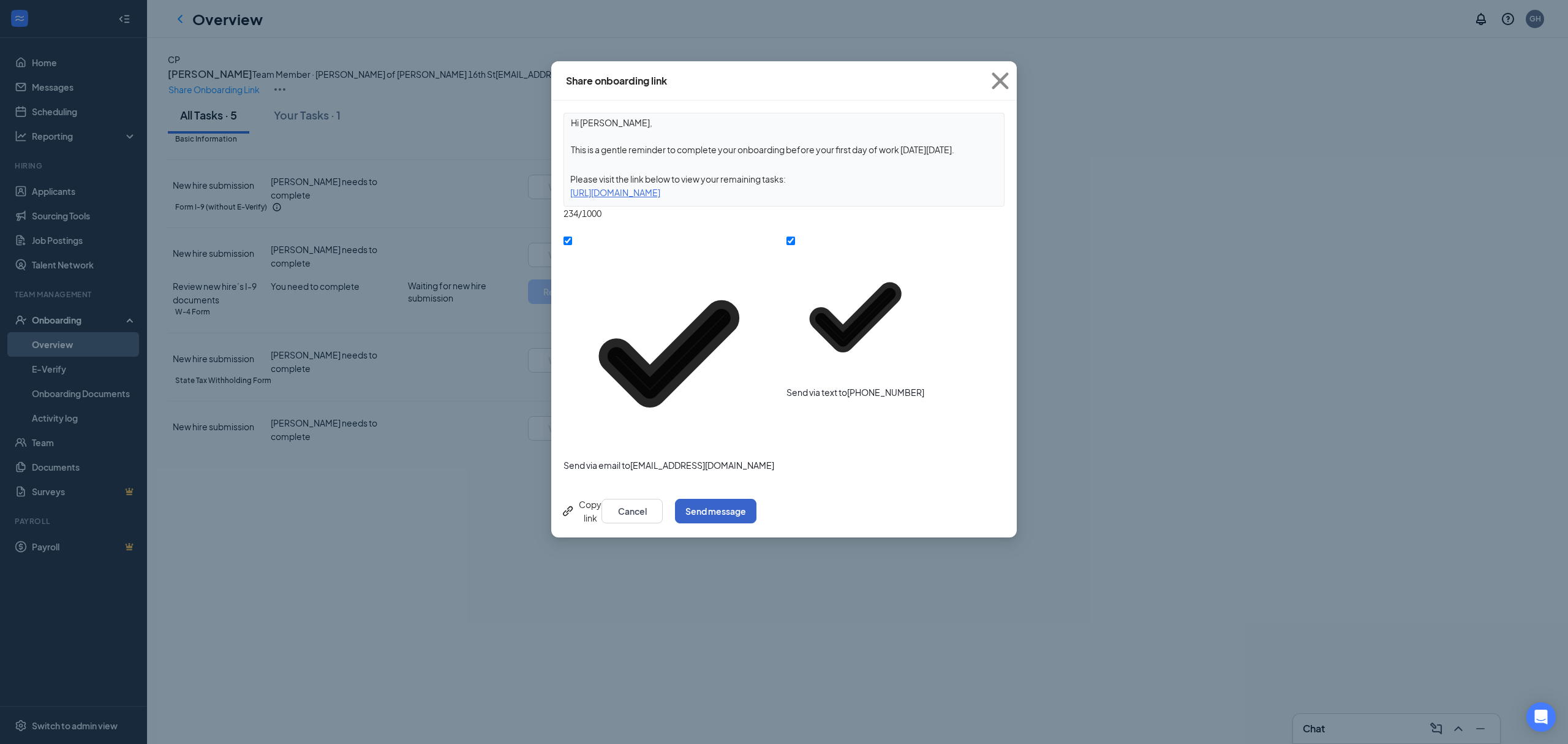
drag, startPoint x: 965, startPoint y: 310, endPoint x: 968, endPoint y: 303, distance: 7.6
click at [756, 499] on button "Send message" at bounding box center [716, 511] width 81 height 24
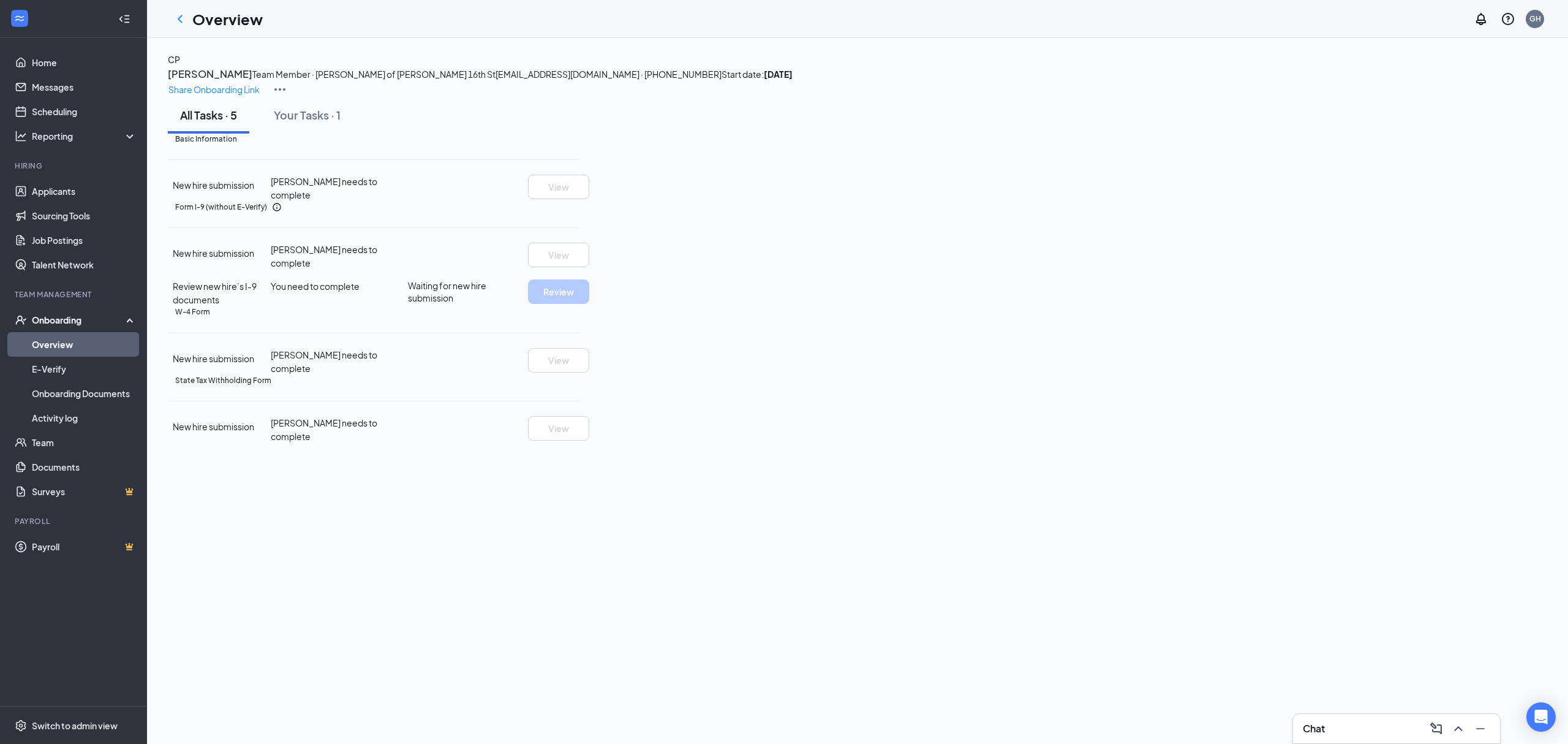
click at [1213, 70] on div "CP [PERSON_NAME] Team Member · [PERSON_NAME] of [PERSON_NAME][GEOGRAPHIC_DATA][…" at bounding box center [857, 75] width 1379 height 44
click at [260, 82] on p "Share Onboarding Link" at bounding box center [213, 89] width 91 height 14
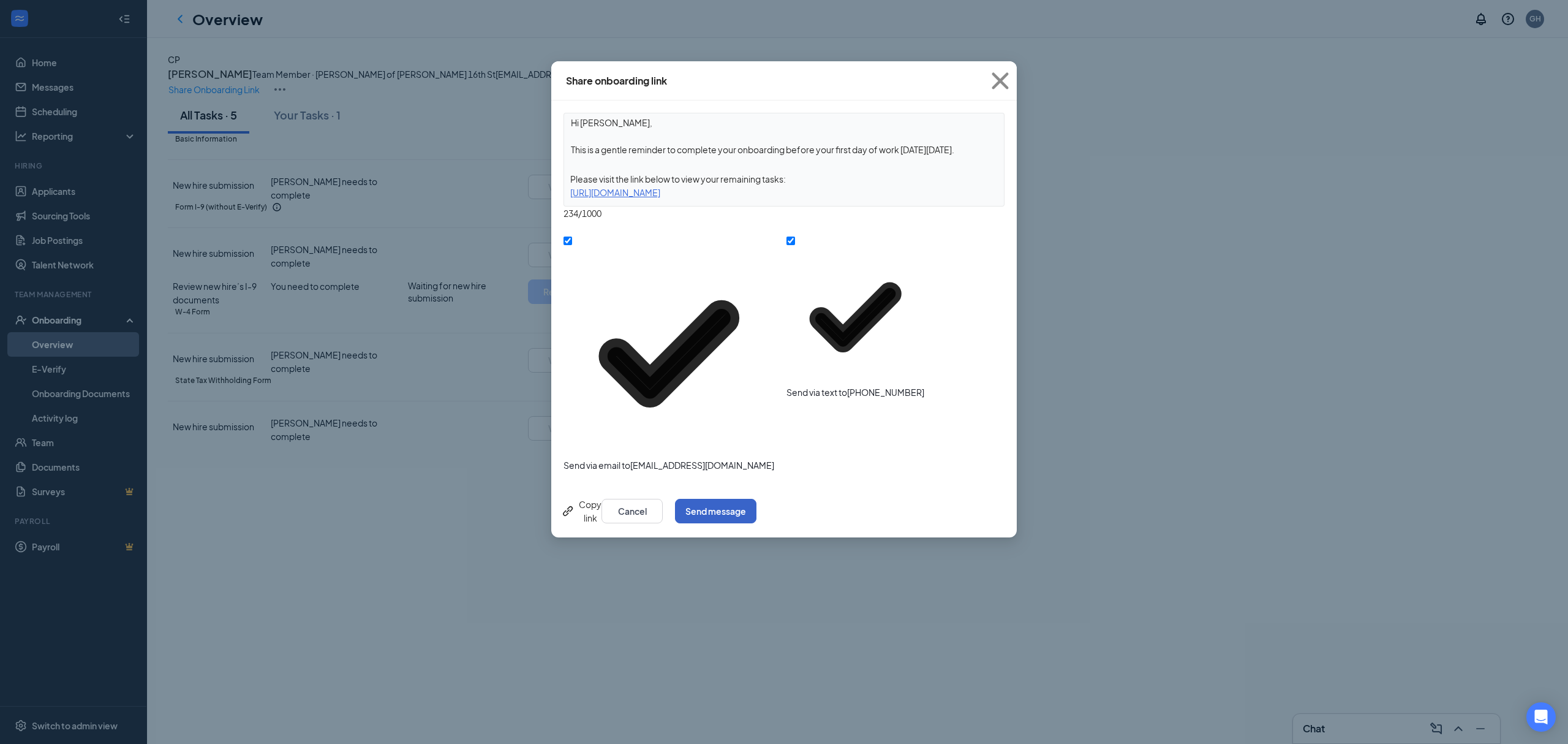
drag, startPoint x: 985, startPoint y: 309, endPoint x: 1083, endPoint y: 184, distance: 158.8
click at [756, 499] on button "Send message" at bounding box center [716, 511] width 81 height 24
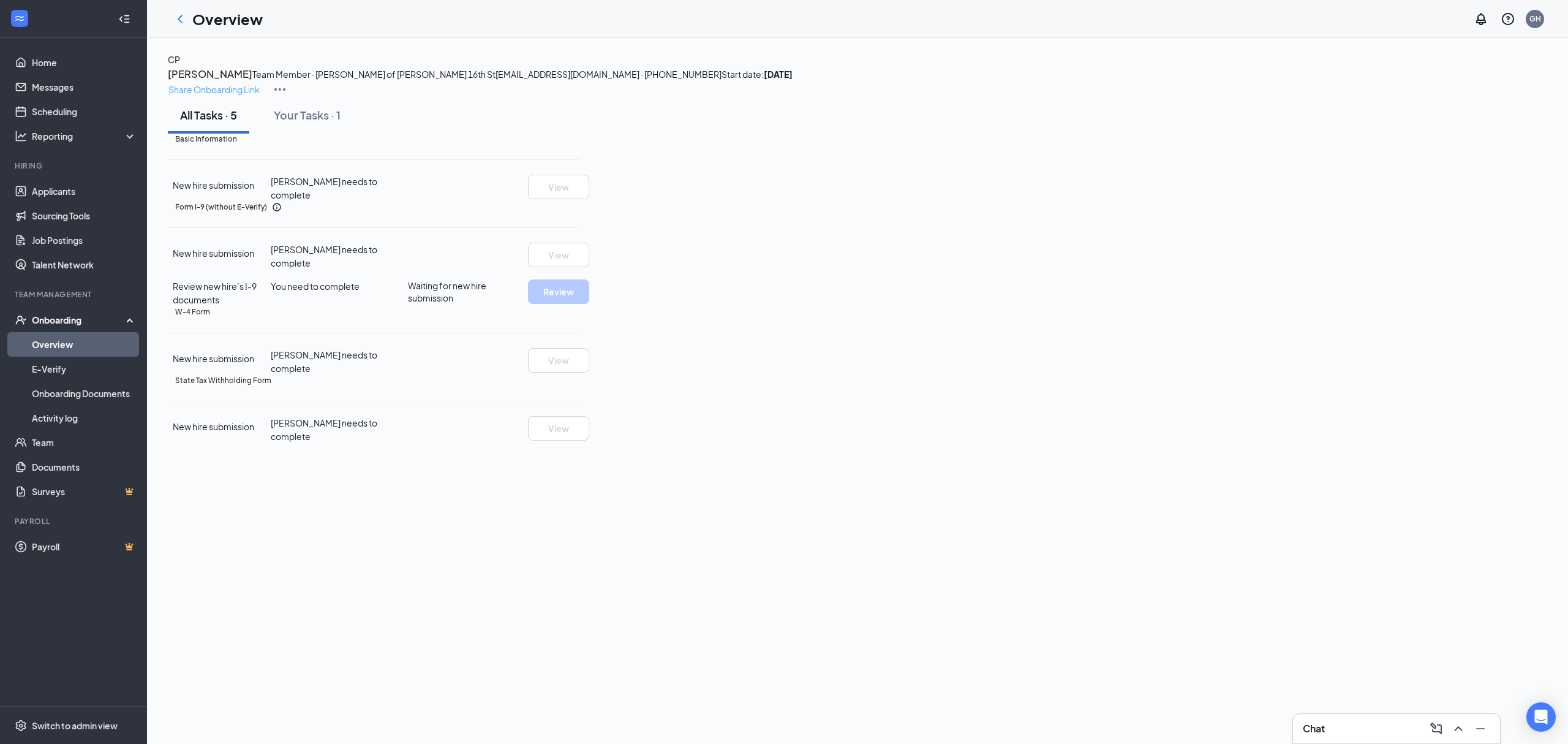
click at [260, 82] on p "Share Onboarding Link" at bounding box center [213, 89] width 91 height 14
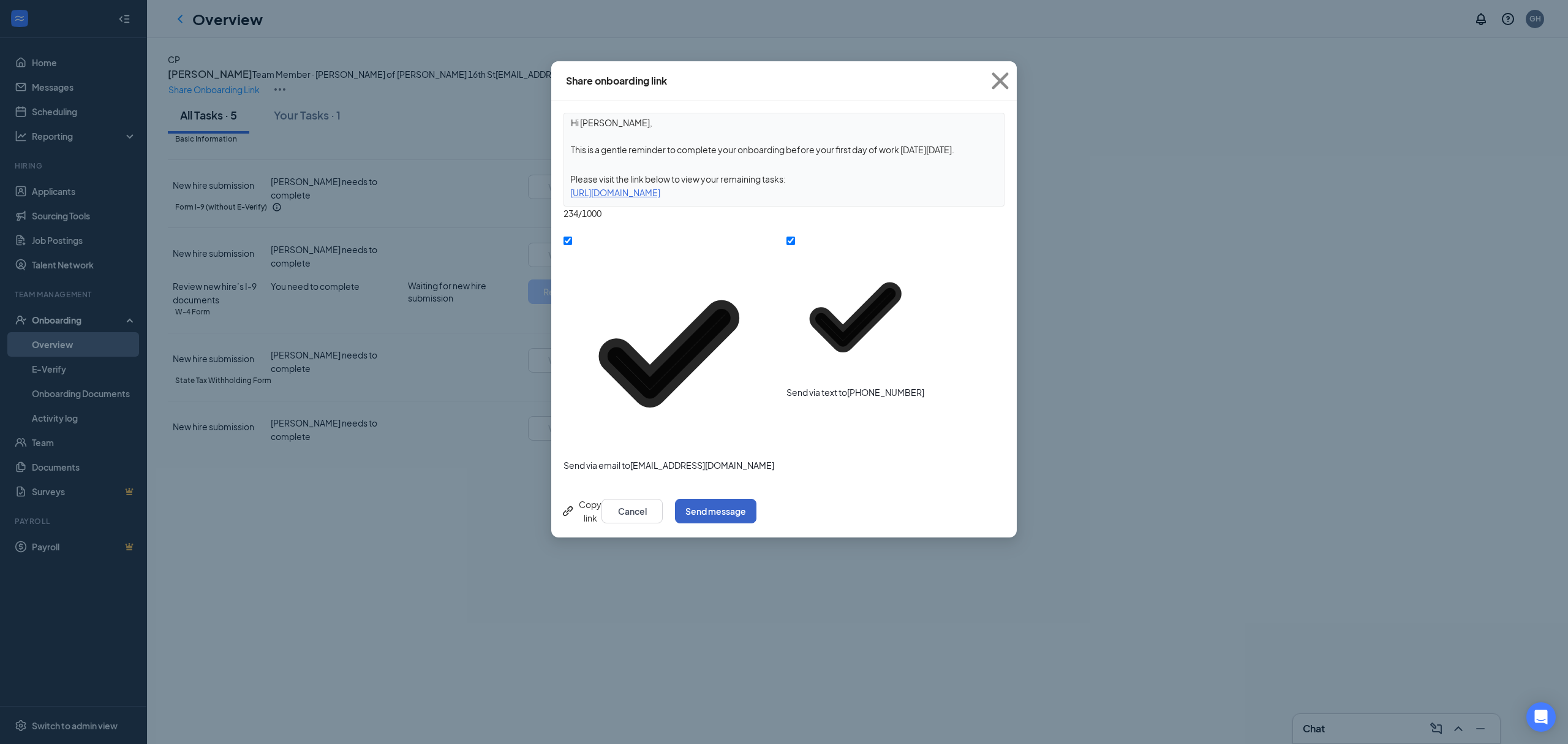
drag, startPoint x: 959, startPoint y: 309, endPoint x: 1002, endPoint y: 271, distance: 57.4
click at [756, 499] on button "Send message" at bounding box center [716, 511] width 81 height 24
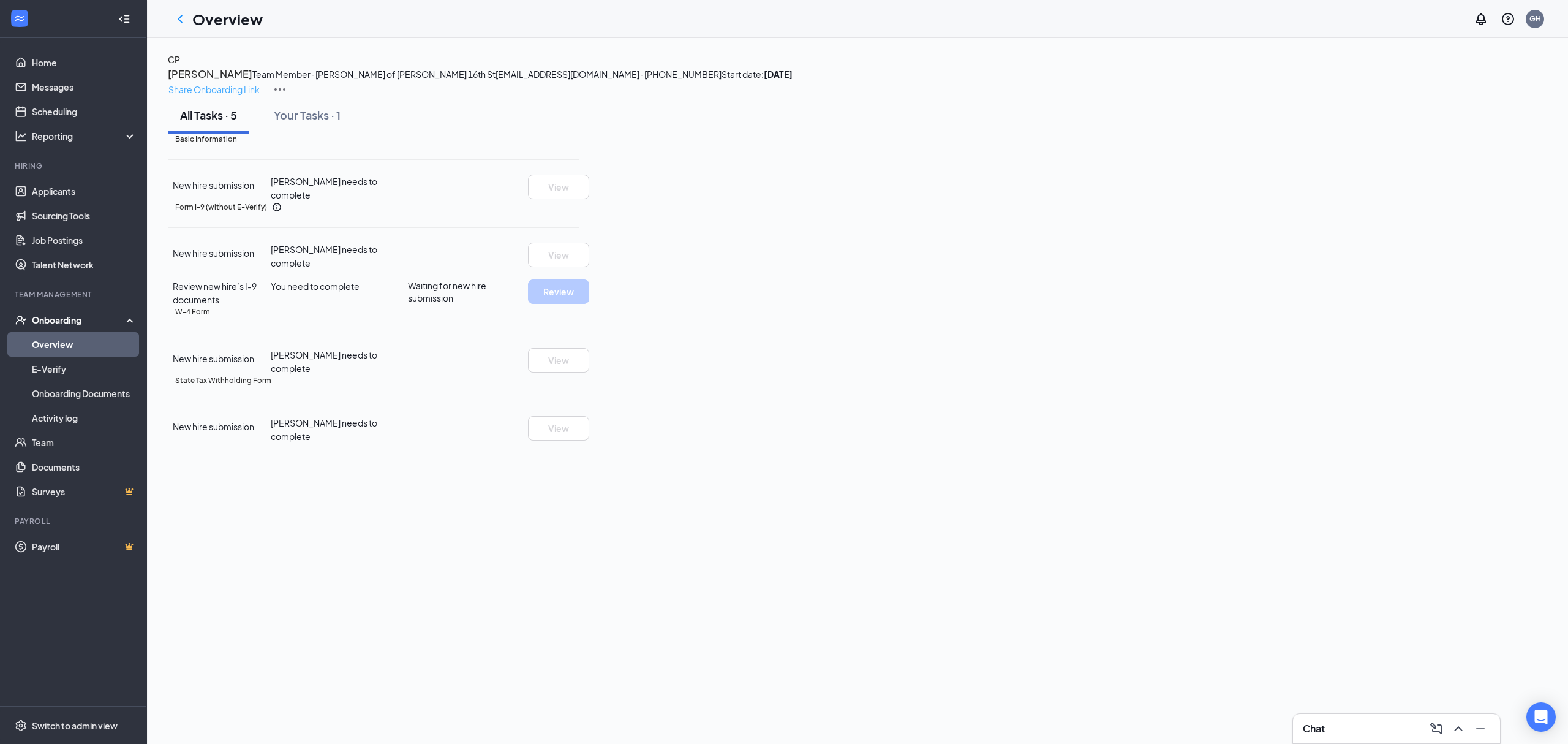
click at [260, 82] on p "Share Onboarding Link" at bounding box center [213, 89] width 91 height 14
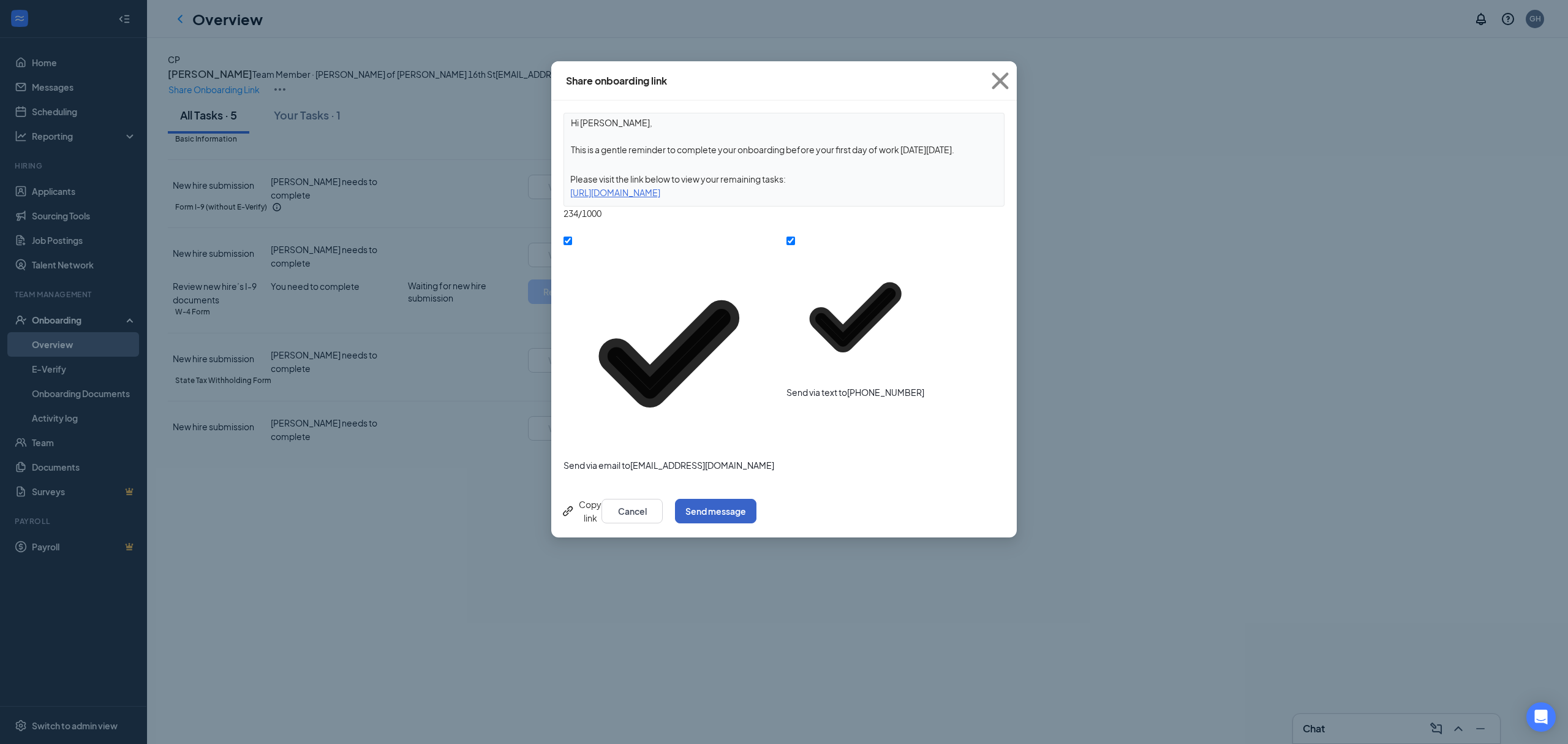
click at [756, 499] on button "Send message" at bounding box center [716, 511] width 81 height 24
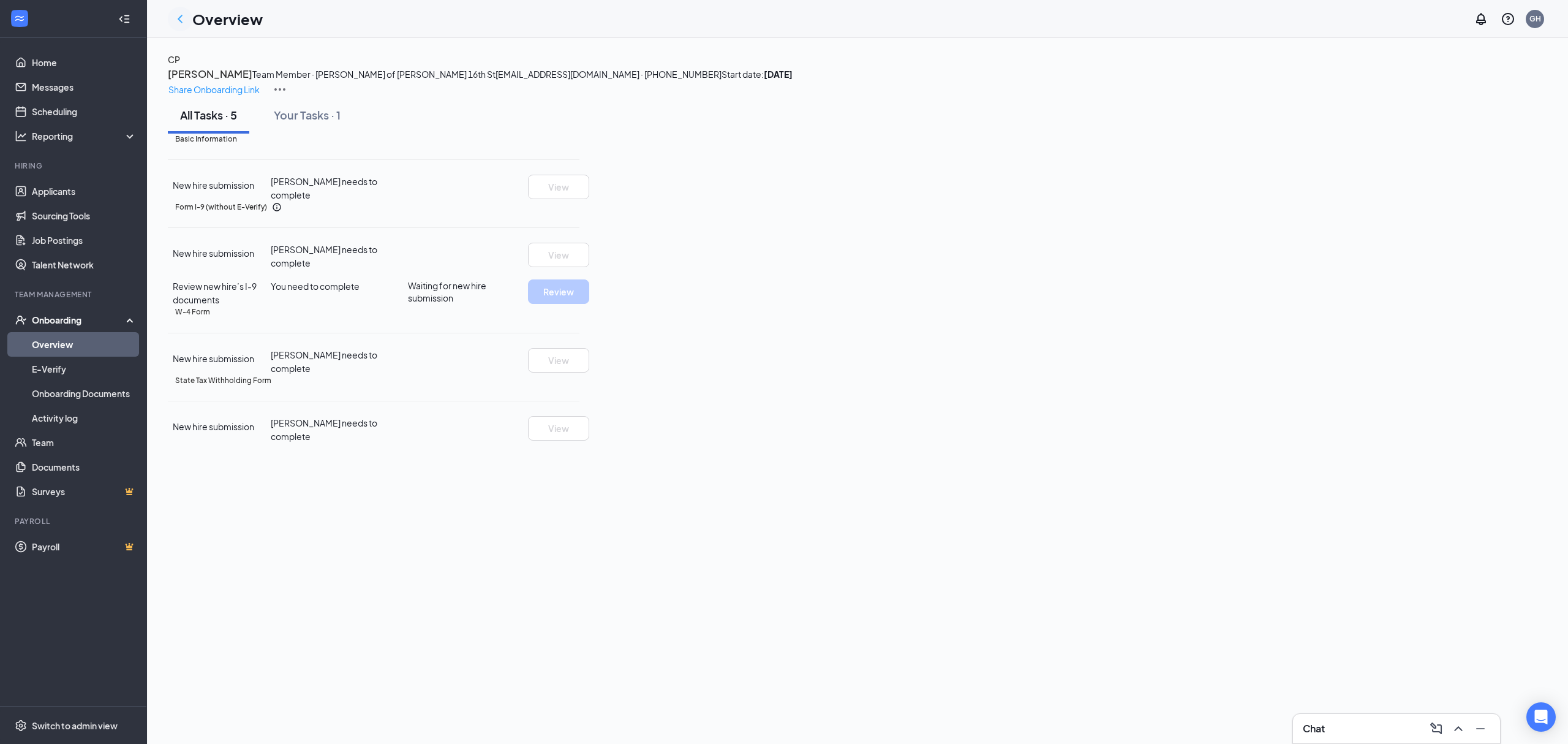
click at [187, 20] on div at bounding box center [180, 19] width 24 height 24
click at [181, 18] on icon "ChevronLeft" at bounding box center [179, 18] width 15 height 15
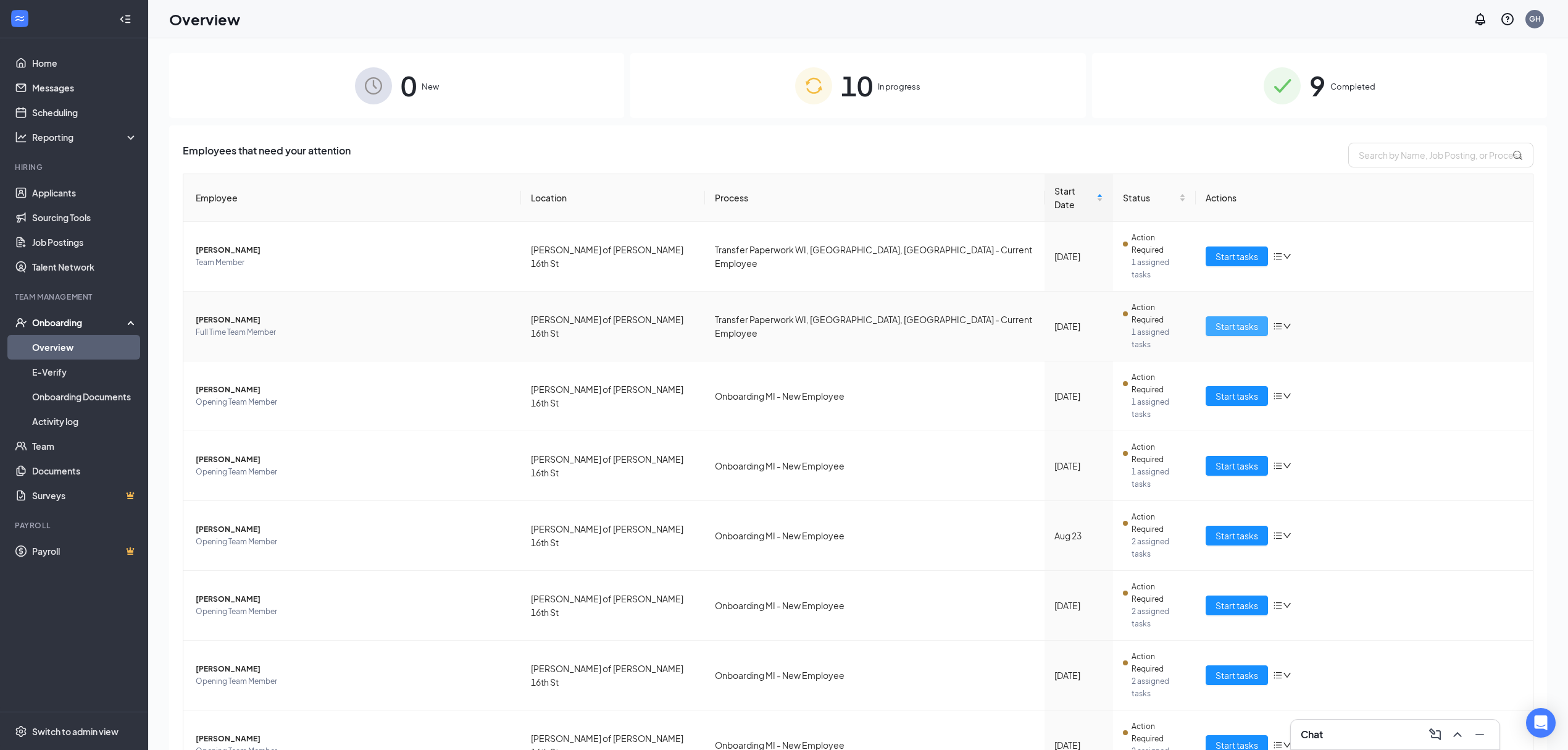
click at [1221, 319] on span "Start tasks" at bounding box center [1237, 326] width 43 height 14
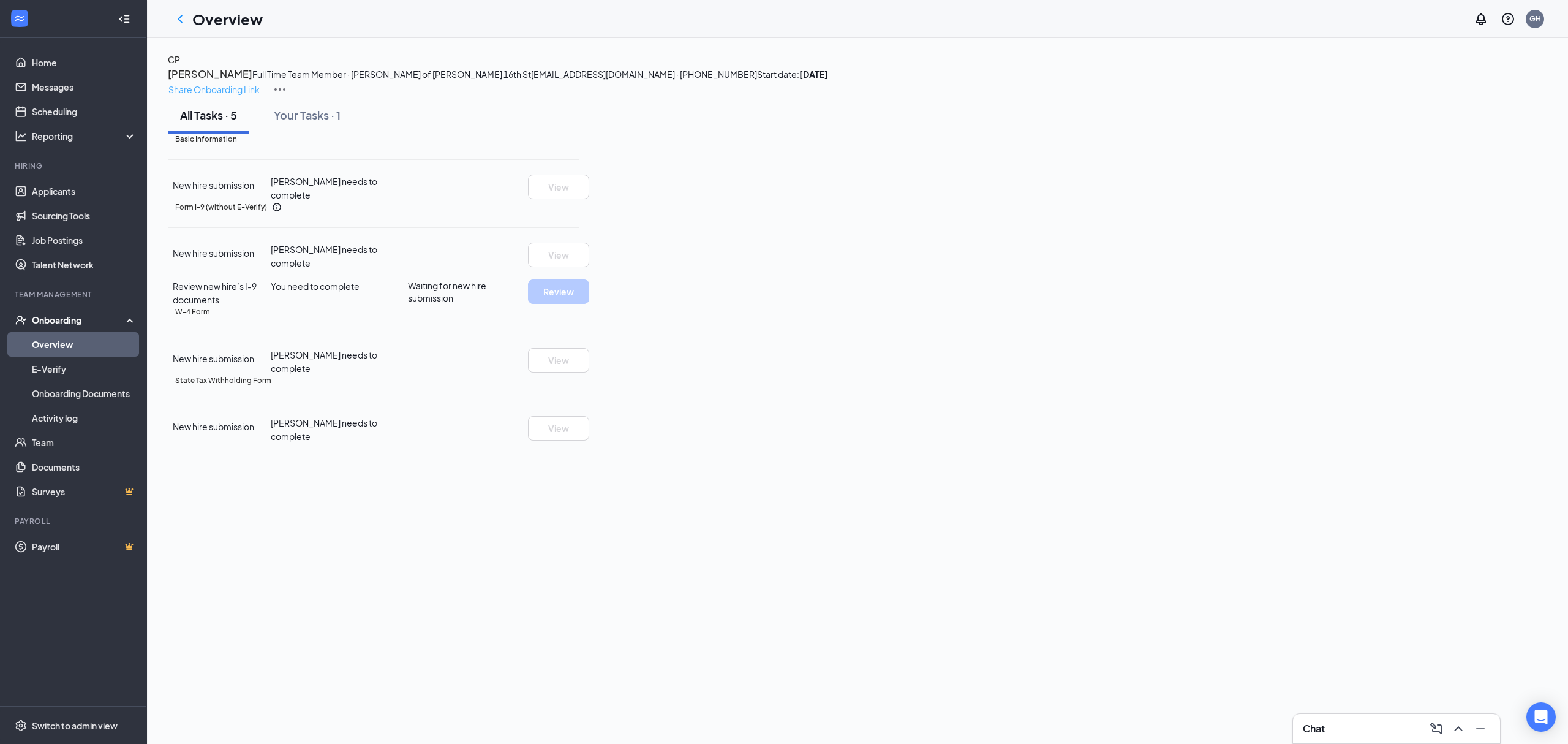
click at [1243, 72] on div "CP [PERSON_NAME] Full Time Team Member · [PERSON_NAME] of [PERSON_NAME] 16th St…" at bounding box center [857, 75] width 1379 height 44
click at [260, 82] on p "Share Onboarding Link" at bounding box center [213, 89] width 91 height 14
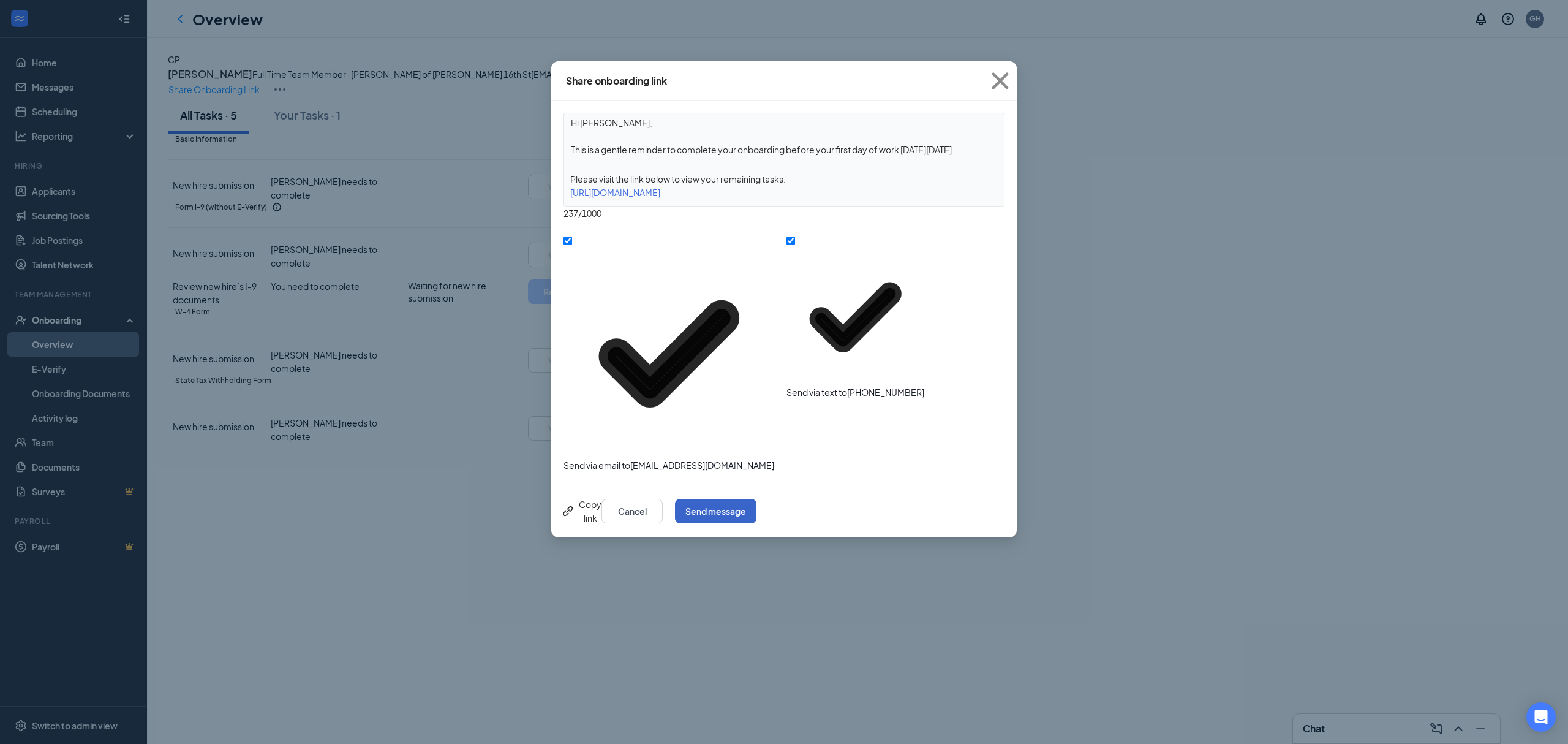
click at [756, 499] on button "Send message" at bounding box center [716, 511] width 81 height 24
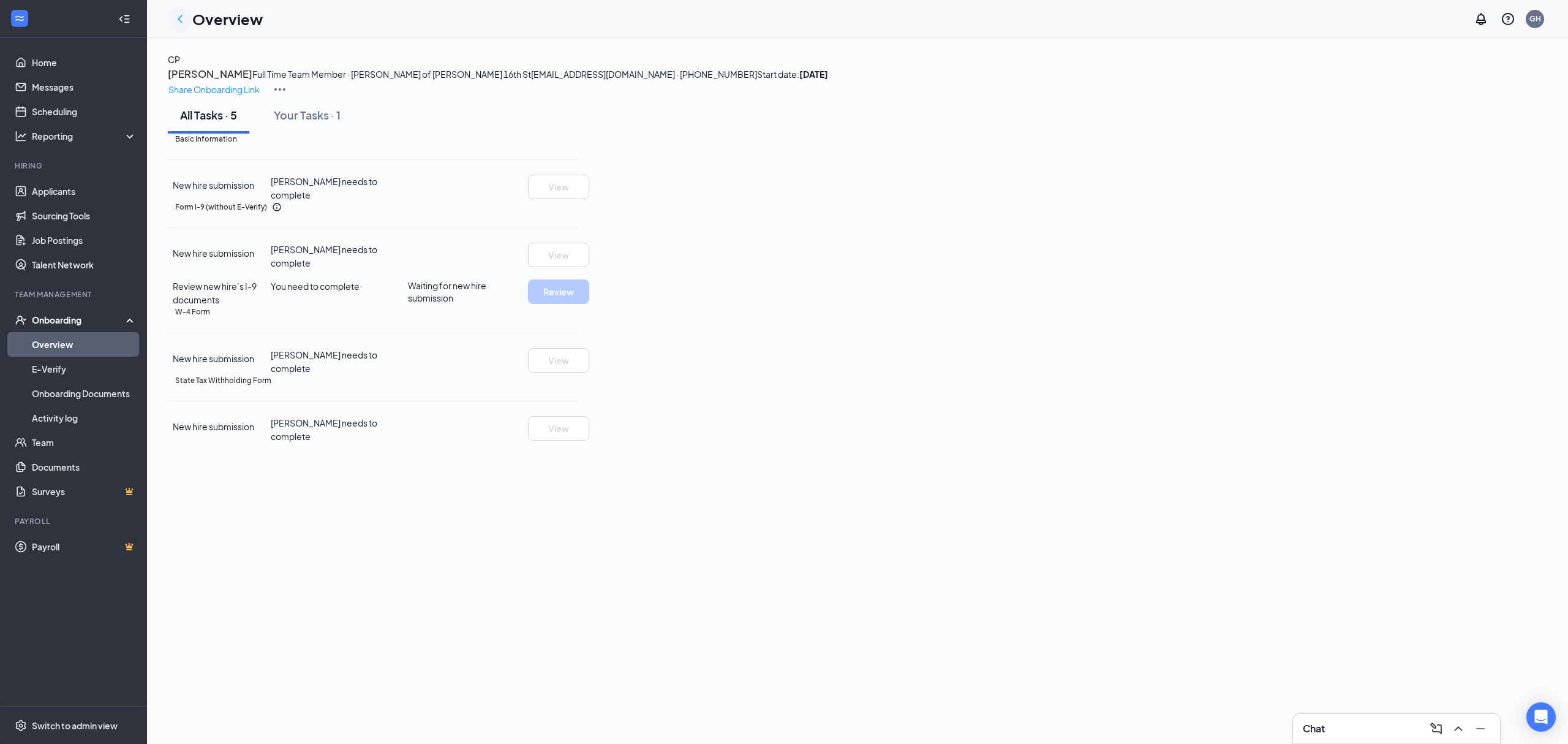
click at [179, 21] on icon "ChevronLeft" at bounding box center [179, 18] width 15 height 15
